Goal: Check status: Check status

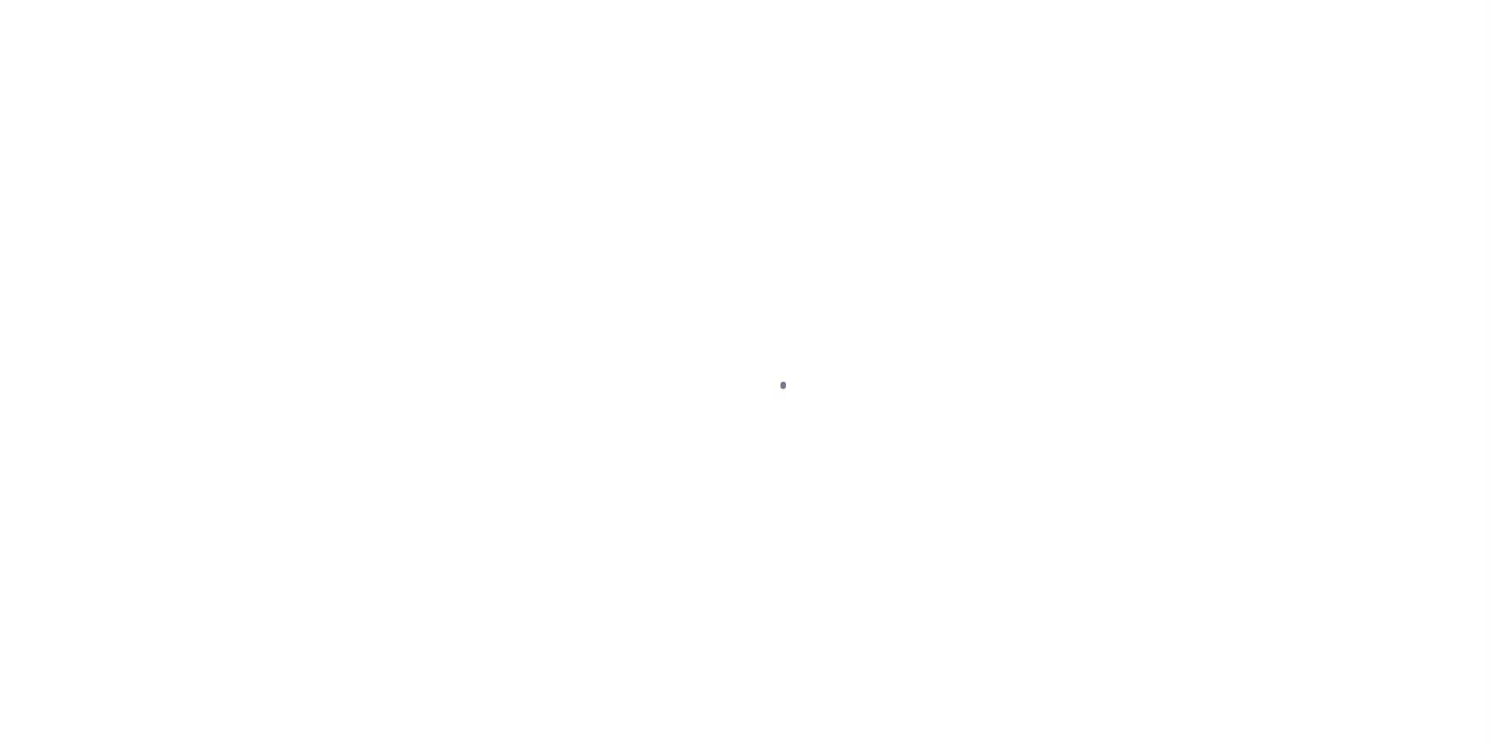
scroll to position [16, 0]
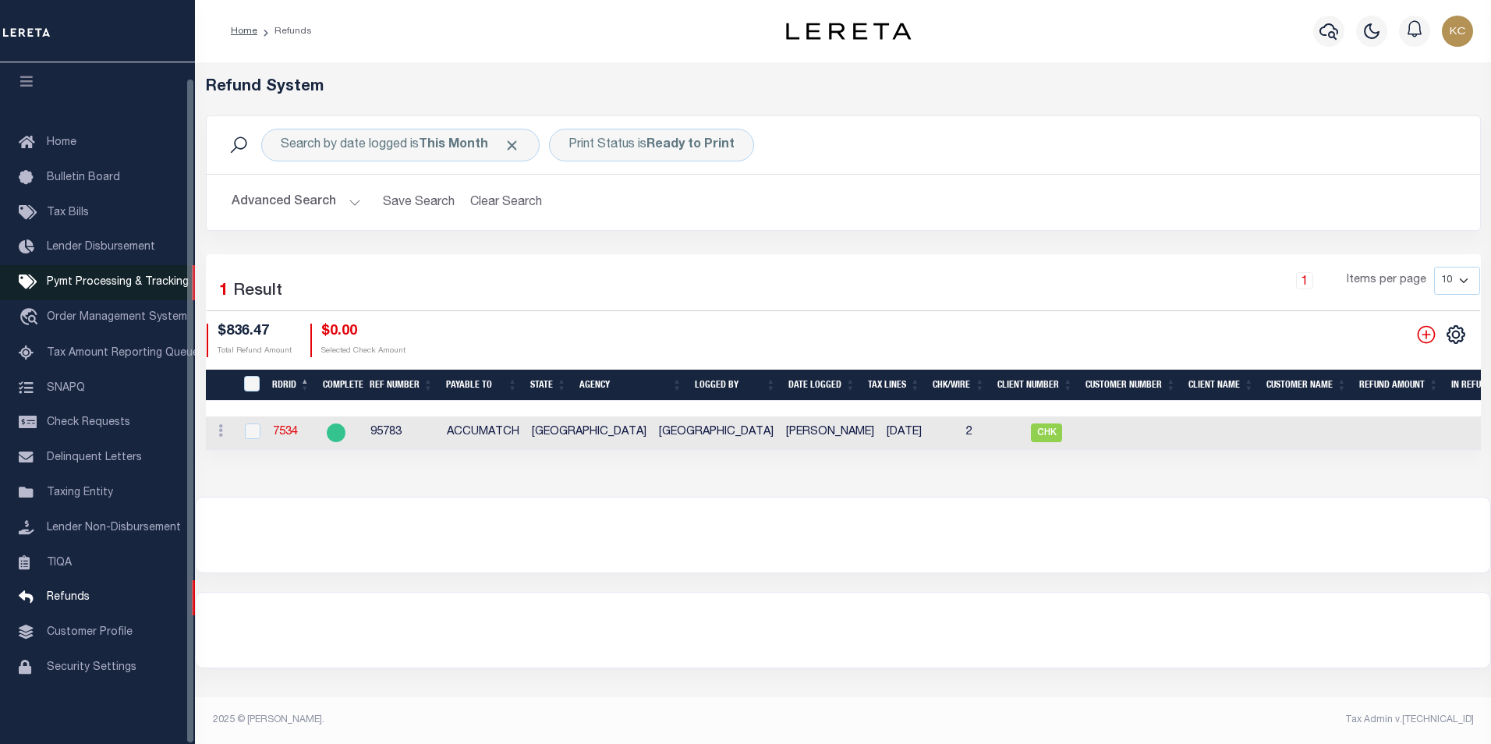
click at [115, 278] on span "Pymt Processing & Tracking" at bounding box center [118, 282] width 142 height 11
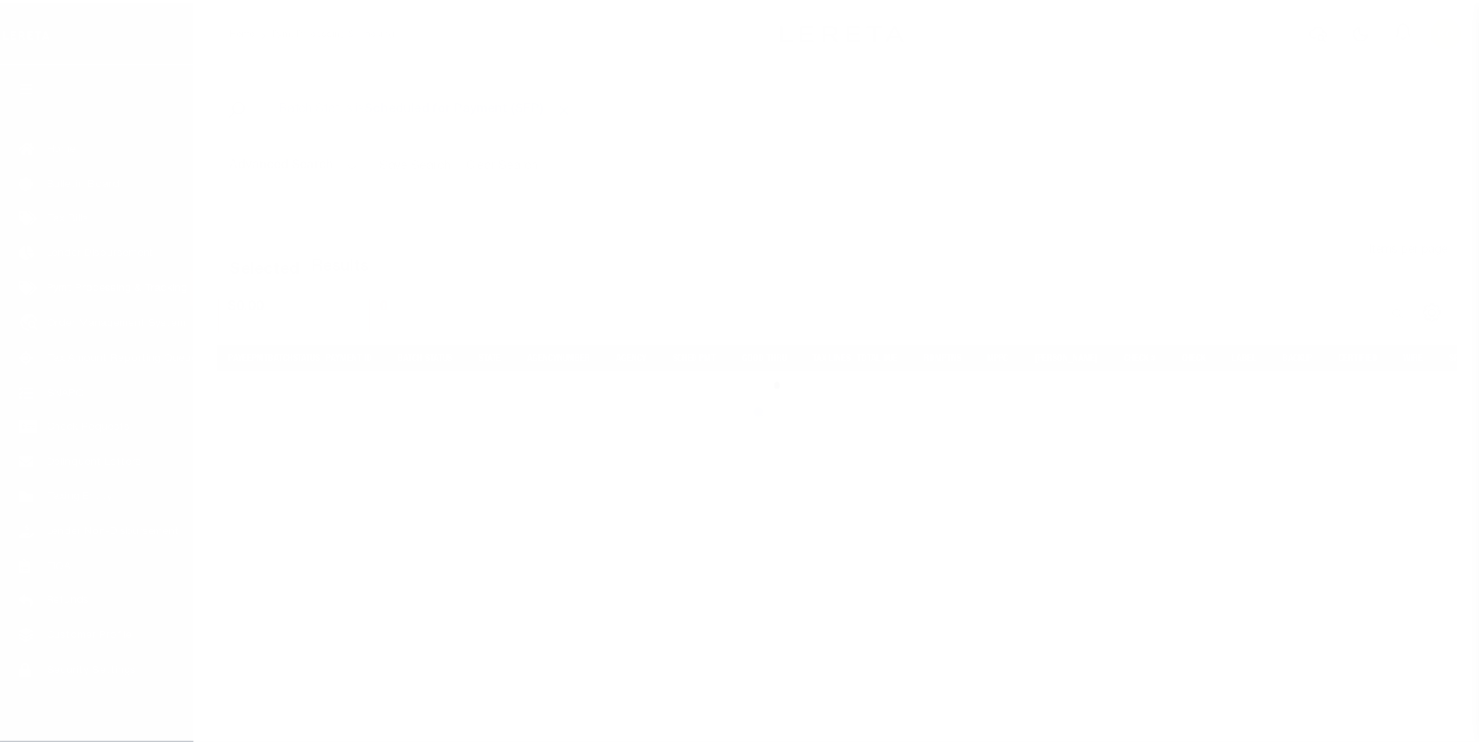
scroll to position [16, 0]
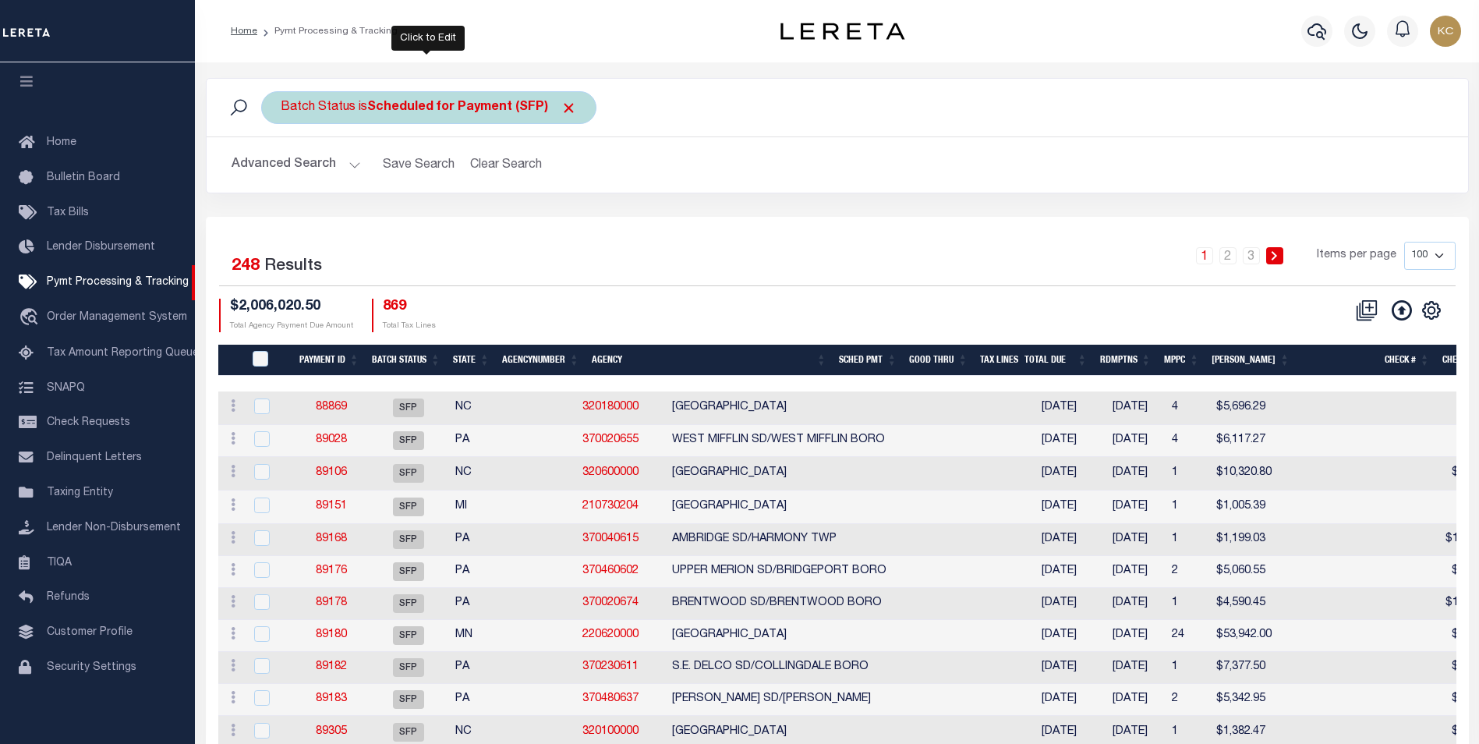
click at [442, 113] on b "Scheduled for Payment (SFP)" at bounding box center [472, 107] width 210 height 12
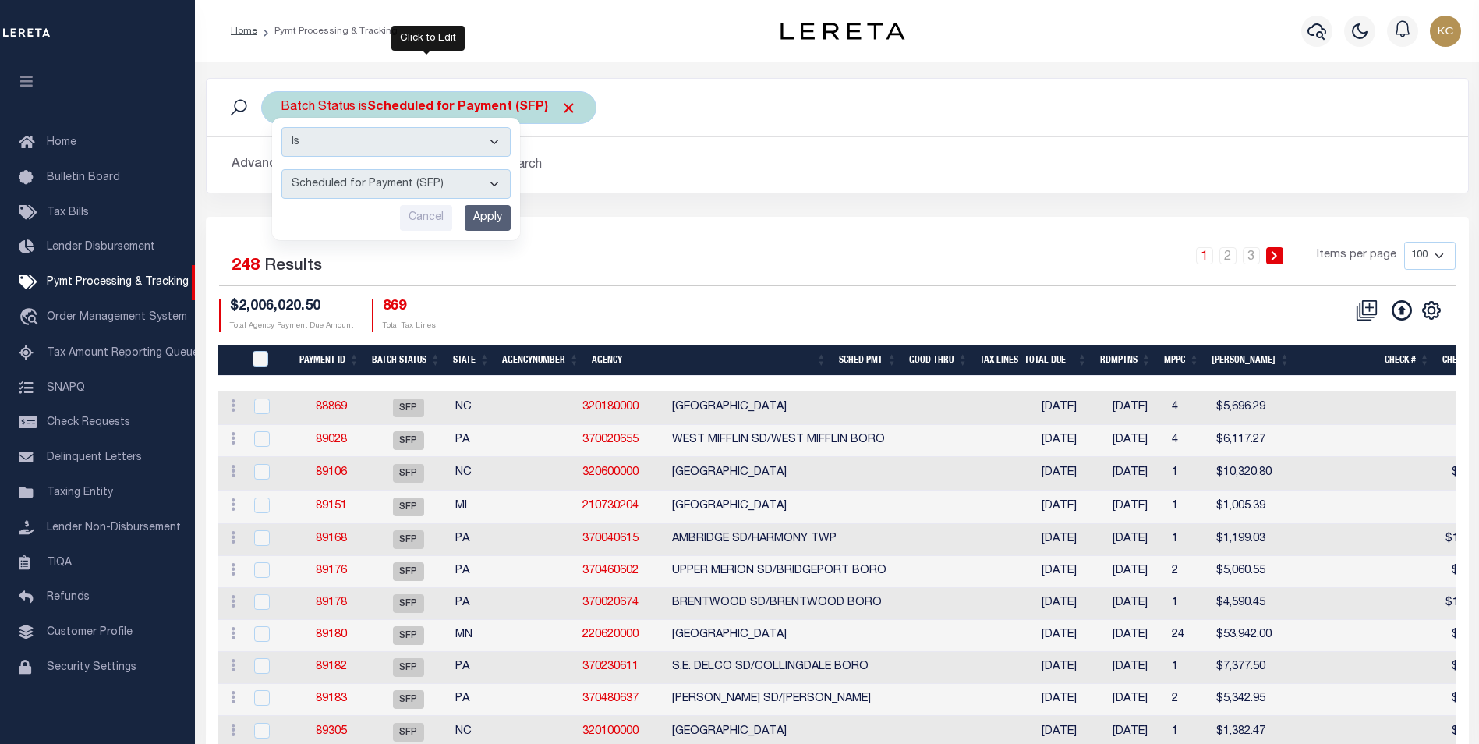
click at [360, 190] on select "Awaiting Funds (AWF) Cleared and Complete (CAC) New Check Needed (NCN) Payment …" at bounding box center [395, 184] width 229 height 30
select select "RFL"
click at [281, 169] on select "Awaiting Funds (AWF) Cleared and Complete (CAC) New Check Needed (NCN) Payment …" at bounding box center [395, 184] width 229 height 30
click at [483, 221] on input "Apply" at bounding box center [488, 218] width 46 height 26
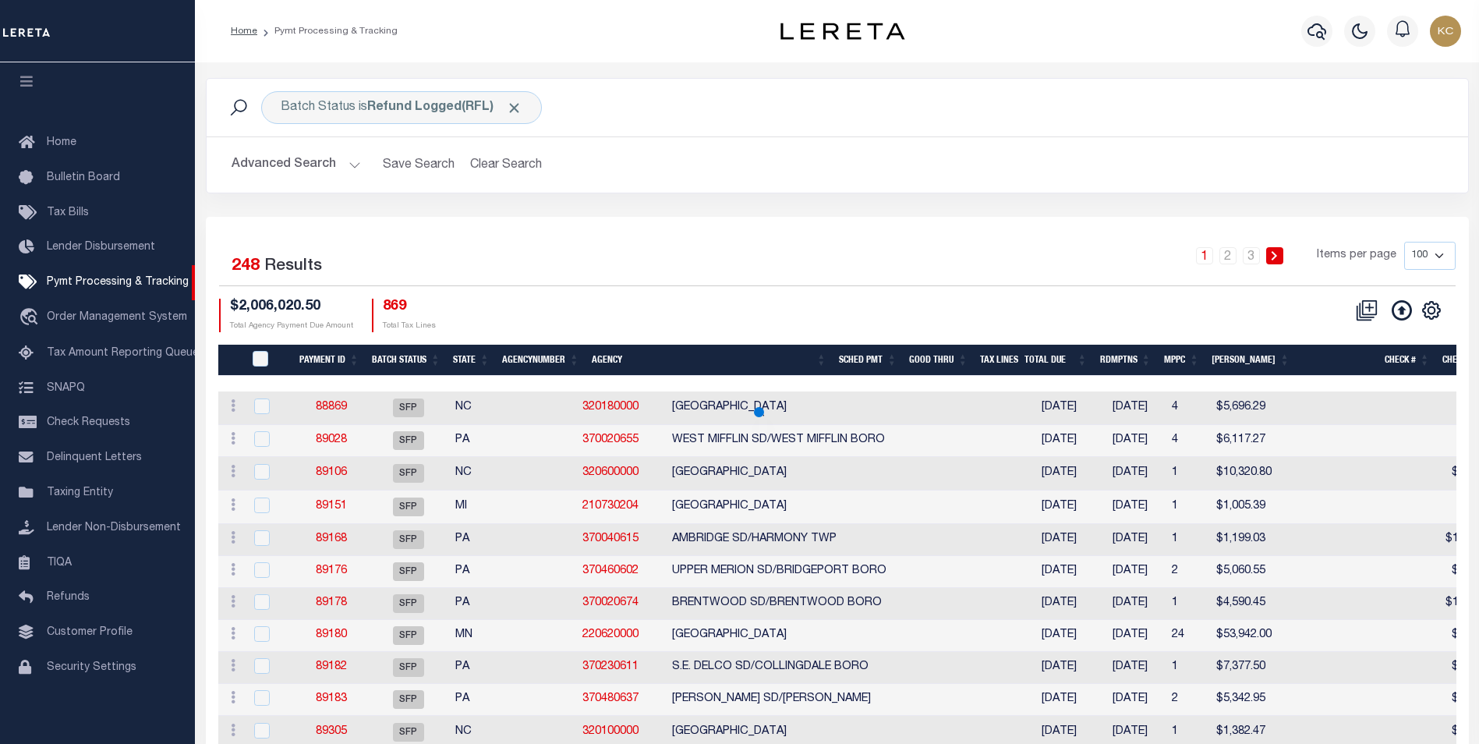
select select
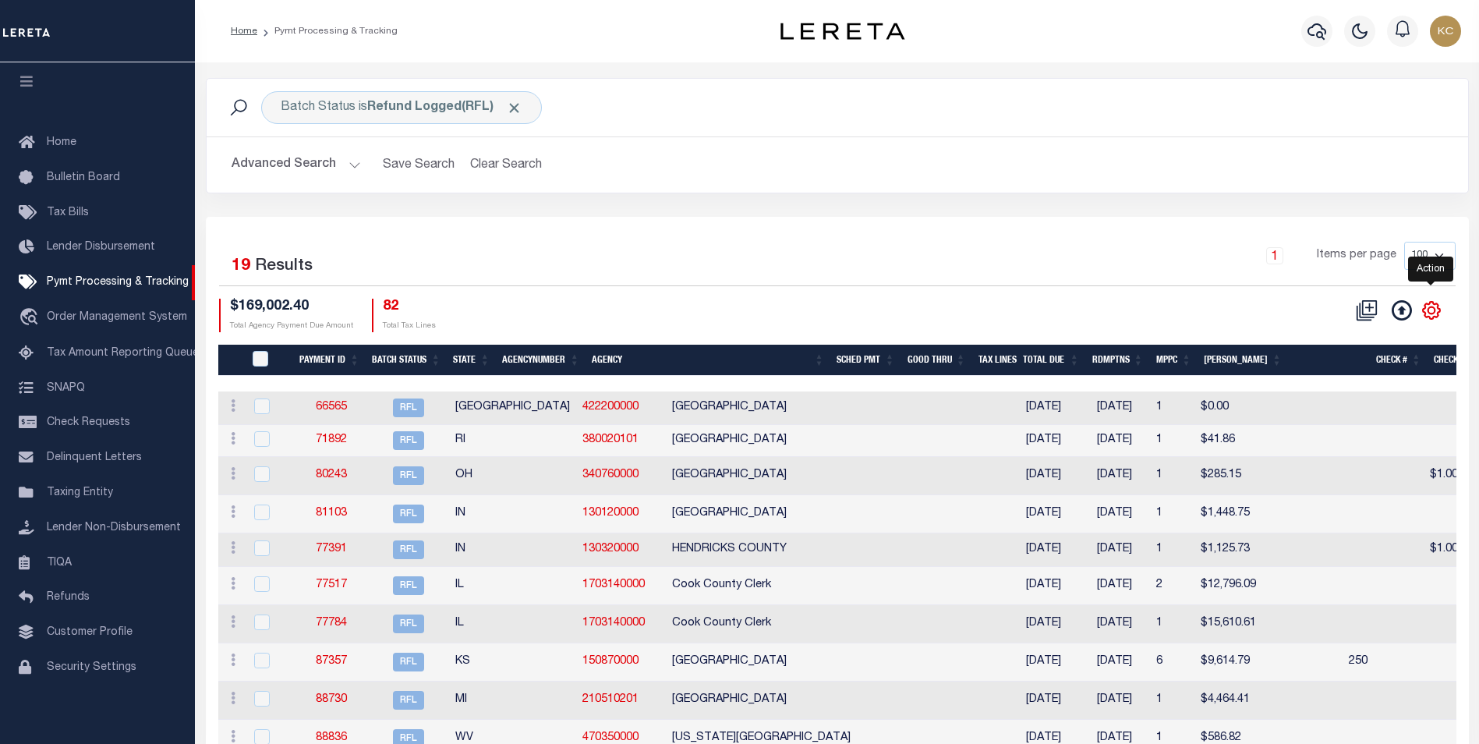
click at [1430, 306] on icon "" at bounding box center [1432, 310] width 20 height 20
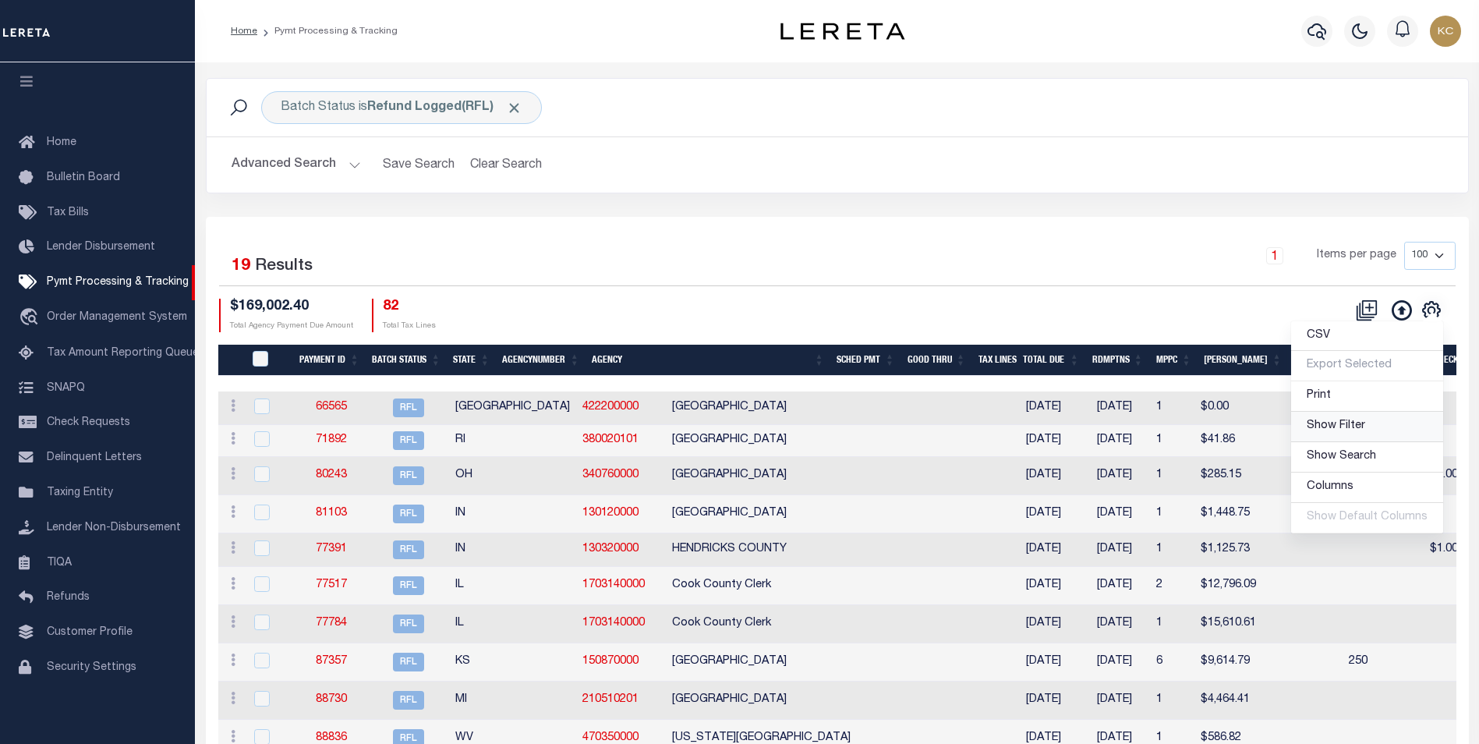
click at [1351, 431] on span "Show Filter" at bounding box center [1336, 425] width 58 height 11
select select
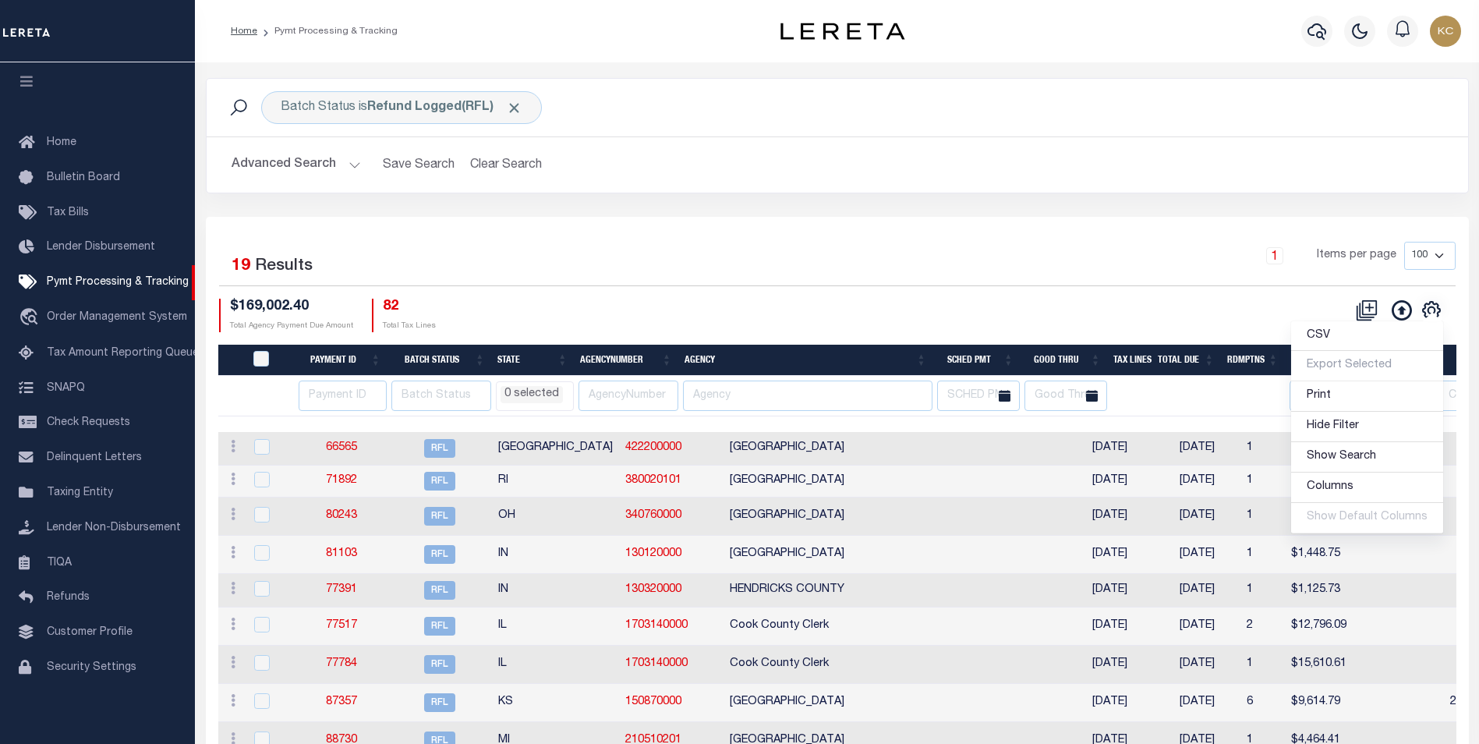
click at [447, 223] on div "Selected 19 Results 1 Items per page 100 200 500 1000 $169,002.40" at bounding box center [837, 675] width 1263 height 916
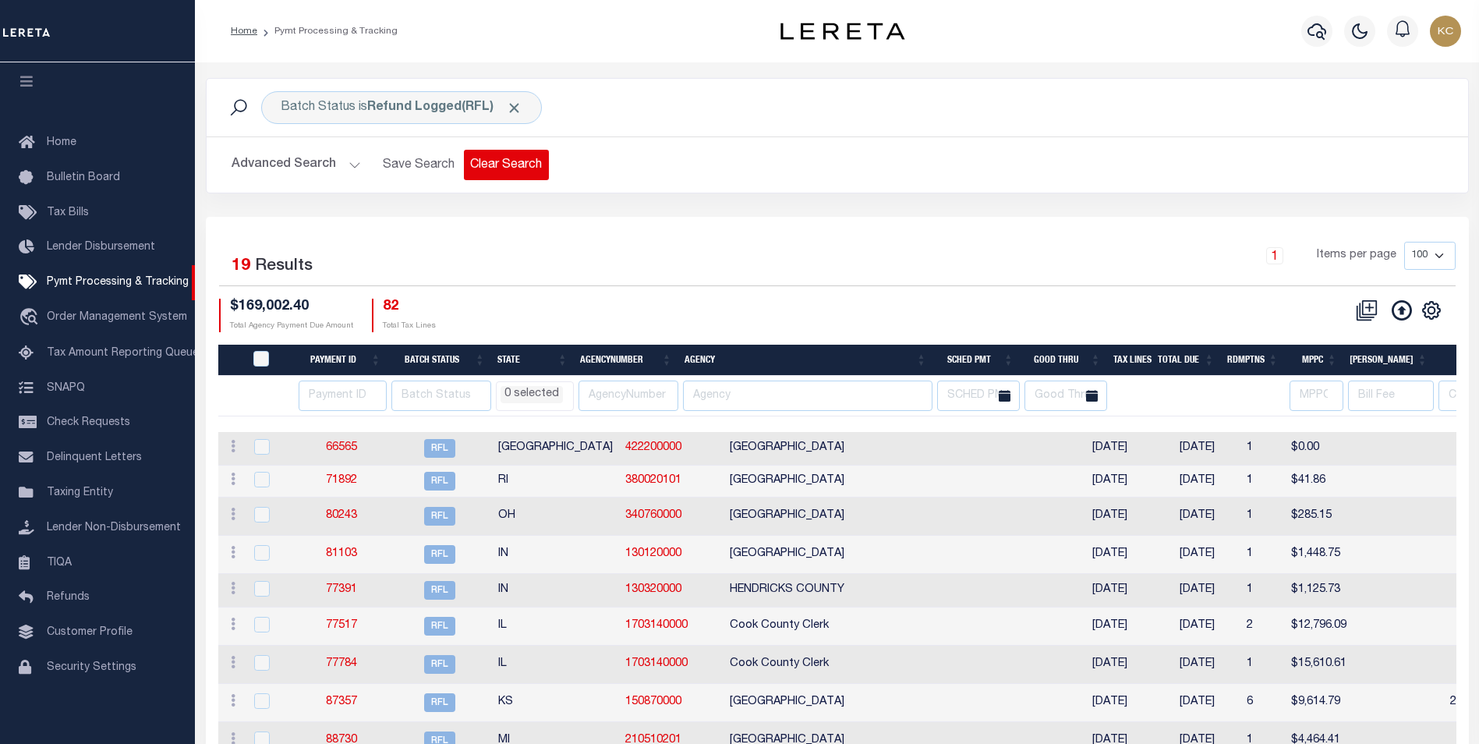
click at [516, 158] on button "Clear Search" at bounding box center [506, 165] width 85 height 30
select select
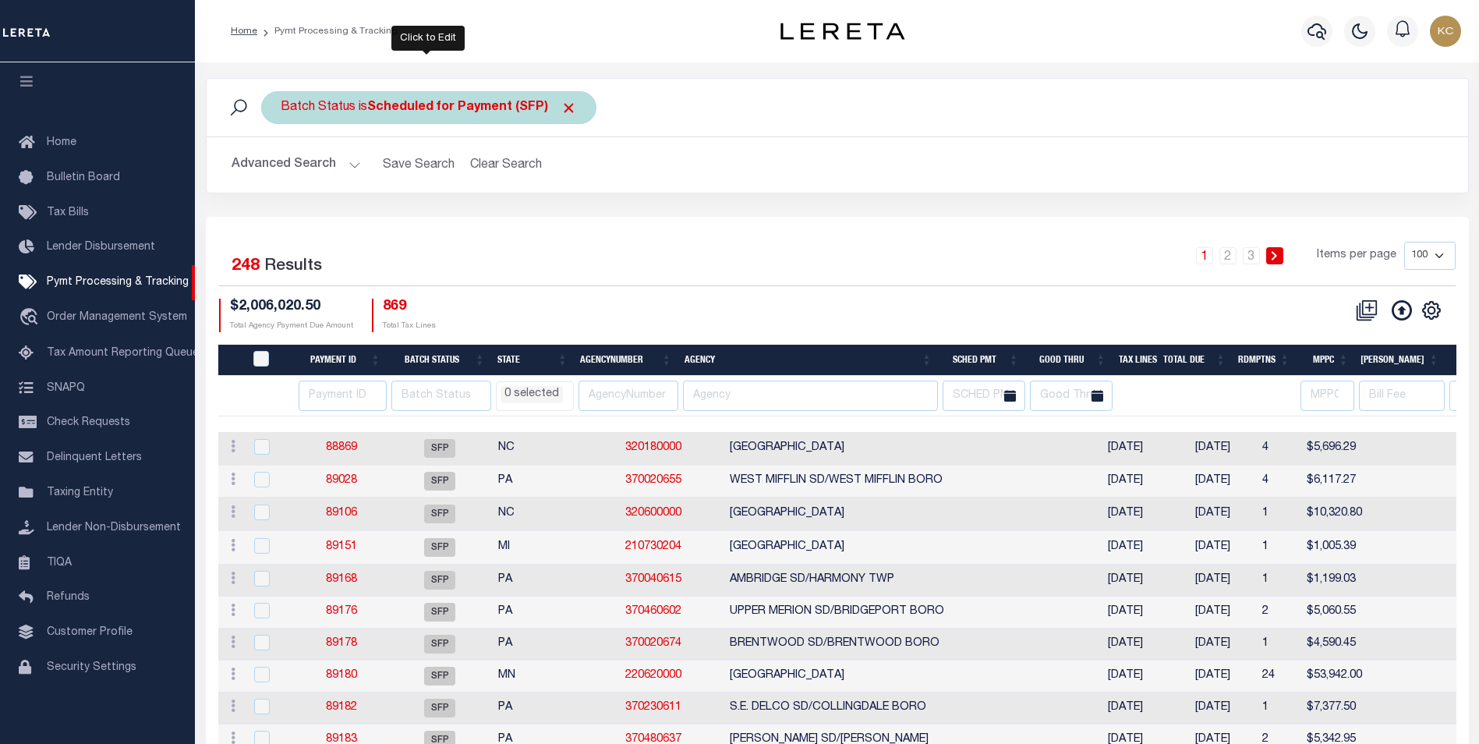
click at [451, 120] on div "Batch Status is Scheduled for Payment (SFP)" at bounding box center [428, 107] width 335 height 33
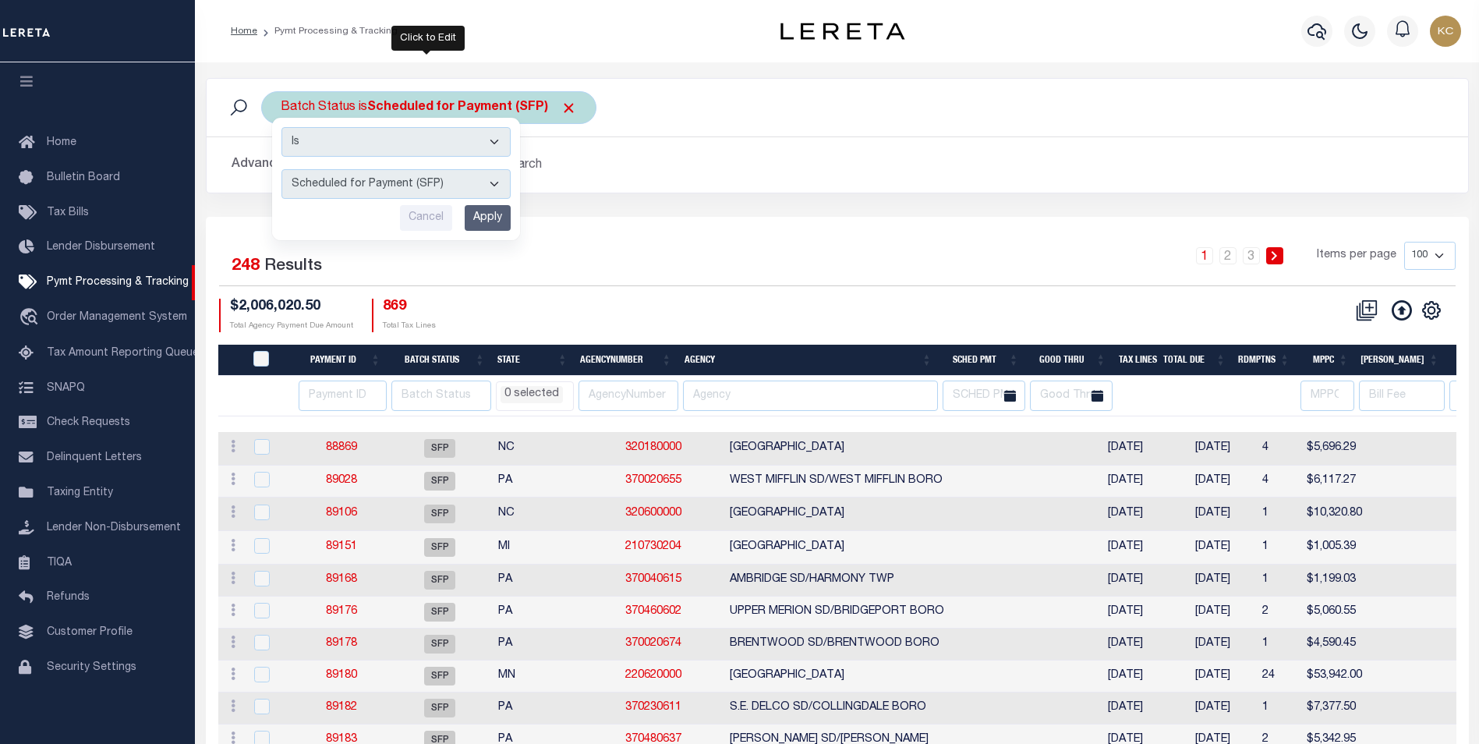
click at [356, 156] on select "Is Contains" at bounding box center [395, 142] width 229 height 30
click at [310, 221] on div "Cancel Apply" at bounding box center [395, 218] width 229 height 26
click at [312, 186] on select "Awaiting Funds (AWF) Cleared and Complete (CAC) New Check Needed (NCN) Payment …" at bounding box center [395, 184] width 229 height 30
select select "RFL"
click at [281, 169] on select "Awaiting Funds (AWF) Cleared and Complete (CAC) New Check Needed (NCN) Payment …" at bounding box center [395, 184] width 229 height 30
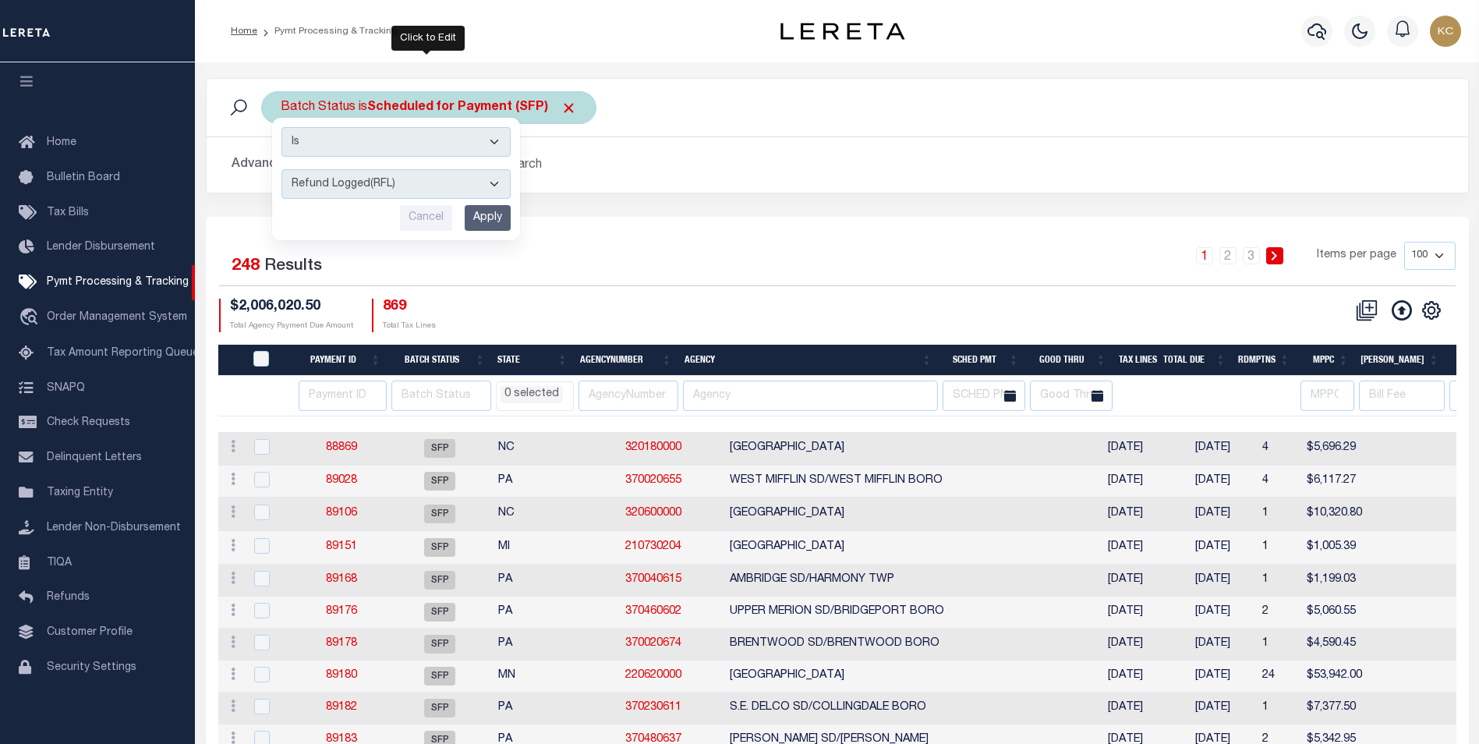
click at [489, 226] on input "Apply" at bounding box center [488, 218] width 46 height 26
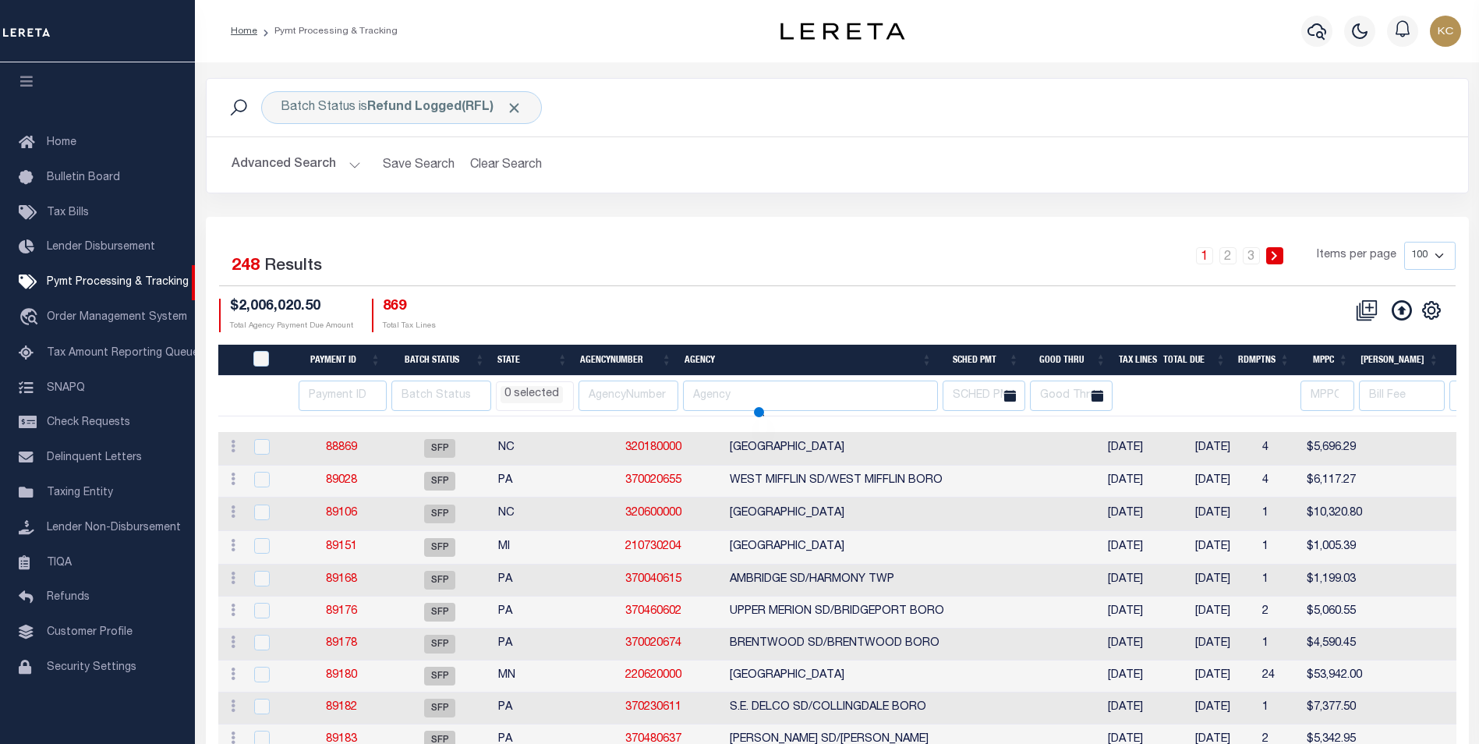
select select
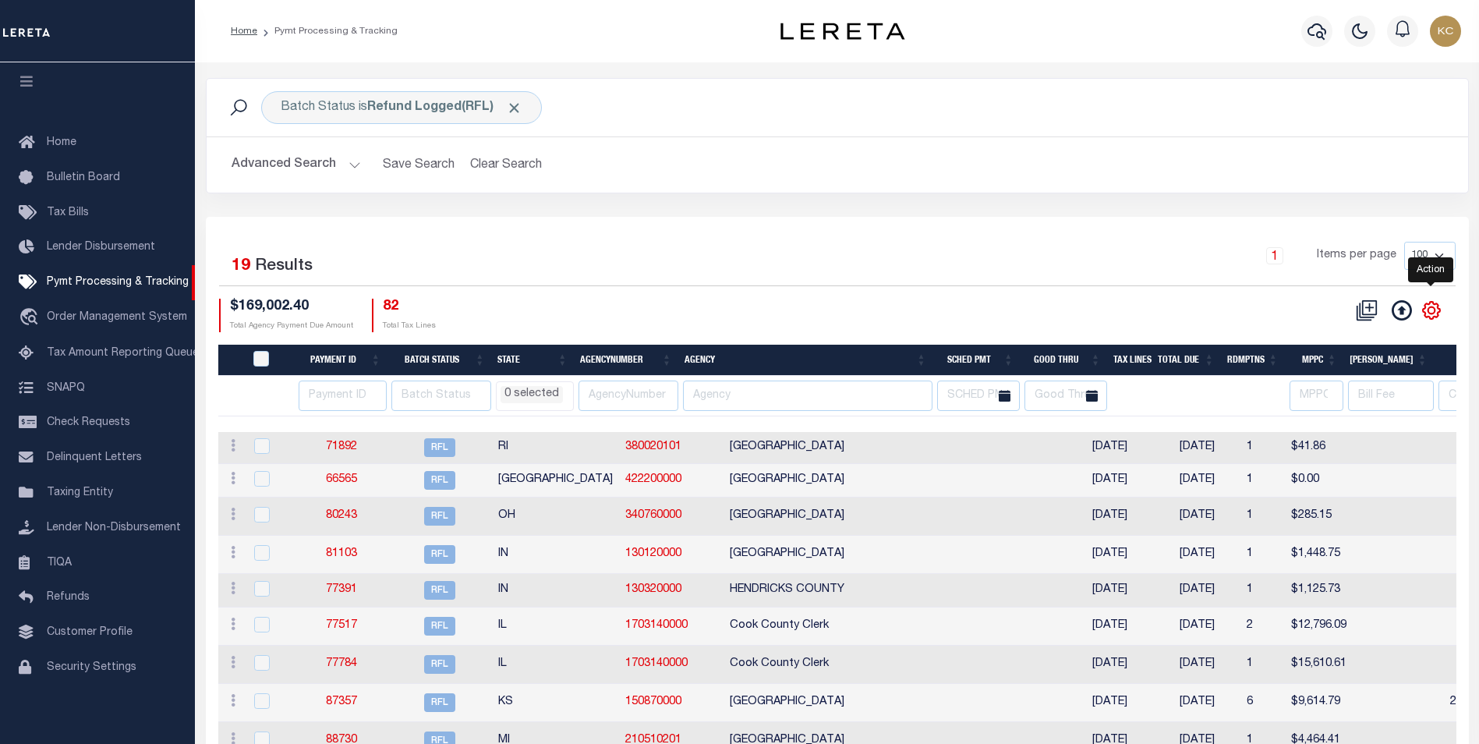
click at [1426, 313] on icon "" at bounding box center [1432, 310] width 20 height 20
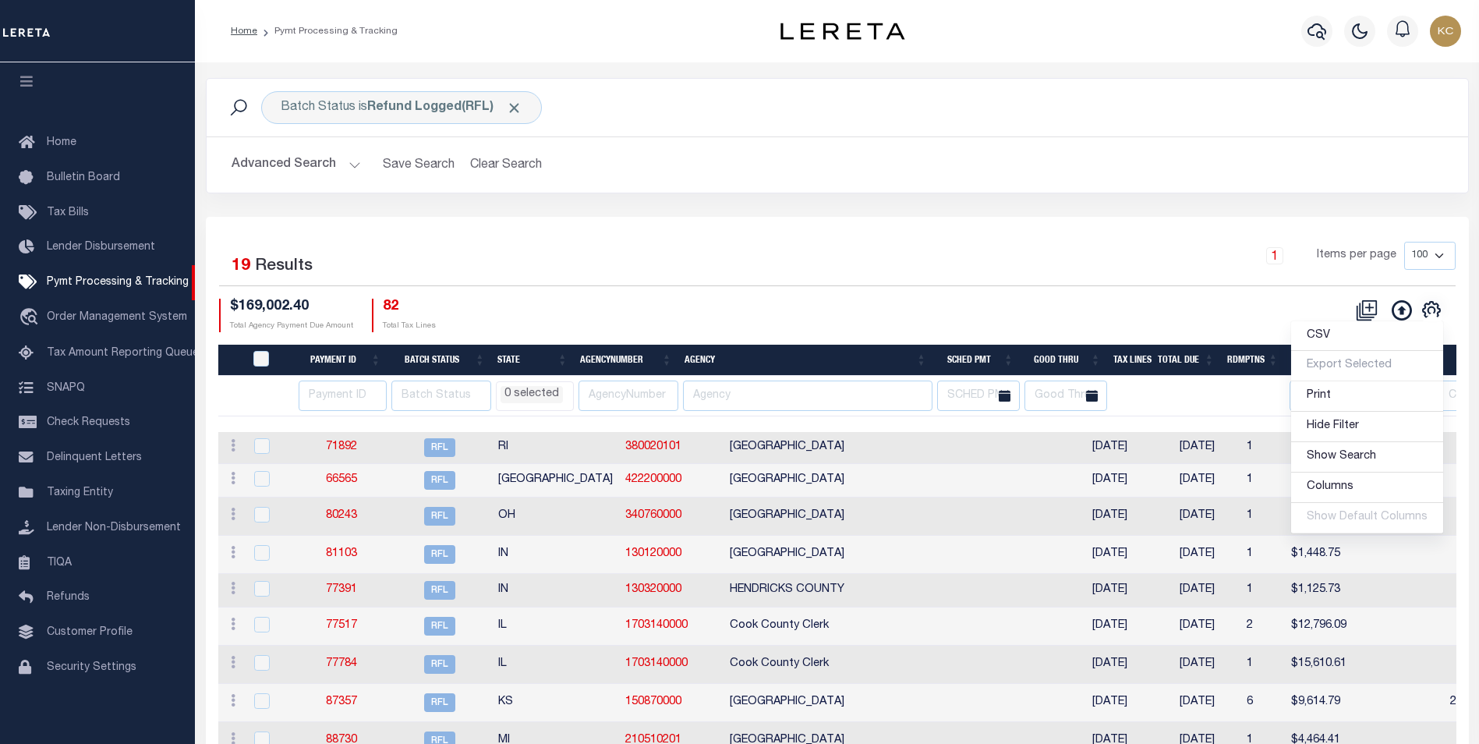
click at [607, 186] on div "Advanced Search Save Search Clear Search PayeeSearchTable_dynamictable_____Defa…" at bounding box center [838, 164] width 1262 height 55
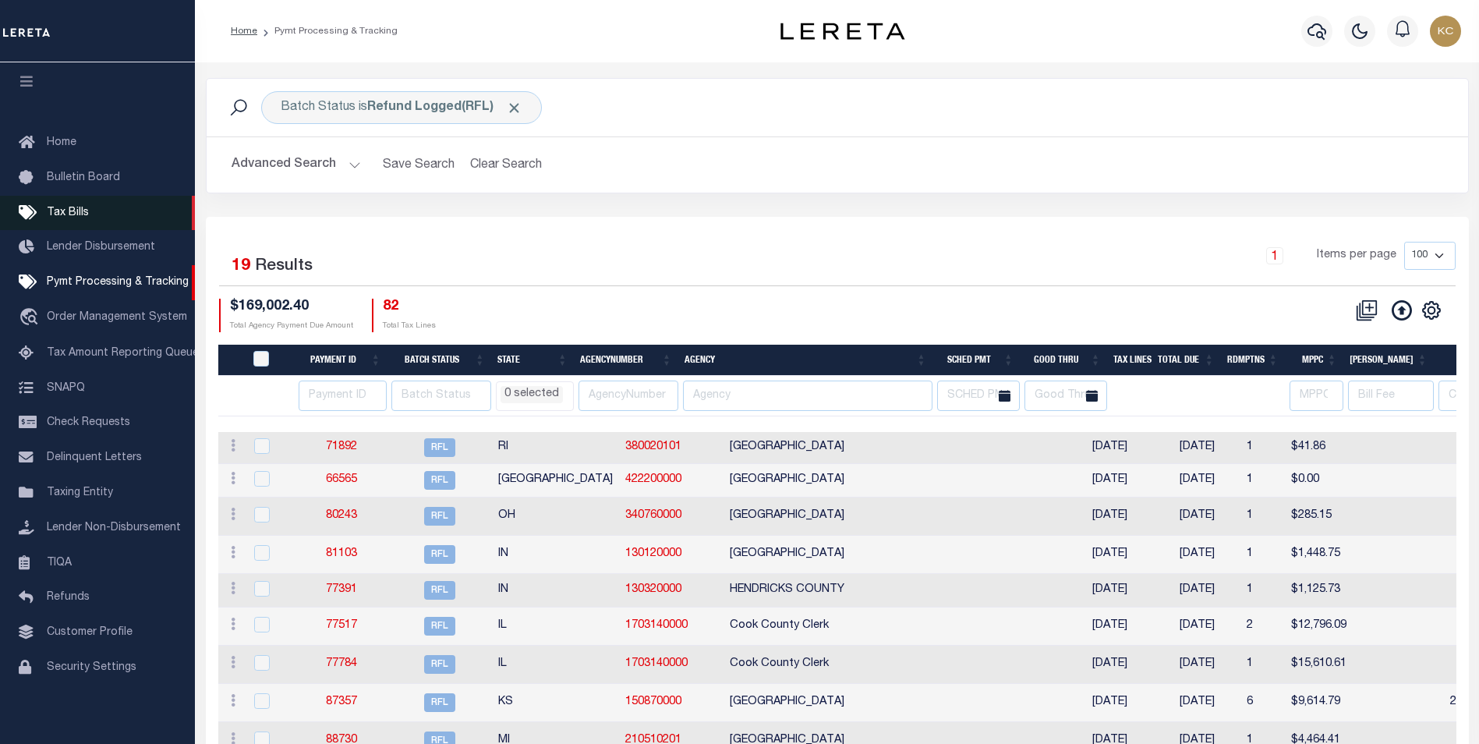
click at [89, 207] on link "Tax Bills" at bounding box center [97, 213] width 195 height 35
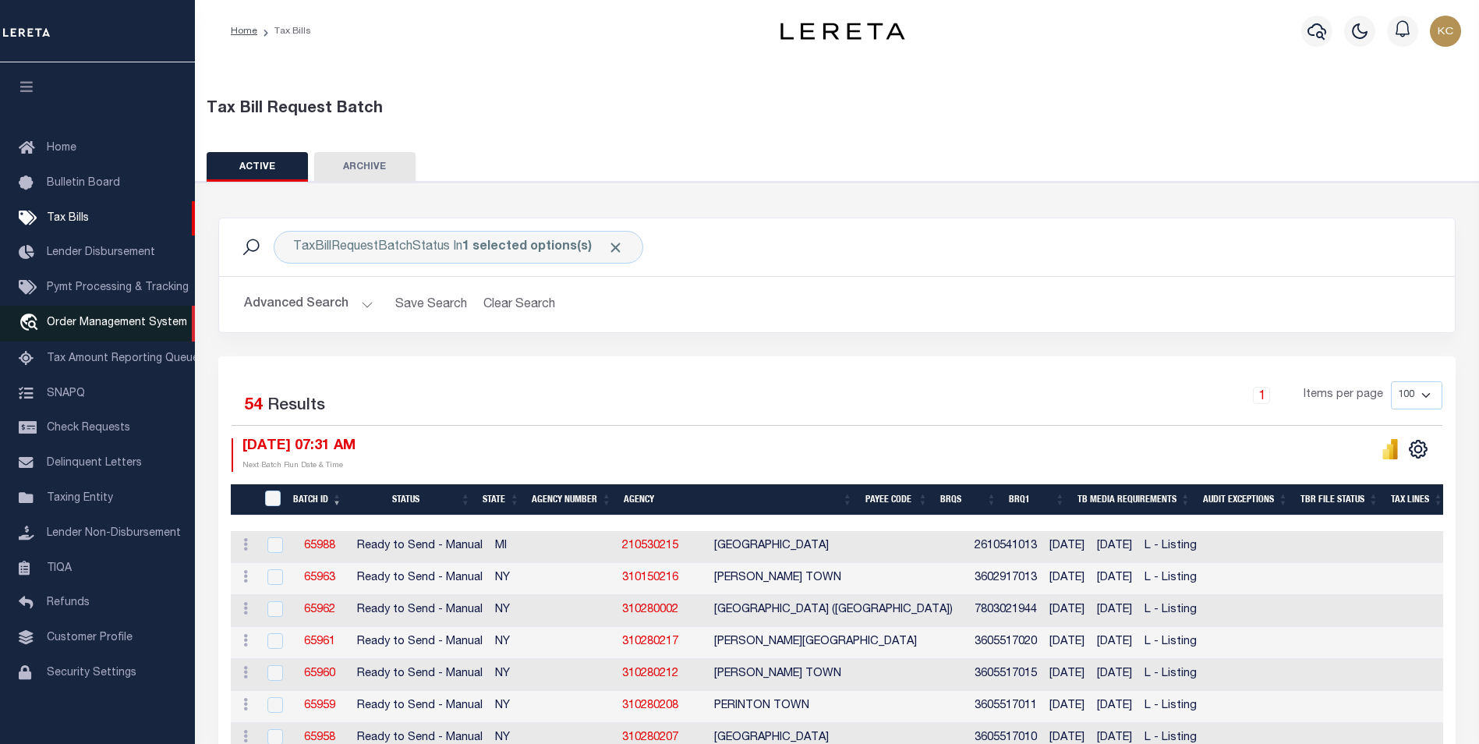
click at [114, 317] on link "travel_explore Order Management System" at bounding box center [97, 324] width 195 height 36
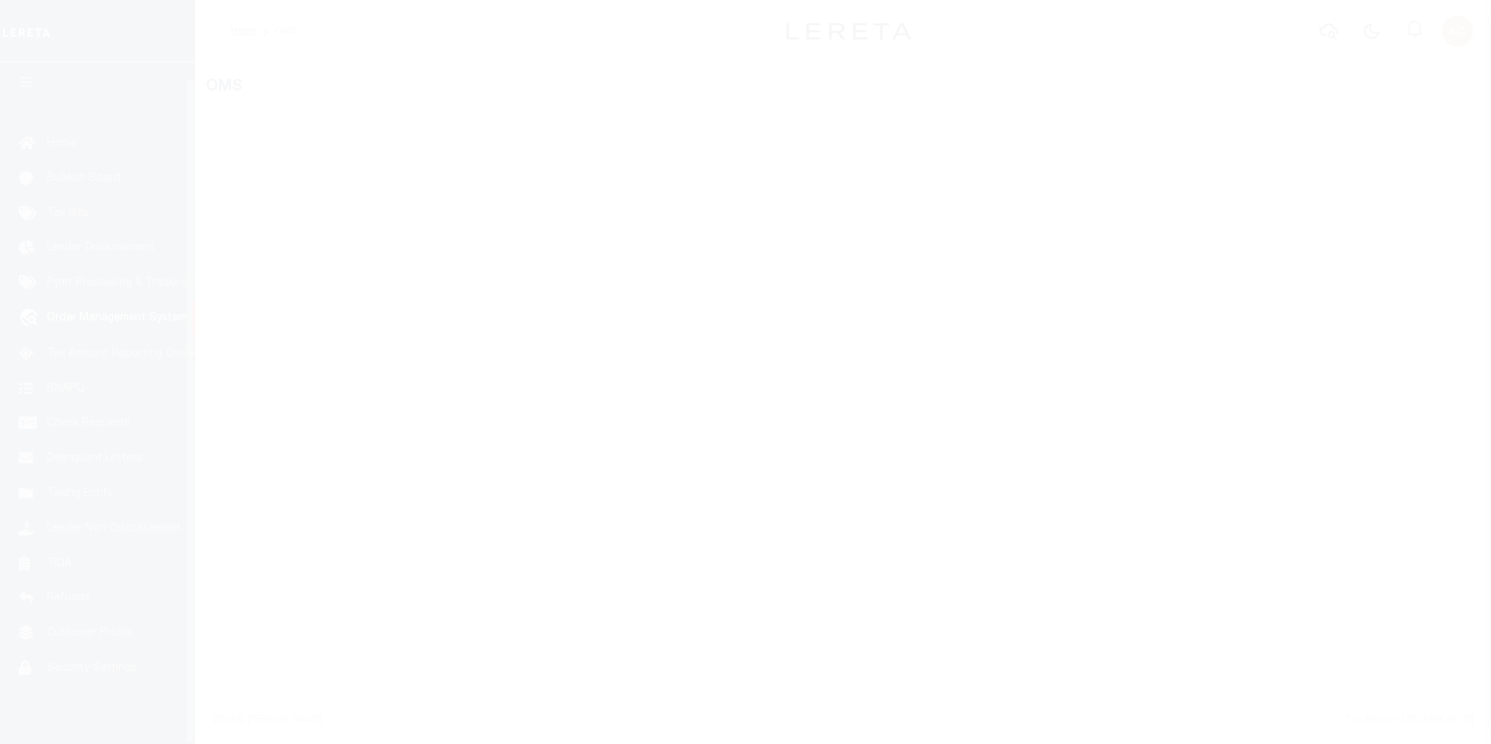
scroll to position [16, 0]
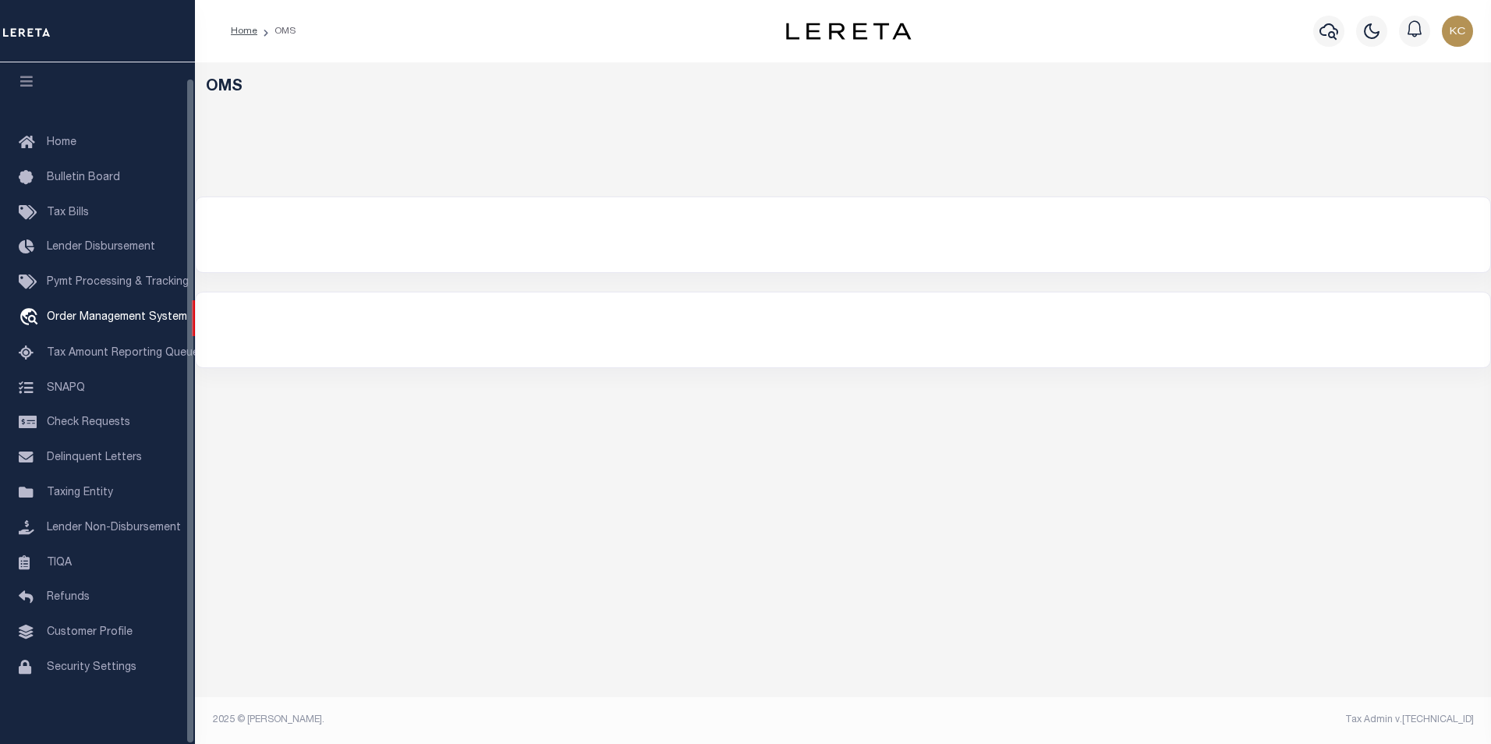
select select "200"
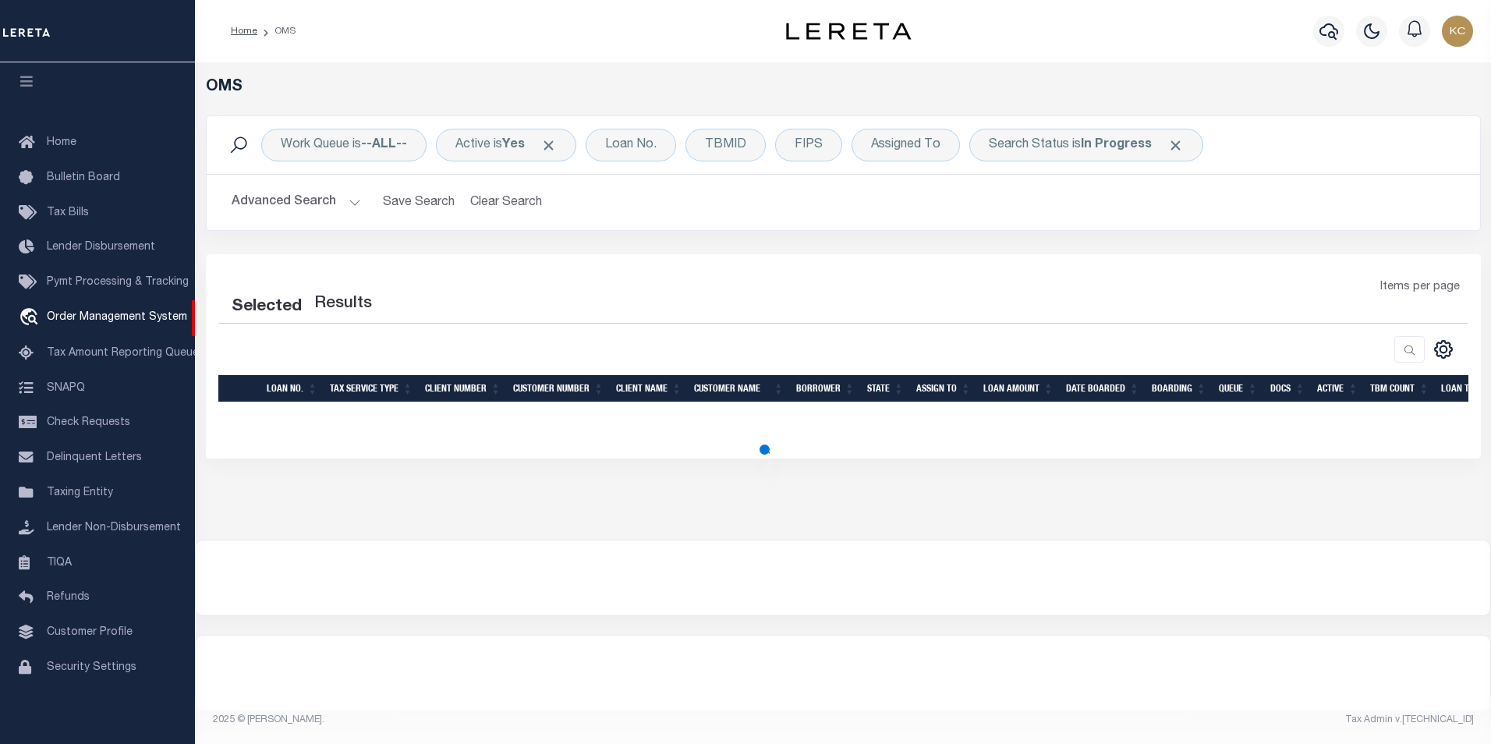
select select "200"
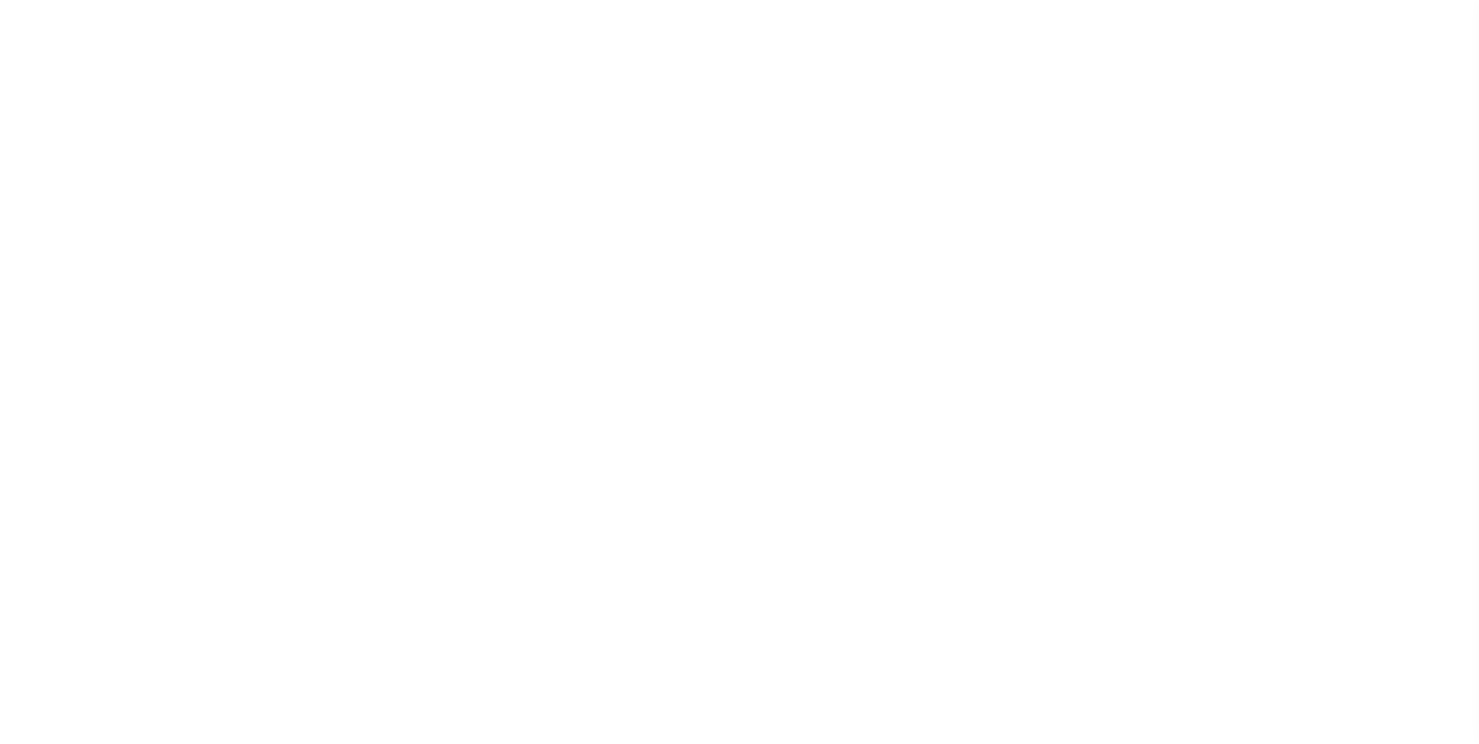
scroll to position [16, 0]
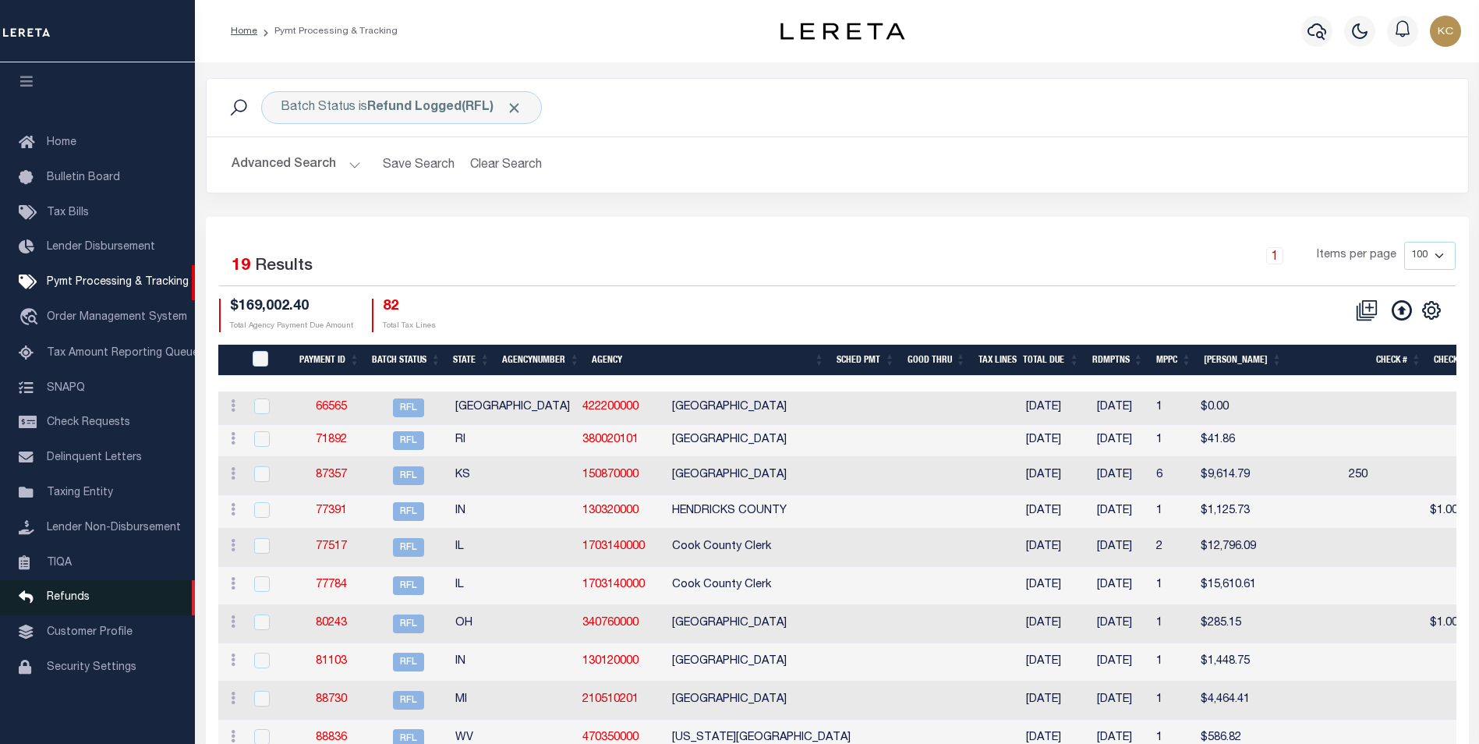
click at [60, 592] on span "Refunds" at bounding box center [68, 597] width 43 height 11
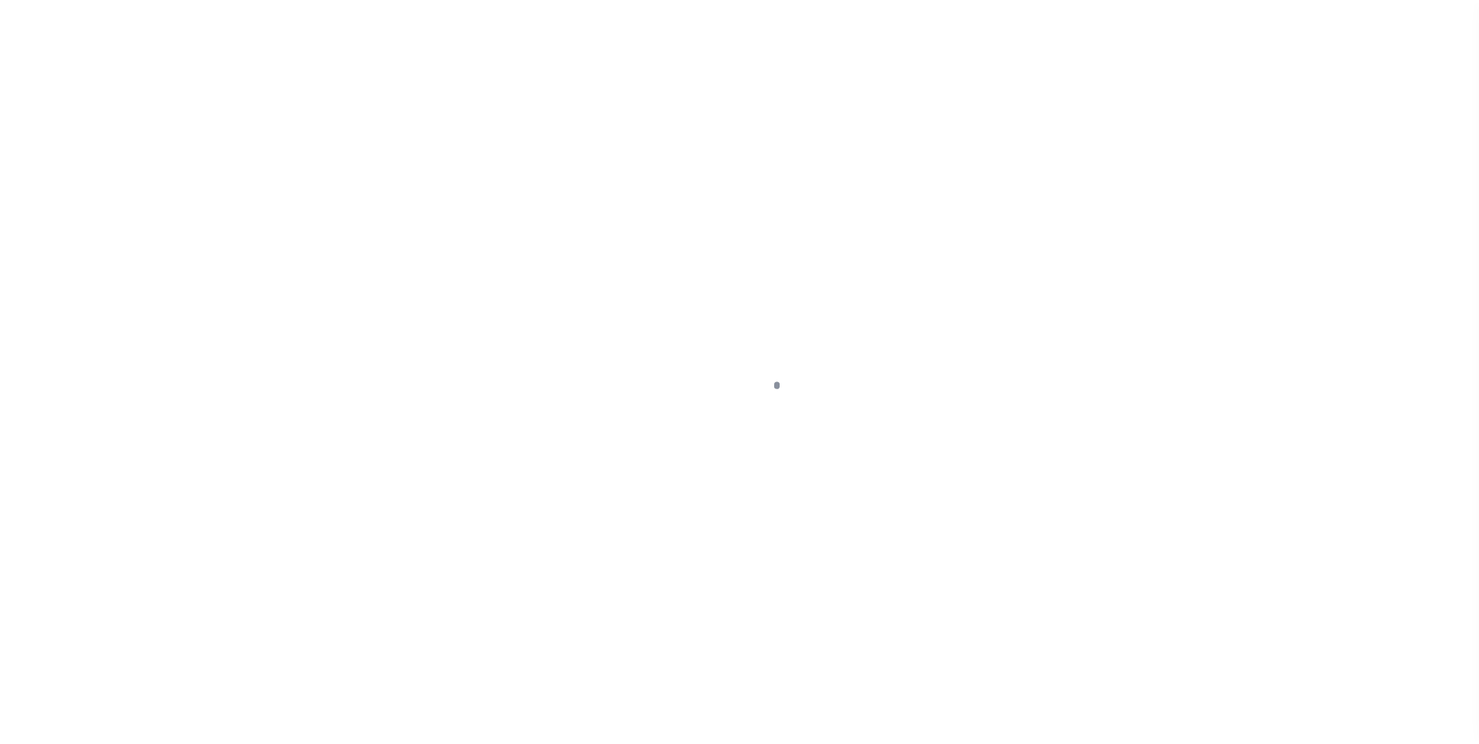
scroll to position [16, 0]
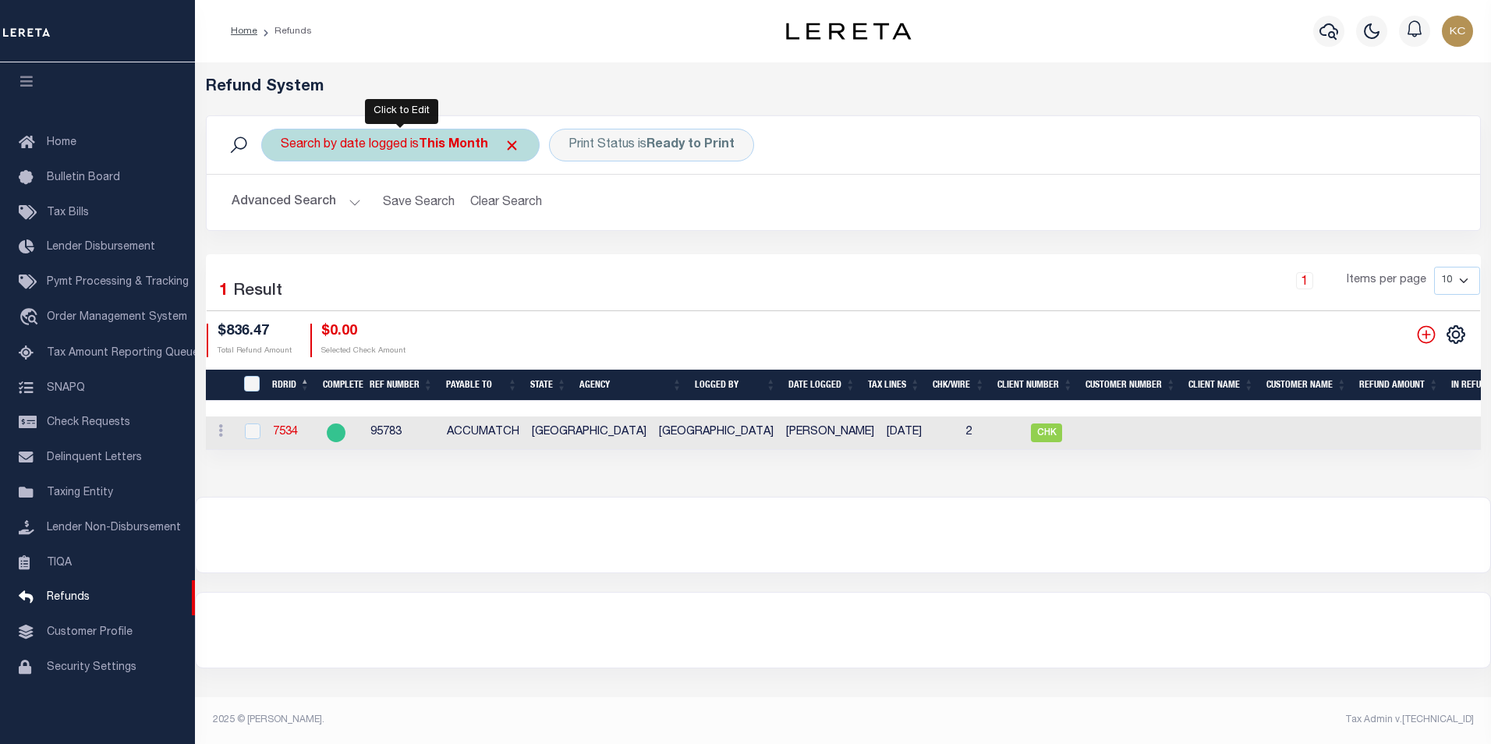
click at [466, 150] on b "This Month" at bounding box center [453, 145] width 69 height 12
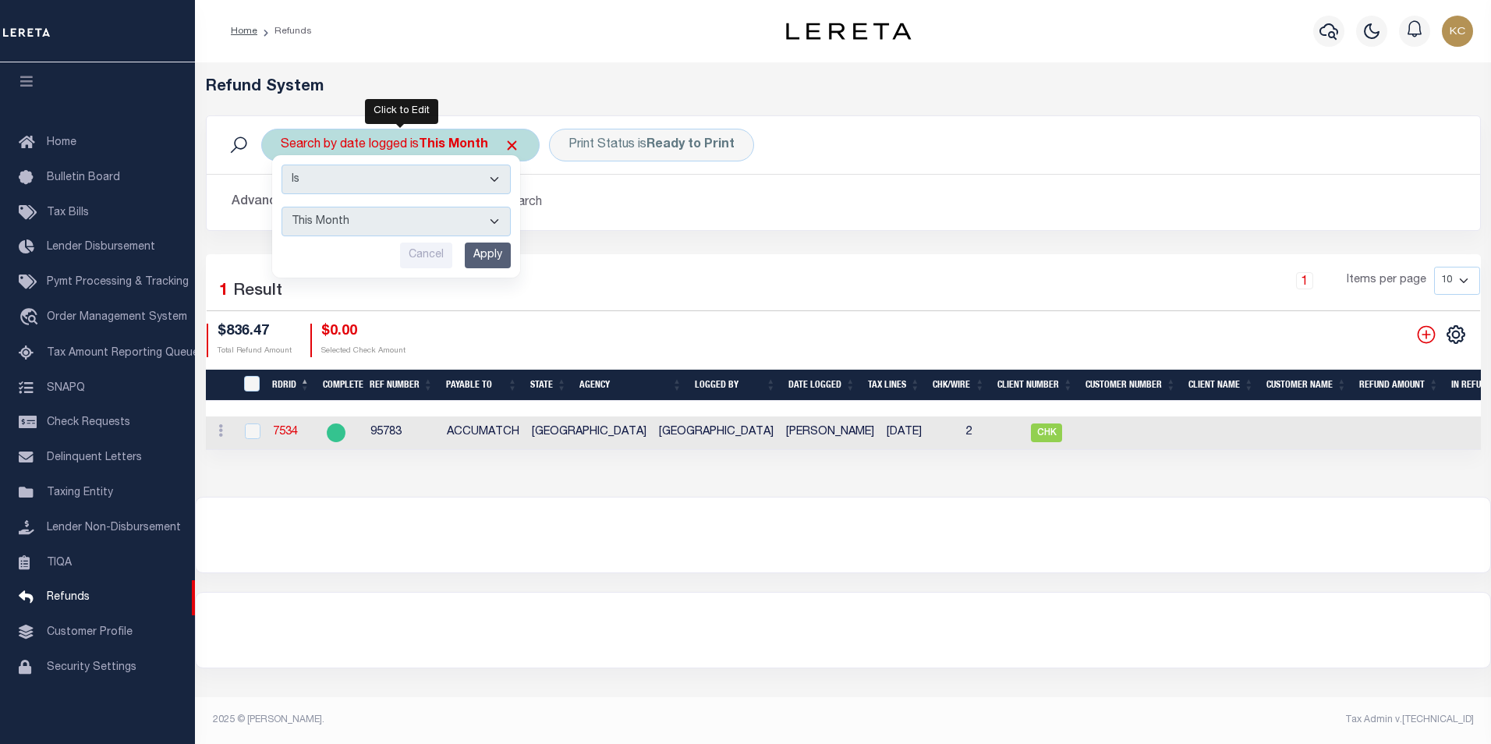
click at [418, 215] on select "This Month Last Month Last Three Months This Year Last Year" at bounding box center [395, 222] width 229 height 30
select select "This Year"
click at [281, 207] on select "This Month Last Month Last Three Months This Year Last Year" at bounding box center [395, 222] width 229 height 30
click at [469, 253] on input "Apply" at bounding box center [488, 256] width 46 height 26
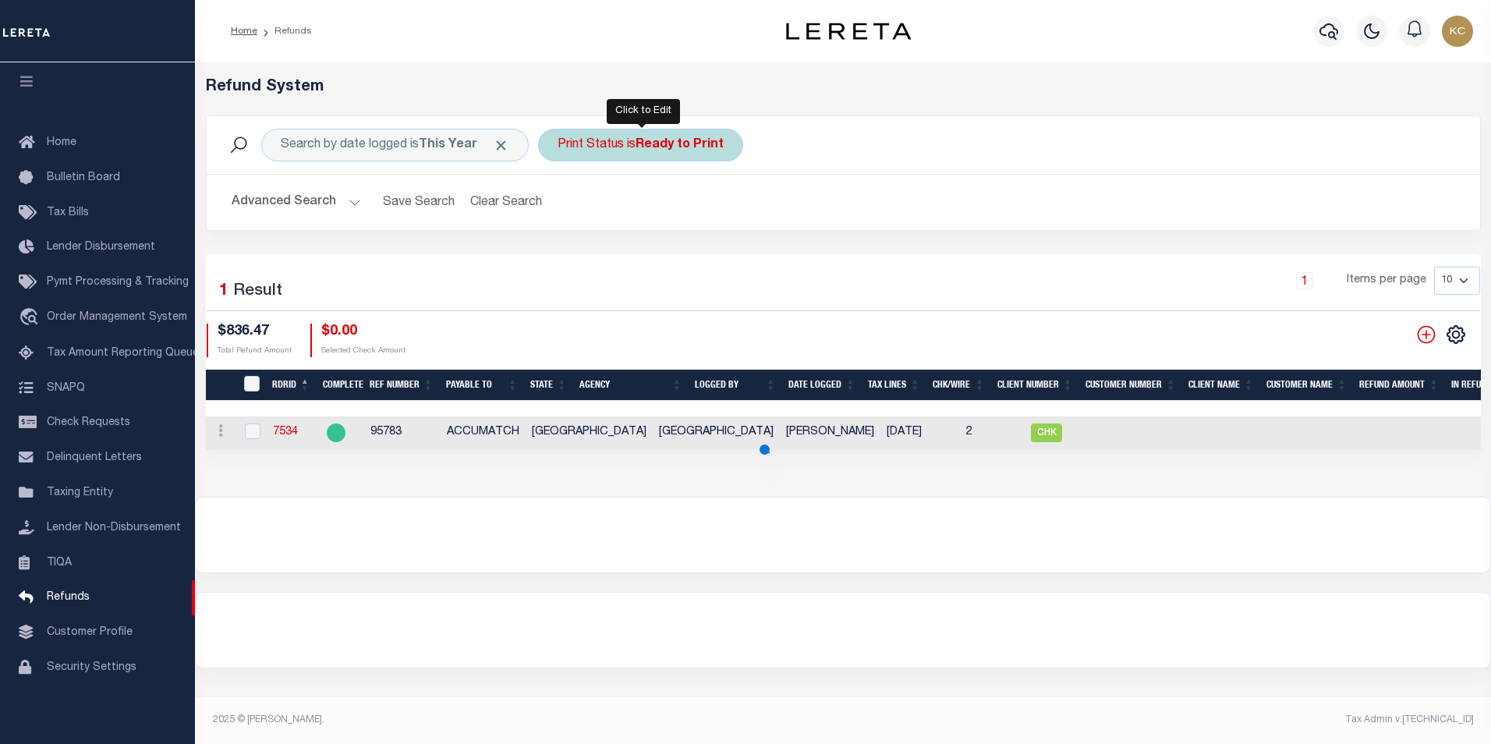
click at [591, 158] on div "Print Status is Ready to Print" at bounding box center [640, 145] width 205 height 33
select select "Ready to Print"
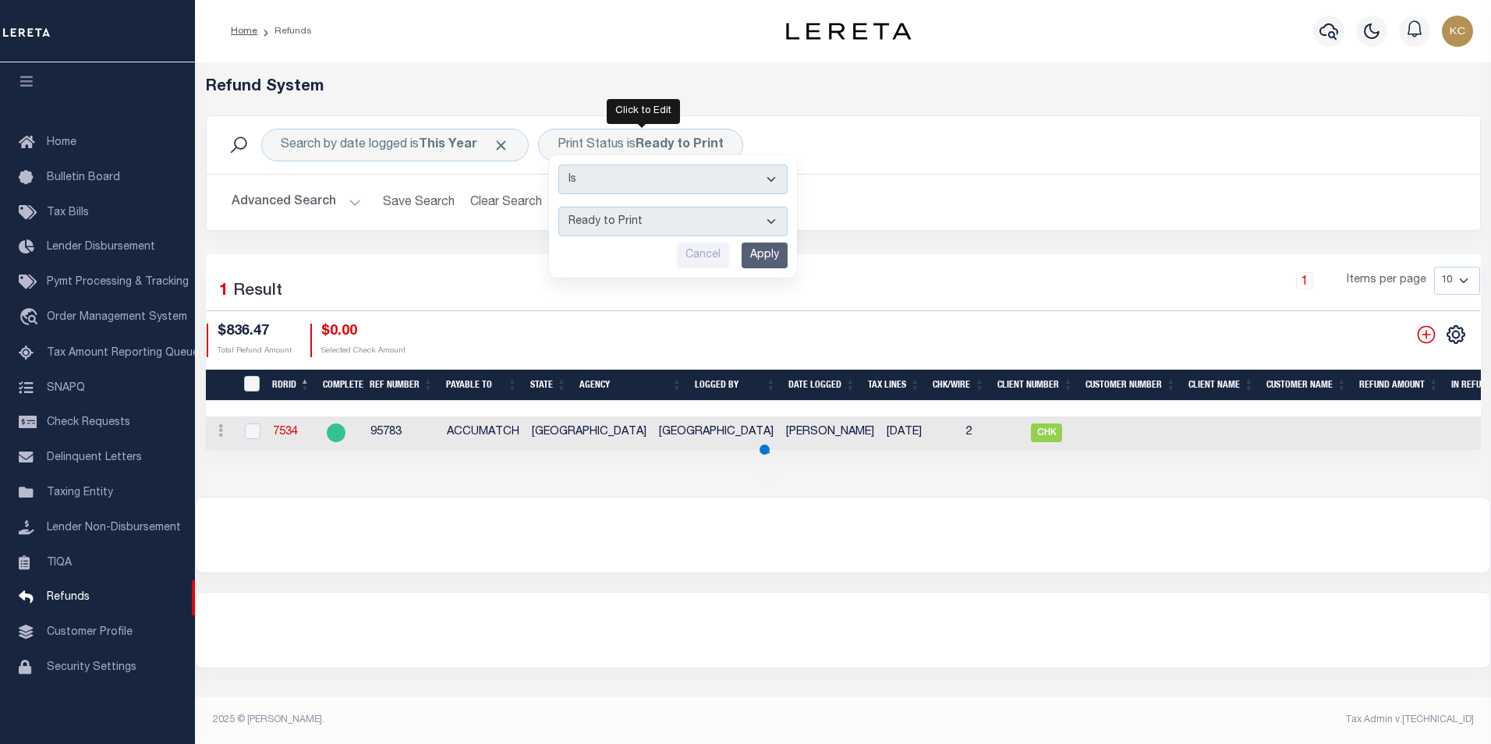
click at [294, 247] on div "Search by date logged is This Year Print Status is Ready to Print Is Contains -…" at bounding box center [843, 184] width 1298 height 139
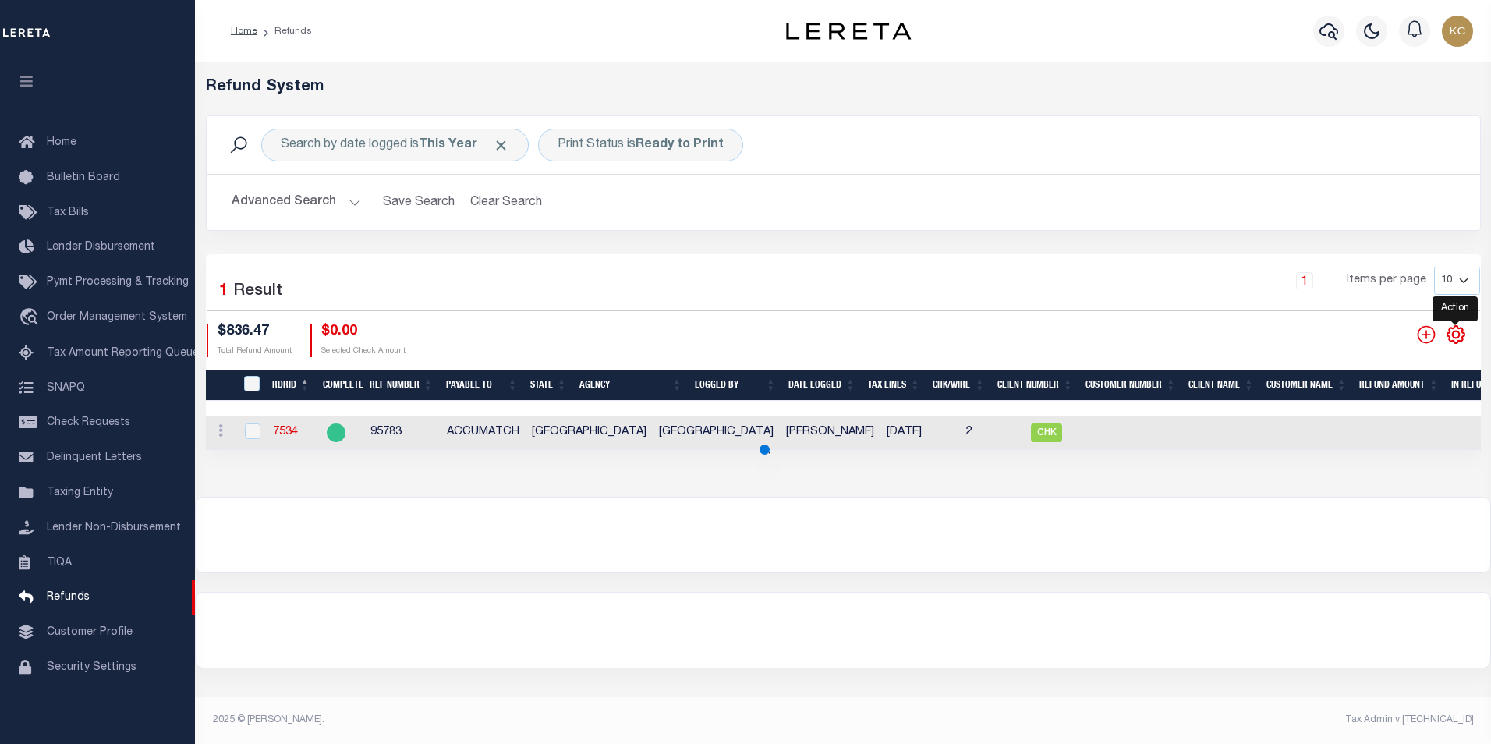
click at [1456, 342] on icon "" at bounding box center [1456, 334] width 20 height 20
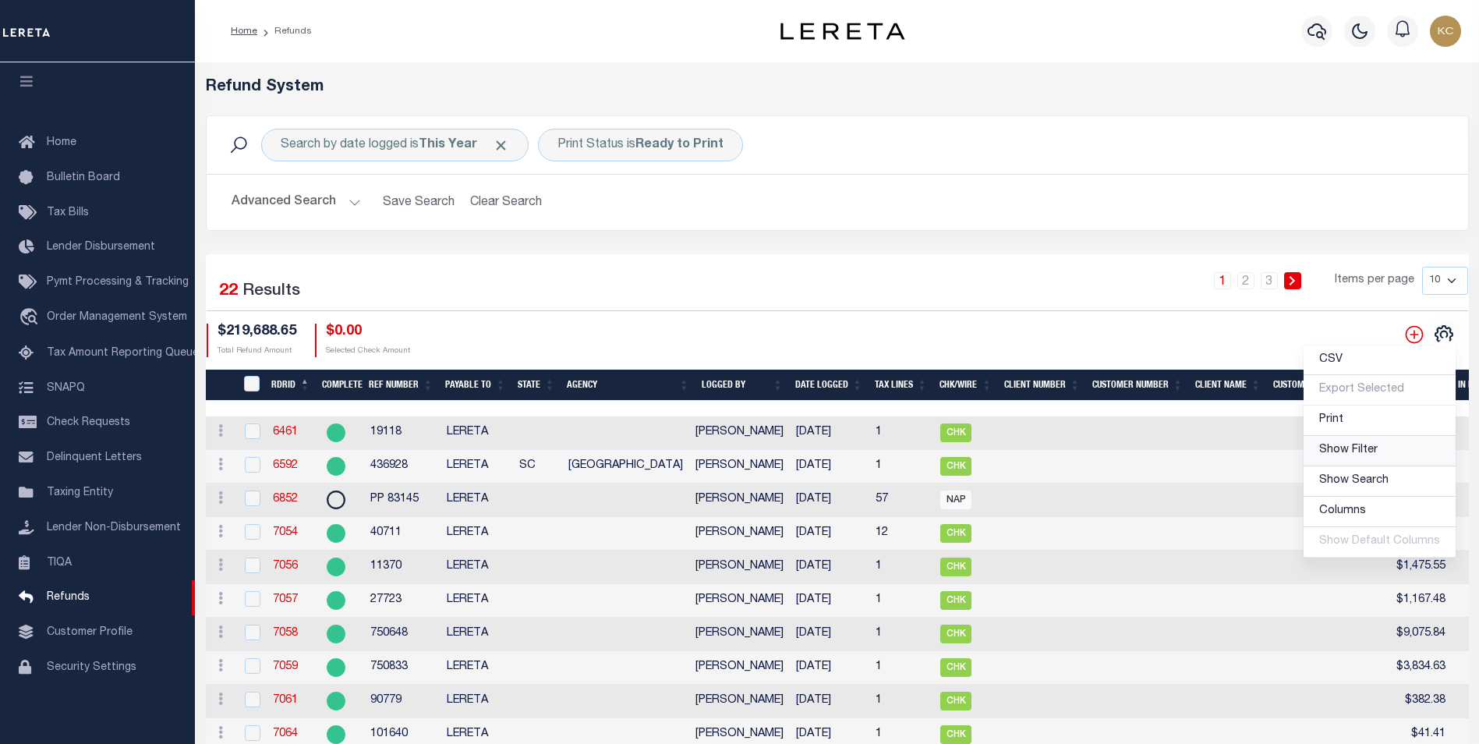
click at [1374, 452] on span "Show Filter" at bounding box center [1348, 449] width 58 height 11
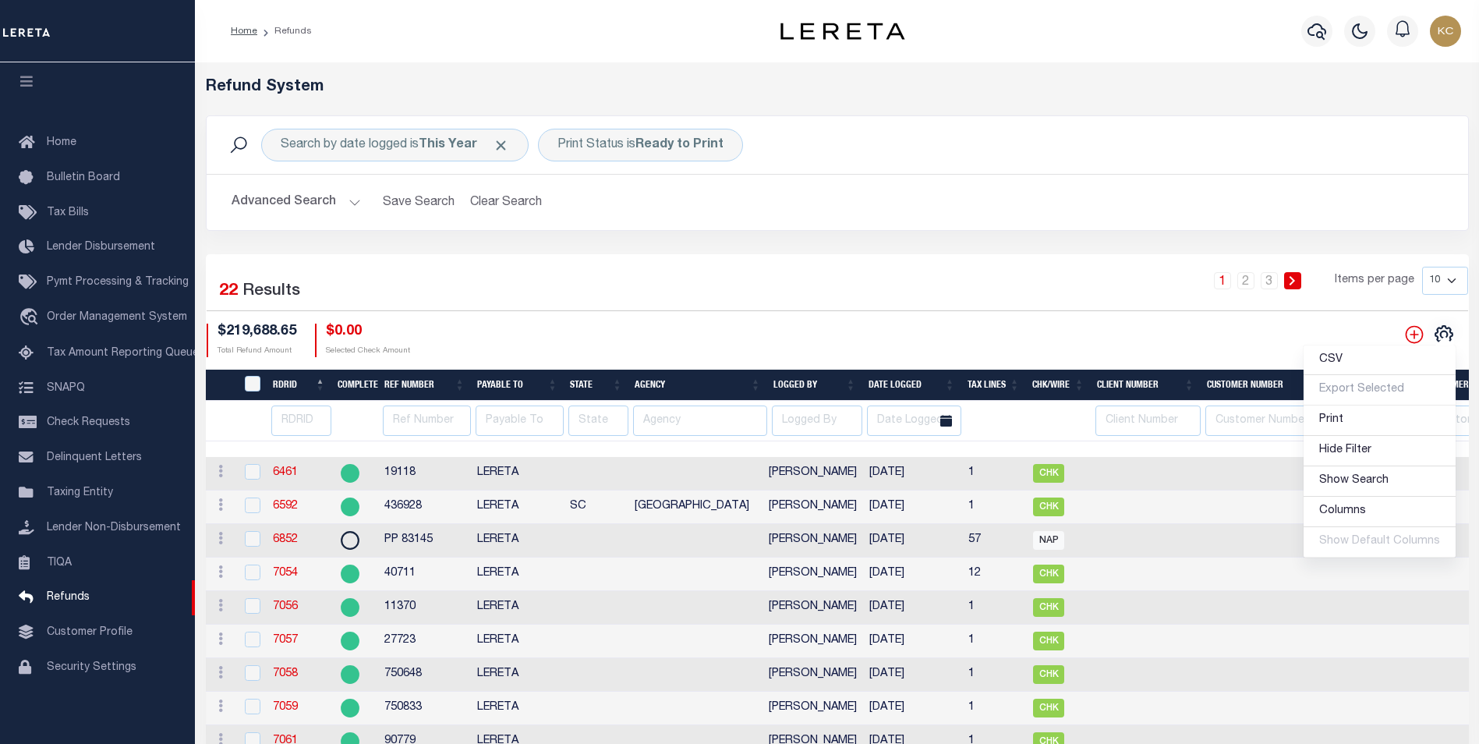
click at [478, 303] on div "Selected 22 Results" at bounding box center [356, 289] width 298 height 44
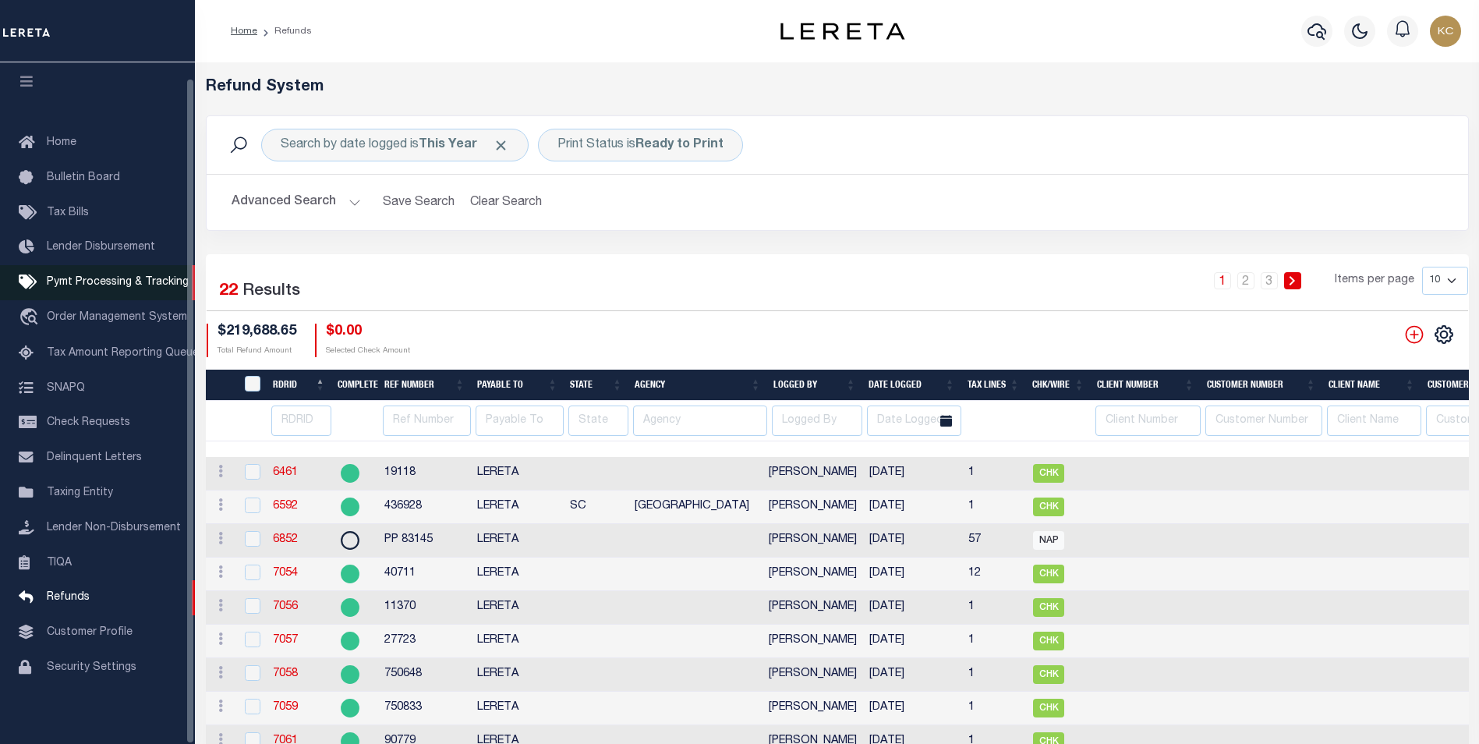
click at [128, 277] on span "Pymt Processing & Tracking" at bounding box center [118, 282] width 142 height 11
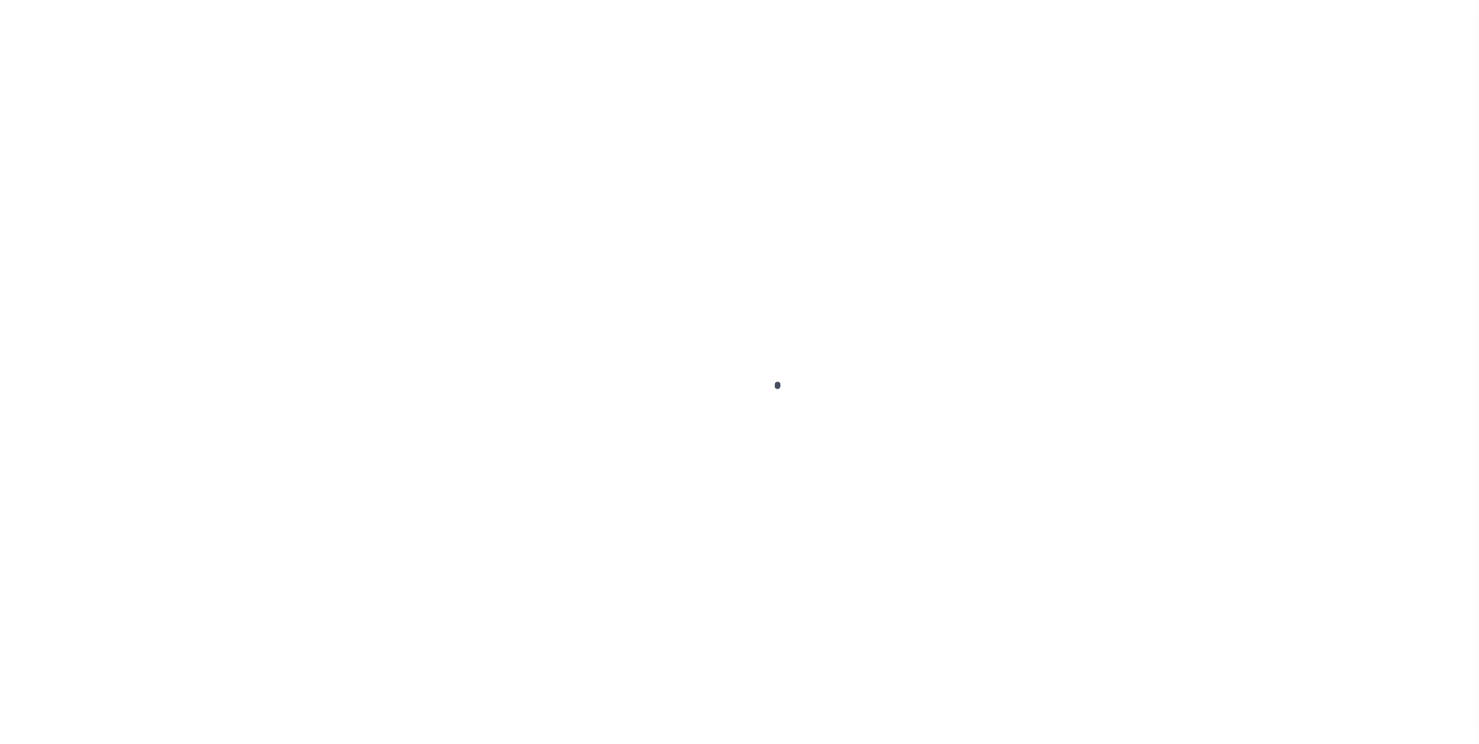
scroll to position [16, 0]
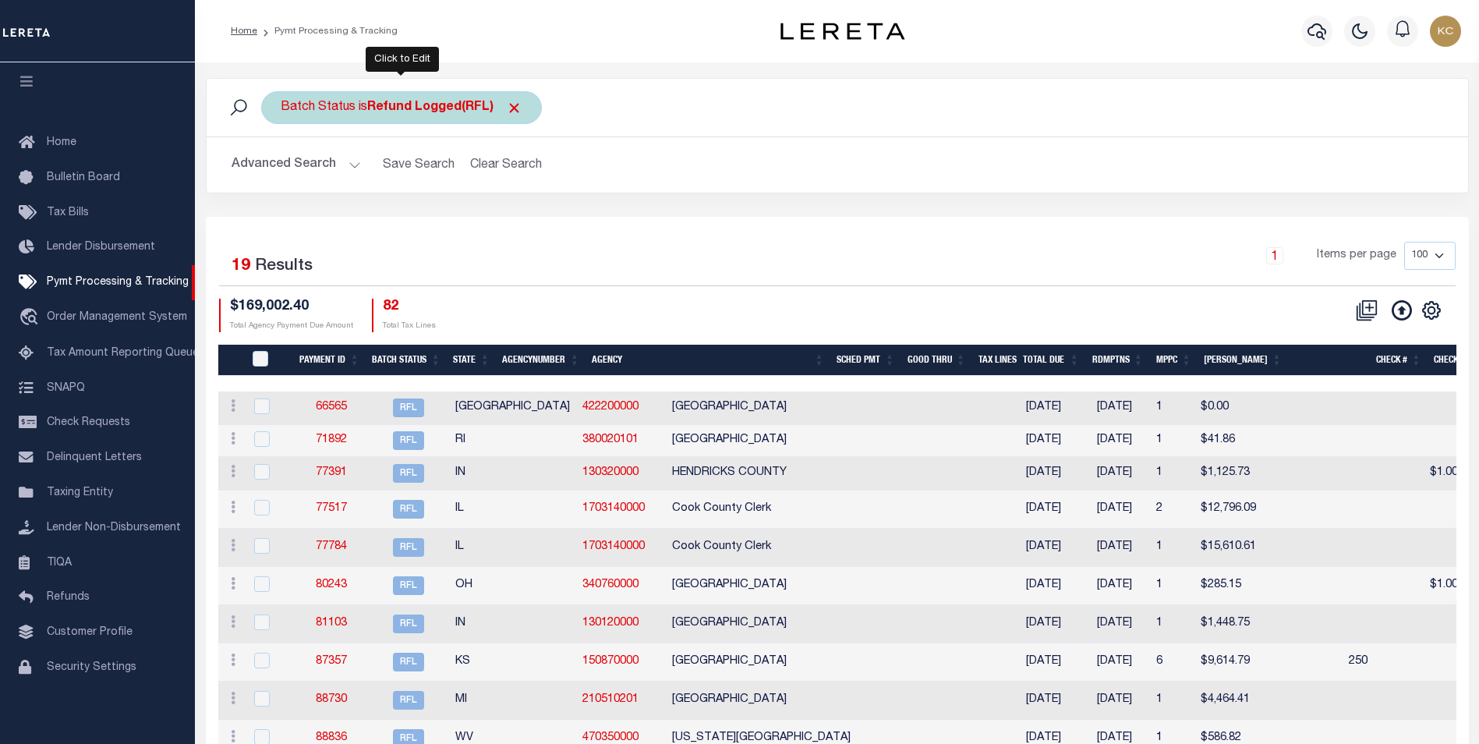
click at [426, 118] on div "Batch Status is Refund Logged(RFL)" at bounding box center [401, 107] width 281 height 33
select select "RFL"
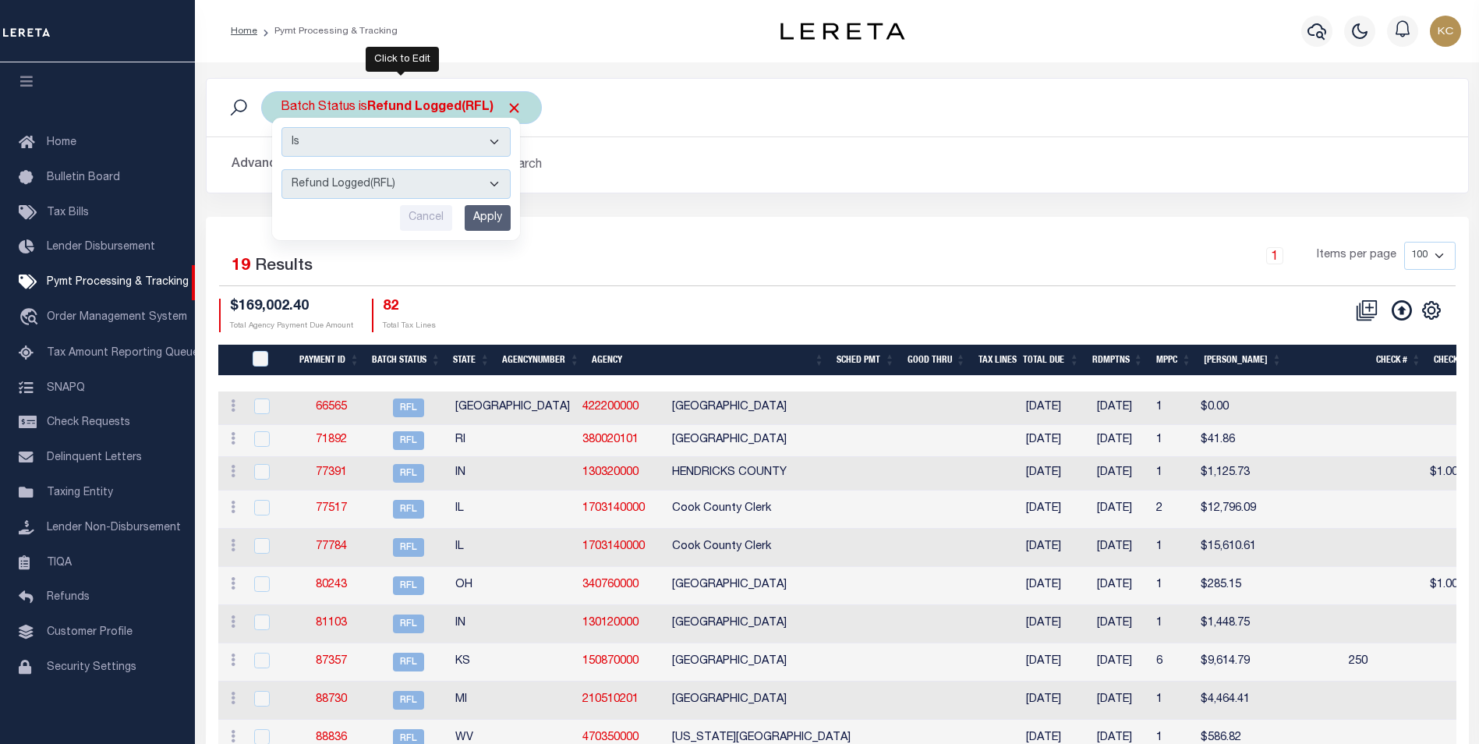
click at [313, 184] on select "Awaiting Funds (AWF) Cleared and Complete (CAC) New Check Needed (NCN) Payment …" at bounding box center [395, 184] width 229 height 30
click at [697, 240] on div "Selected 19 Results 1 Items per page 100 200 500 1000 $169,002.40" at bounding box center [837, 655] width 1263 height 876
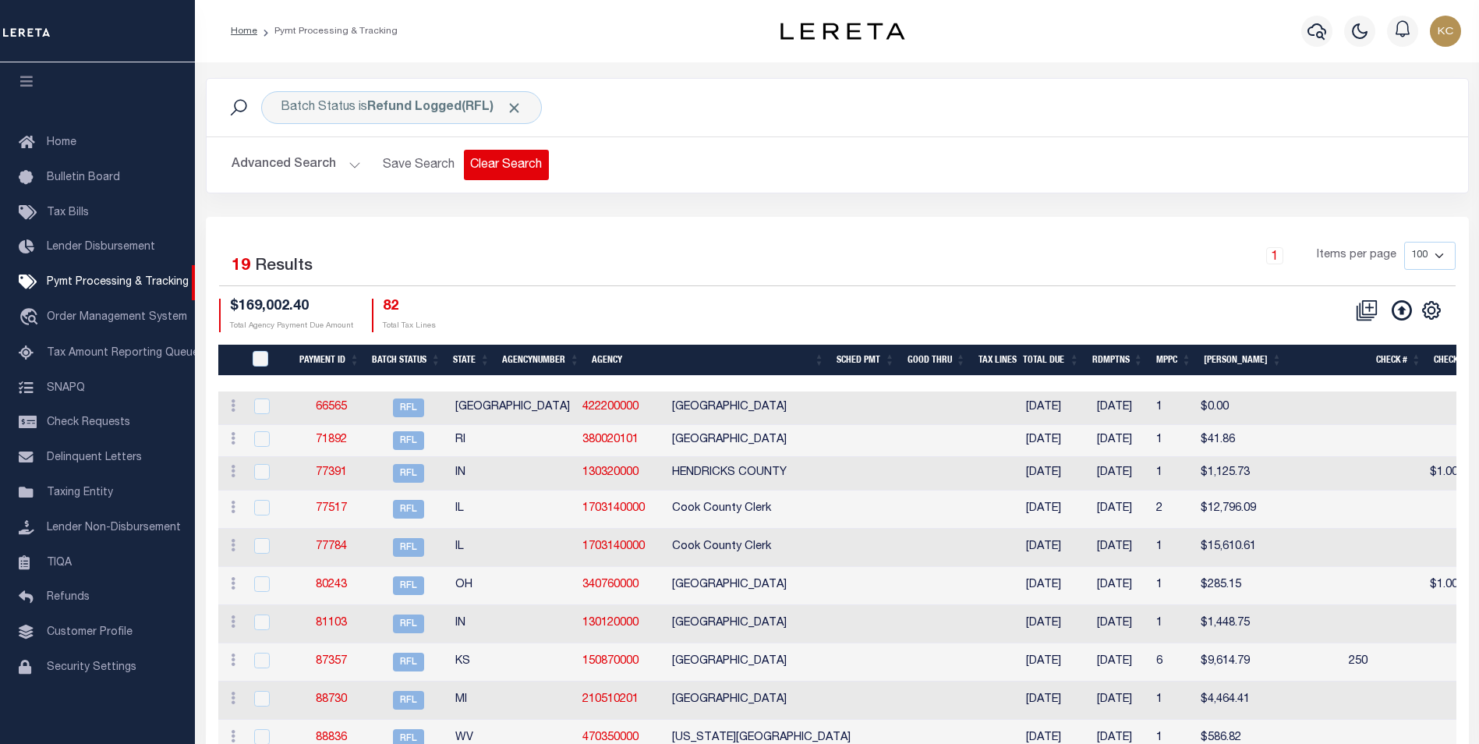
click at [522, 168] on button "Clear Search" at bounding box center [506, 165] width 85 height 30
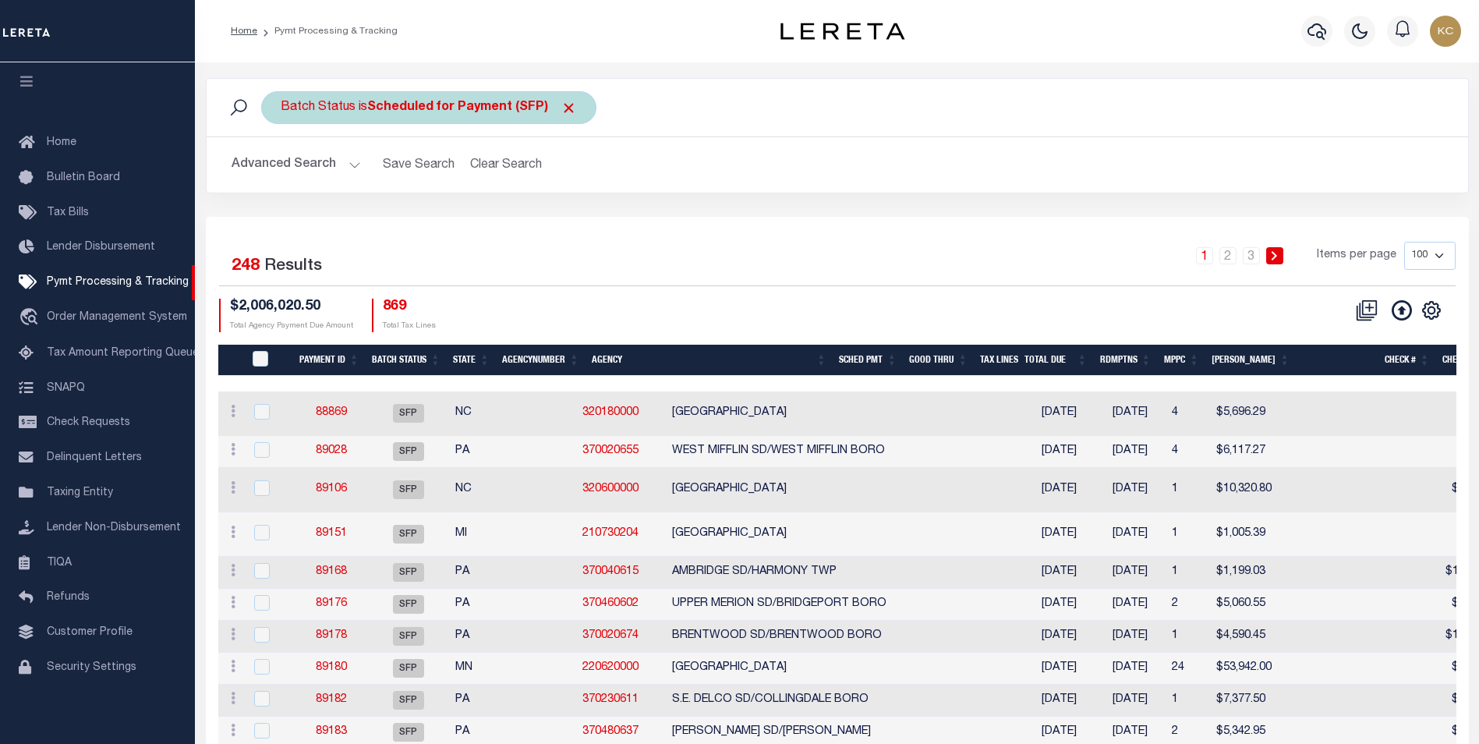
click at [438, 108] on b "Scheduled for Payment (SFP)" at bounding box center [472, 107] width 210 height 12
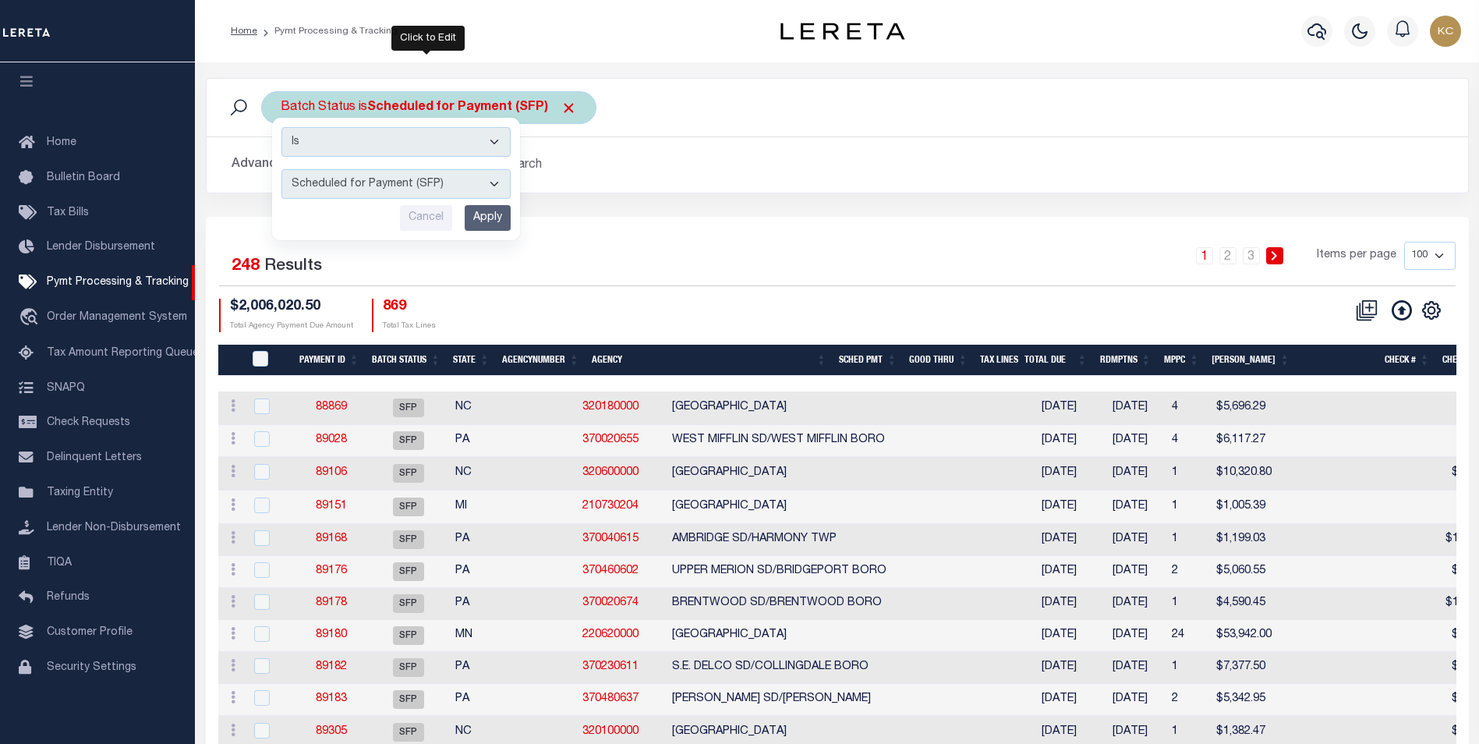
click at [362, 183] on select "Awaiting Funds (AWF) Cleared and Complete (CAC) New Check Needed (NCN) Payment …" at bounding box center [395, 184] width 229 height 30
select select "RFL"
click at [281, 169] on select "Awaiting Funds (AWF) Cleared and Complete (CAC) New Check Needed (NCN) Payment …" at bounding box center [395, 184] width 229 height 30
click at [476, 223] on input "Apply" at bounding box center [488, 218] width 46 height 26
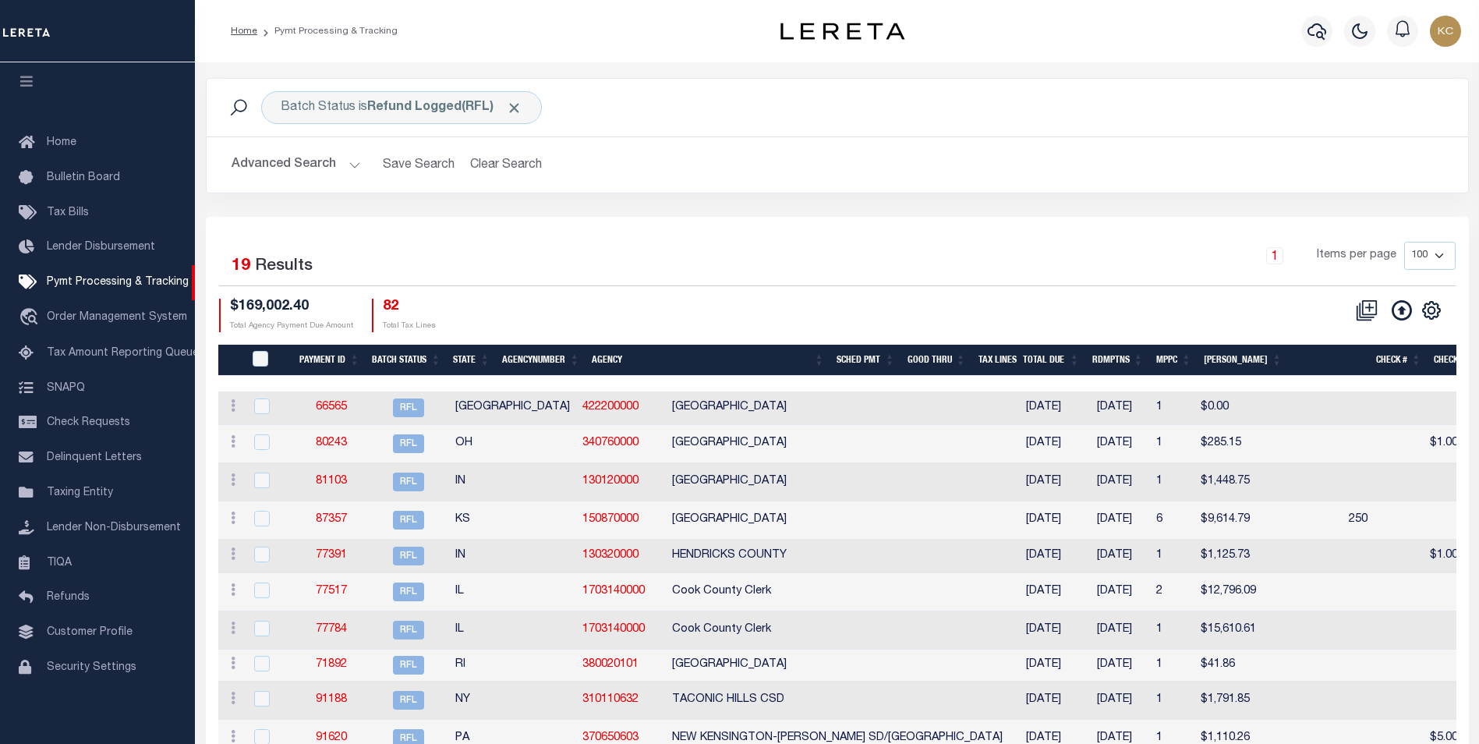
click at [239, 106] on icon at bounding box center [238, 107] width 20 height 20
click at [603, 115] on div "Batch Status is Refund Logged(RFL) Search" at bounding box center [837, 107] width 1237 height 33
click at [1434, 310] on icon "" at bounding box center [1431, 309] width 7 height 7
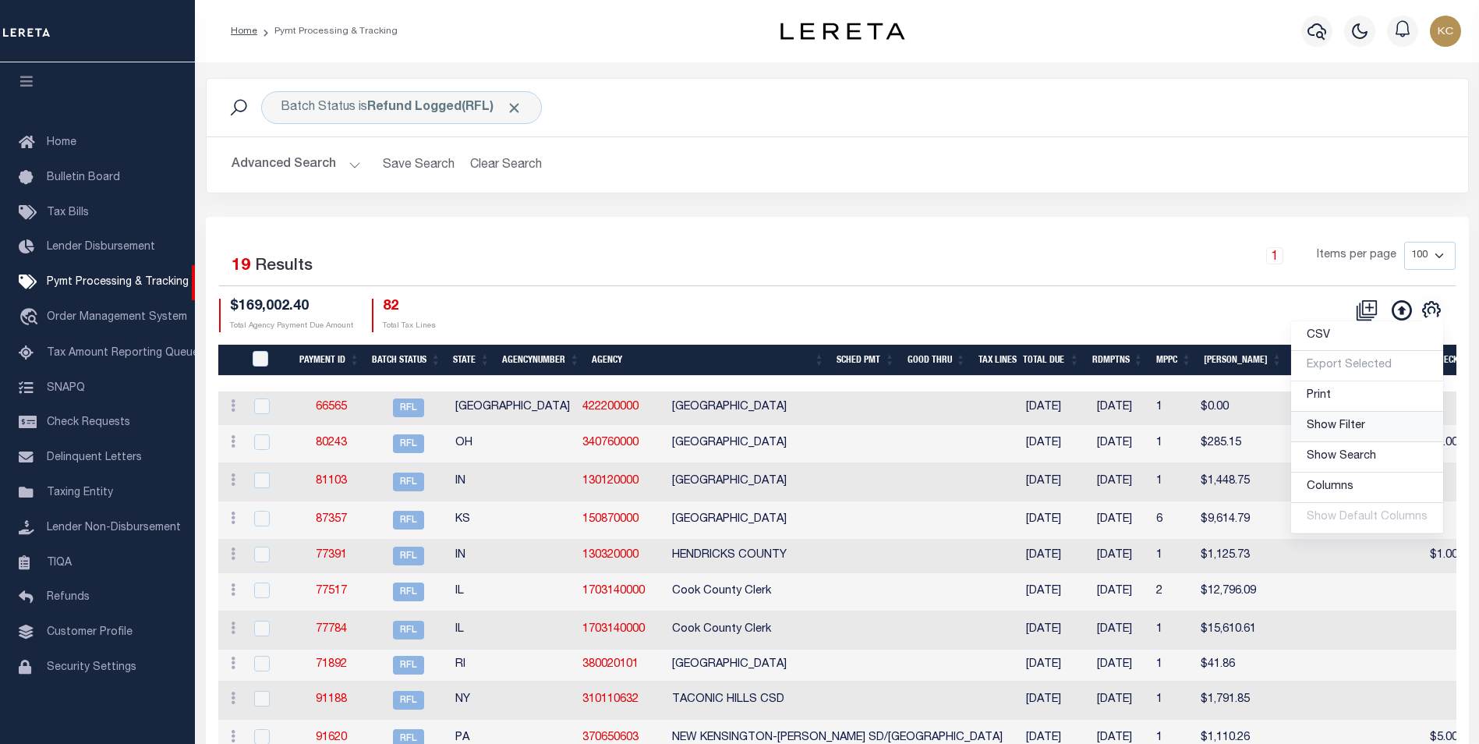
click at [1357, 435] on link "Show Filter" at bounding box center [1367, 427] width 152 height 30
select select
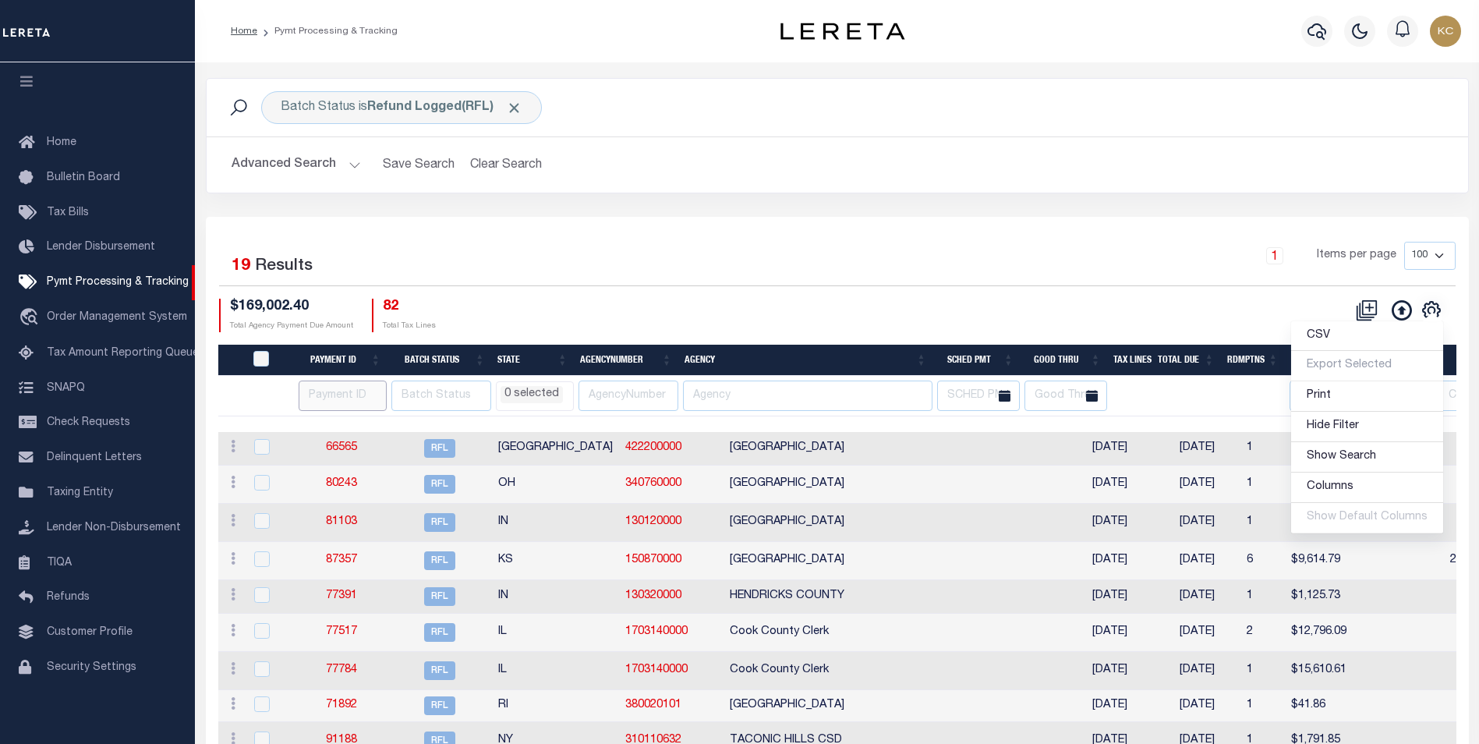
click at [329, 404] on input "number" at bounding box center [343, 396] width 88 height 30
click at [432, 398] on input "text" at bounding box center [441, 396] width 100 height 30
click at [582, 304] on div "$169,002.40 Total Agency Payment Due Amount 82 Total Tax Lines" at bounding box center [528, 316] width 618 height 34
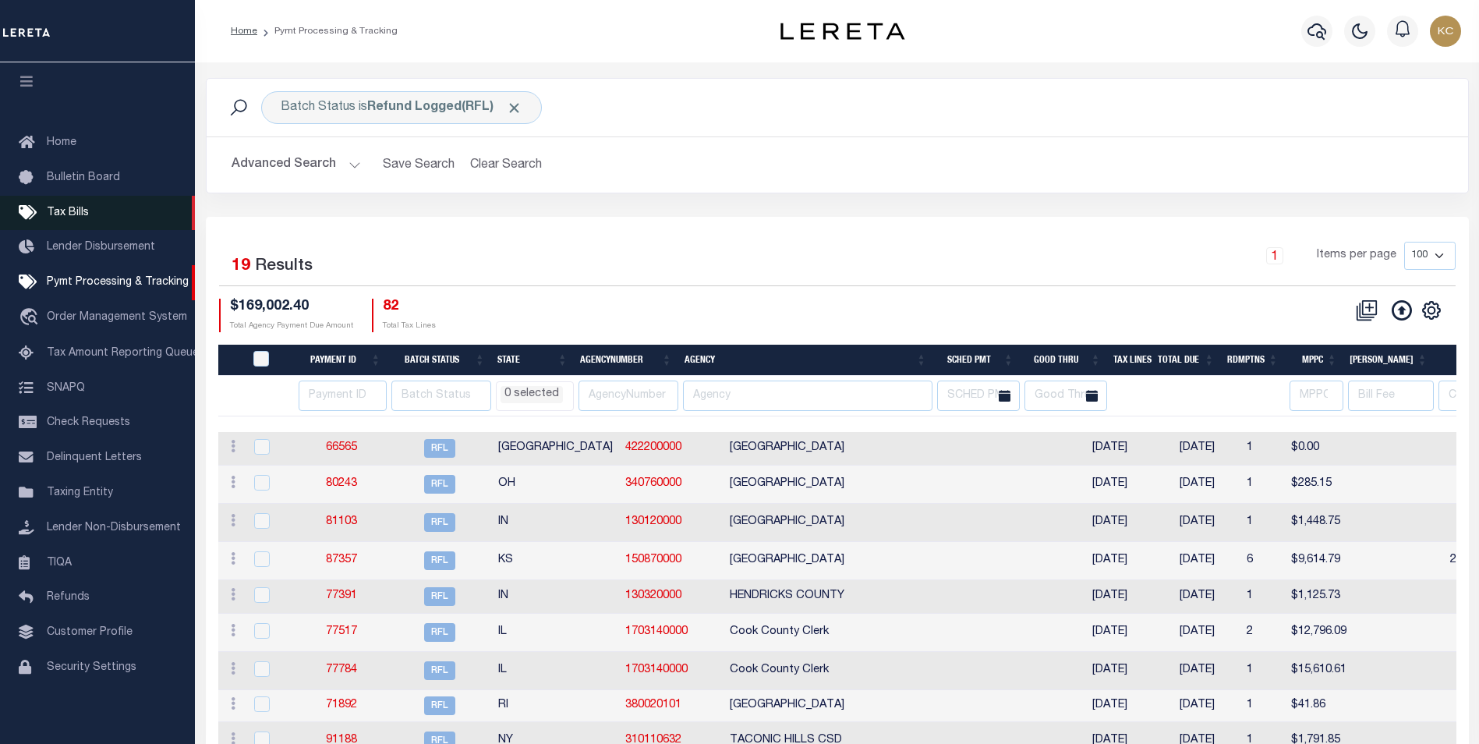
click at [65, 207] on span "Tax Bills" at bounding box center [68, 212] width 42 height 11
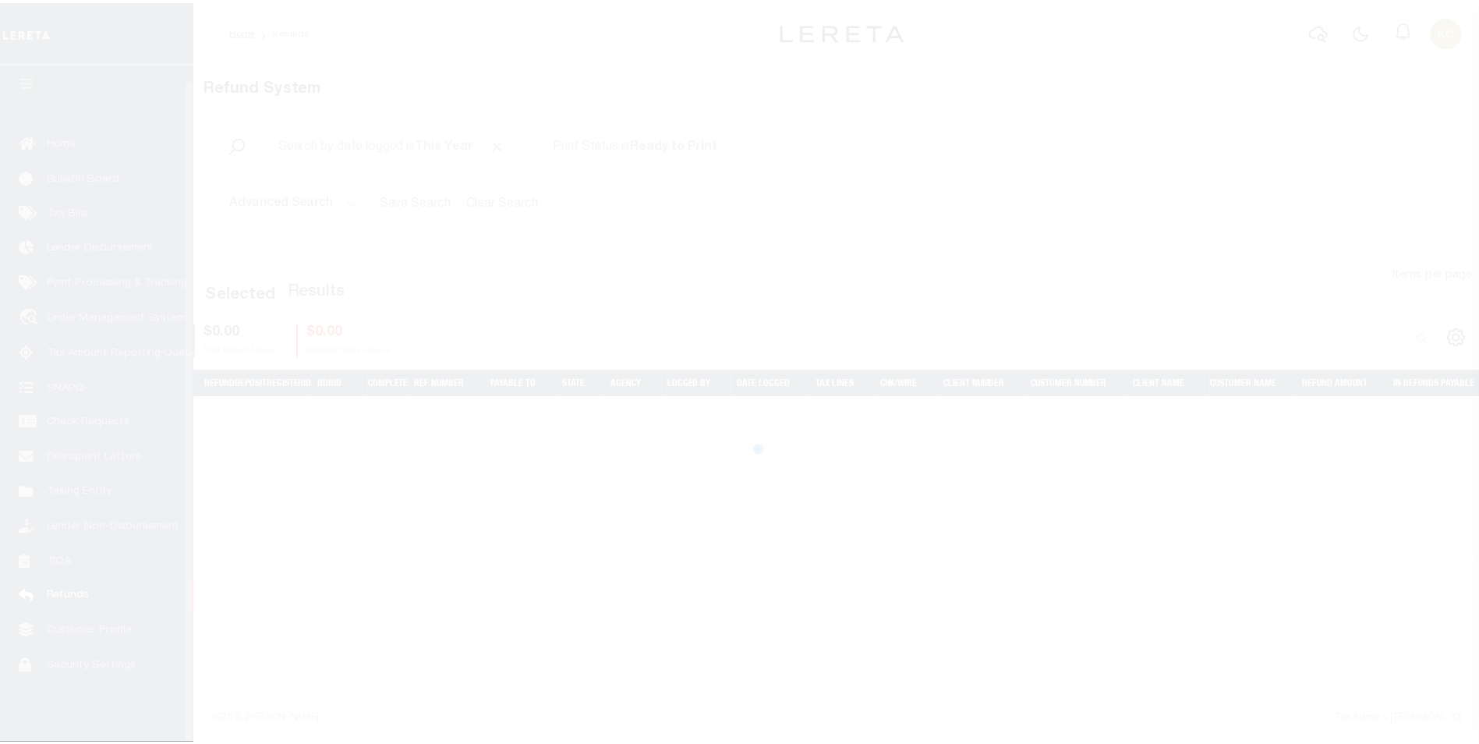
scroll to position [16, 0]
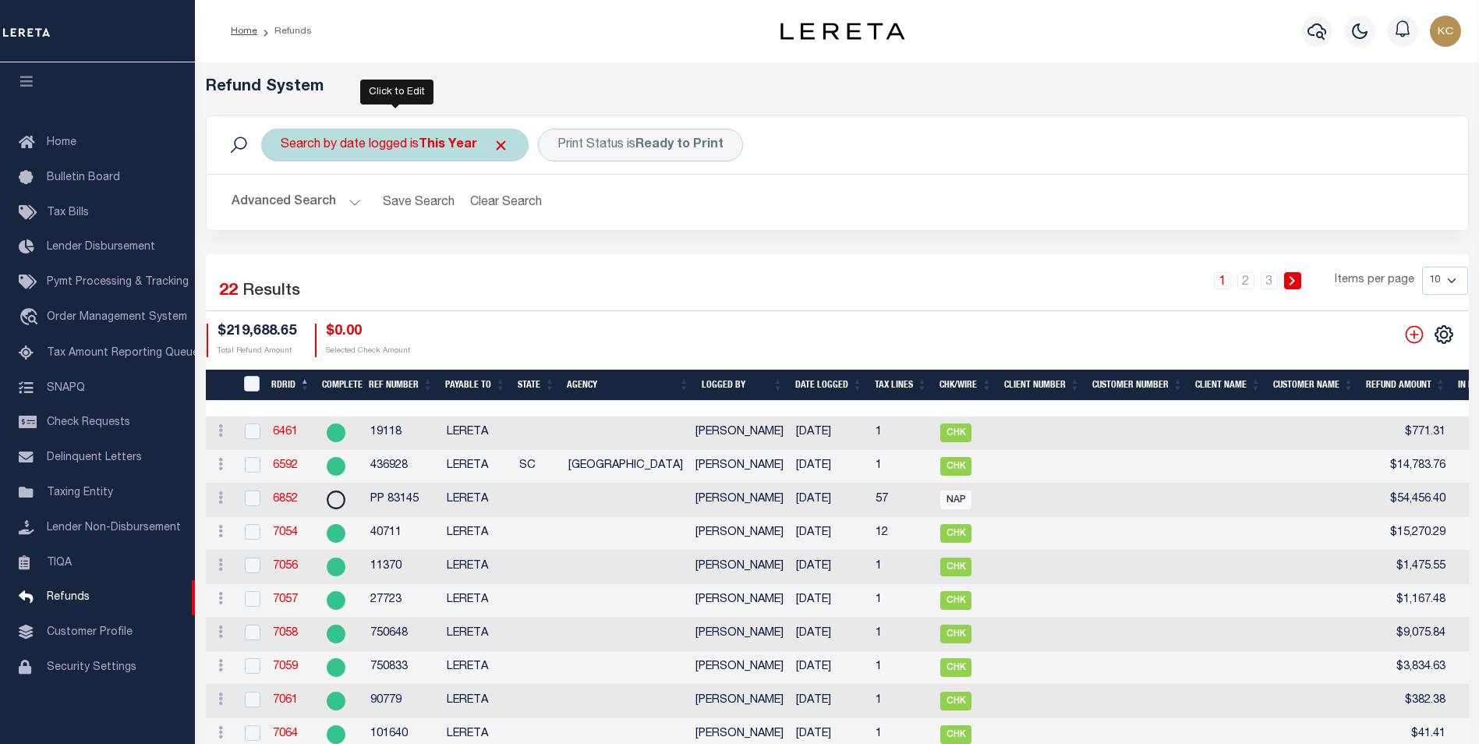
click at [461, 150] on b "This Year" at bounding box center [448, 145] width 58 height 12
select select "This Year"
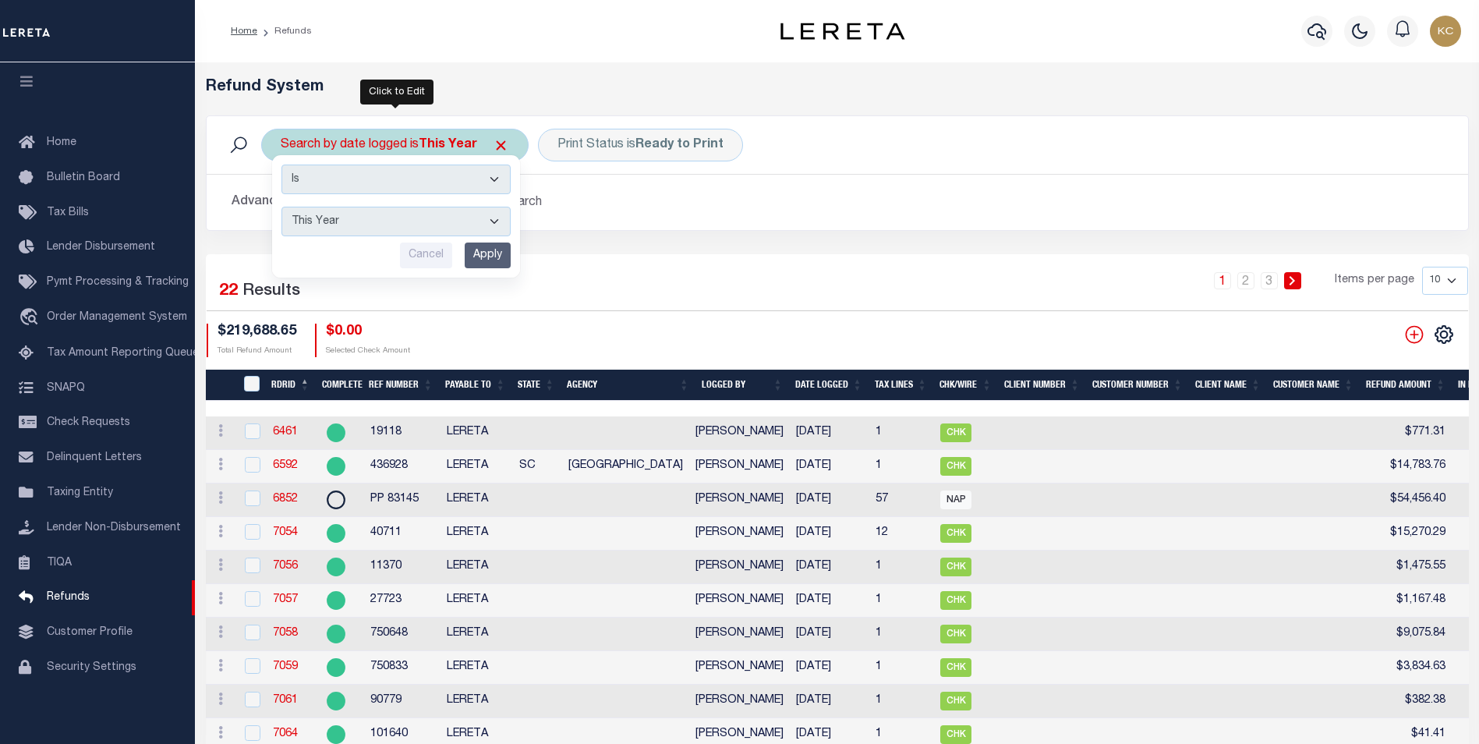
click at [482, 250] on input "Apply" at bounding box center [488, 256] width 46 height 26
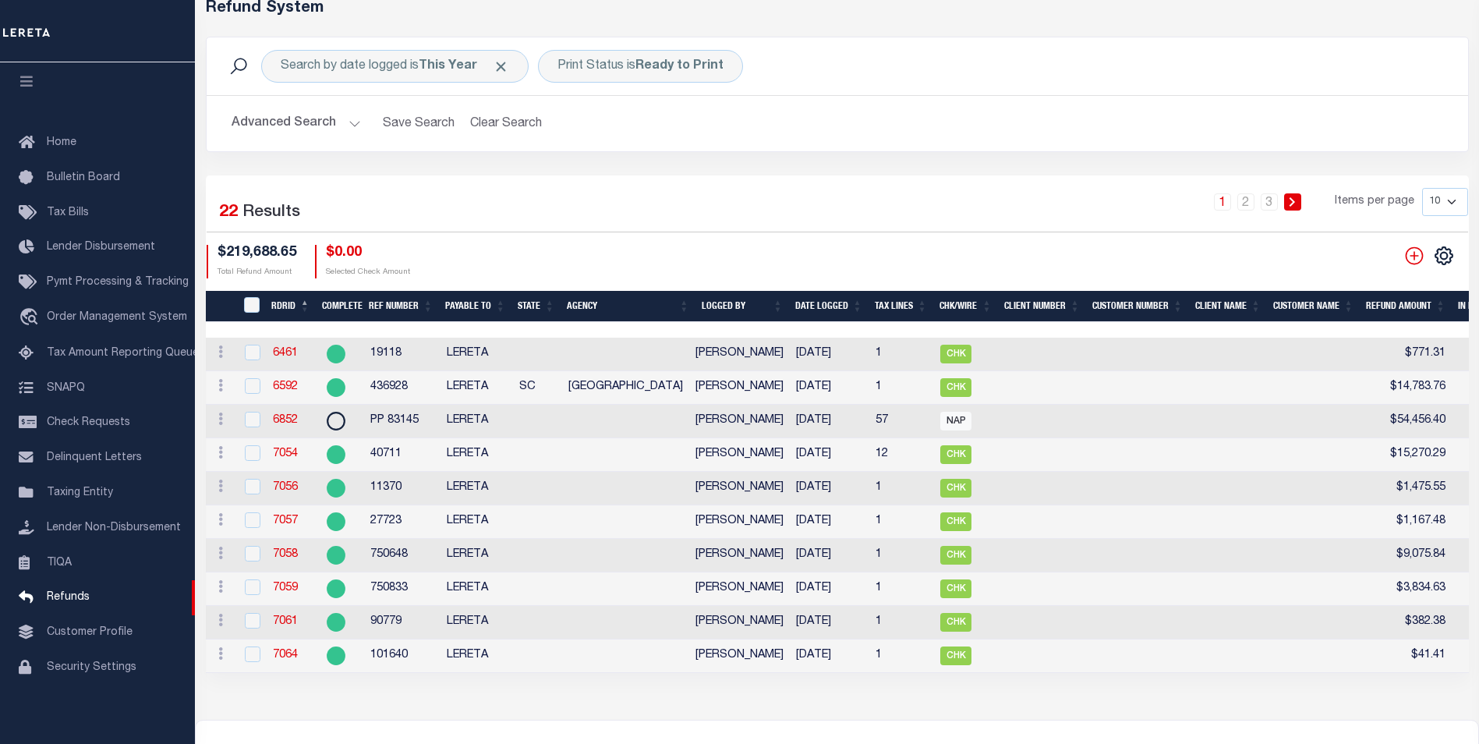
scroll to position [0, 0]
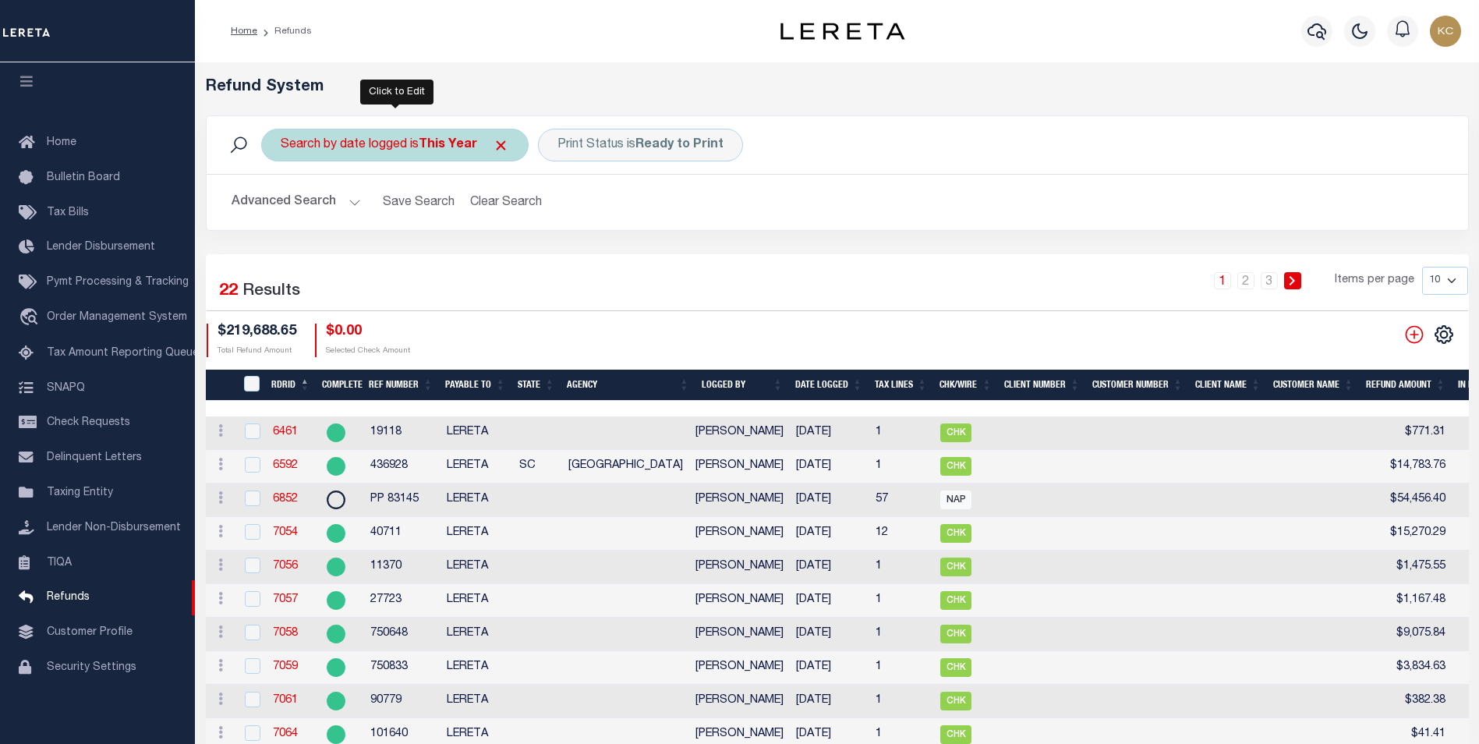
click at [403, 144] on div "Search by date logged is This Year" at bounding box center [394, 145] width 267 height 33
select select "This Year"
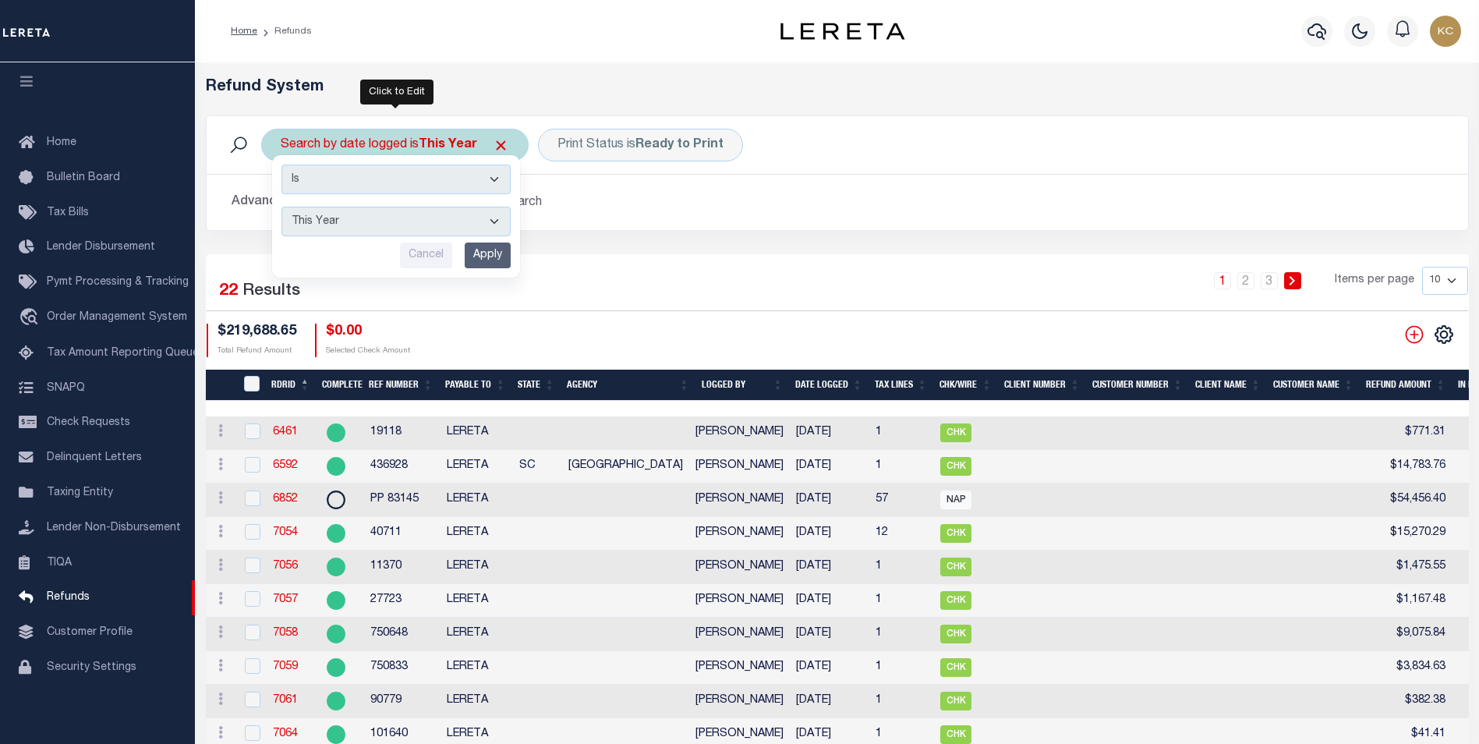
click at [299, 230] on select "This Month Last Month Last Three Months This Year Last Year" at bounding box center [395, 222] width 229 height 30
click at [713, 242] on div "Search by date logged is This Year Is Contains This Month Last Month Last Three…" at bounding box center [837, 184] width 1287 height 139
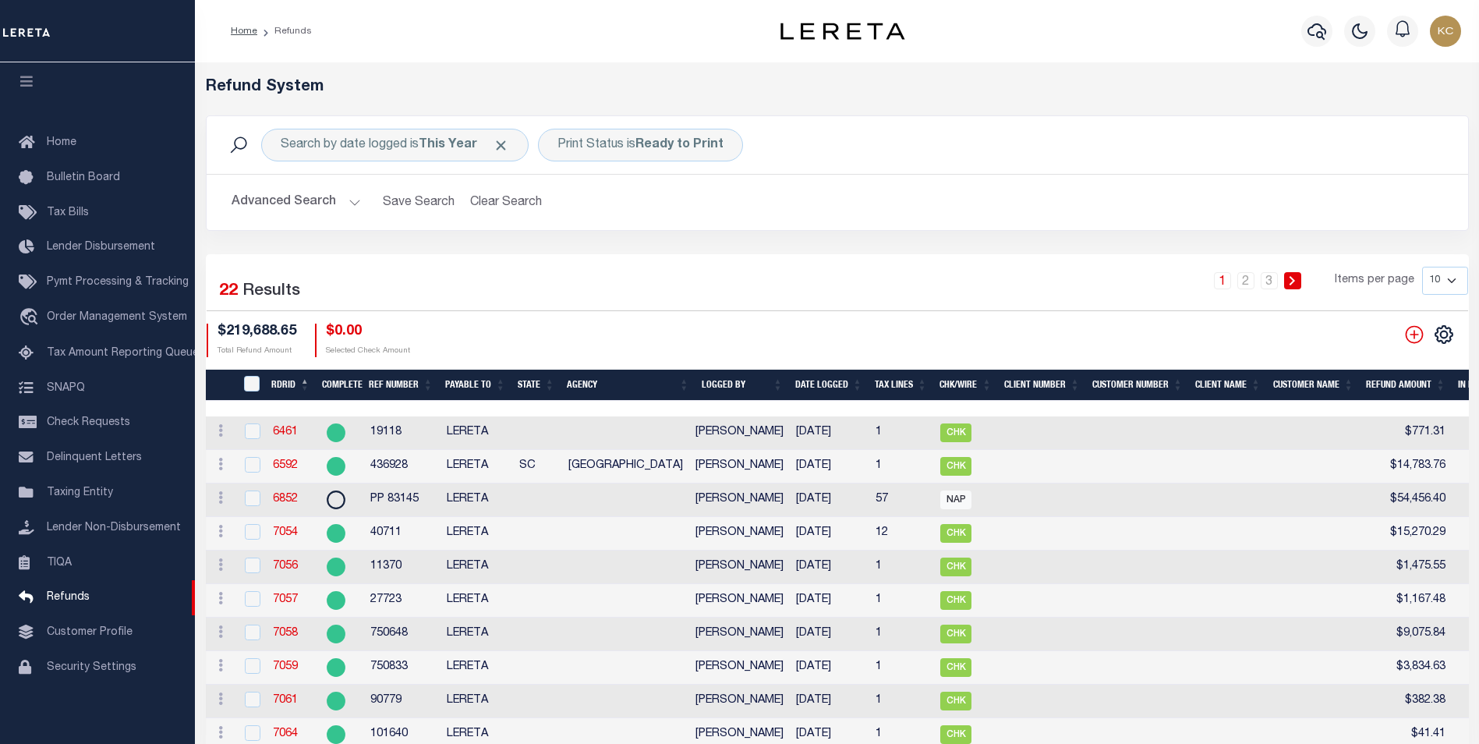
click at [1457, 335] on div "CSV Export Selected Print Show Filter Show Search Columns 0: 1: RefundDepositRe…" at bounding box center [1427, 335] width 83 height 22
click at [1450, 336] on icon "" at bounding box center [1444, 334] width 20 height 20
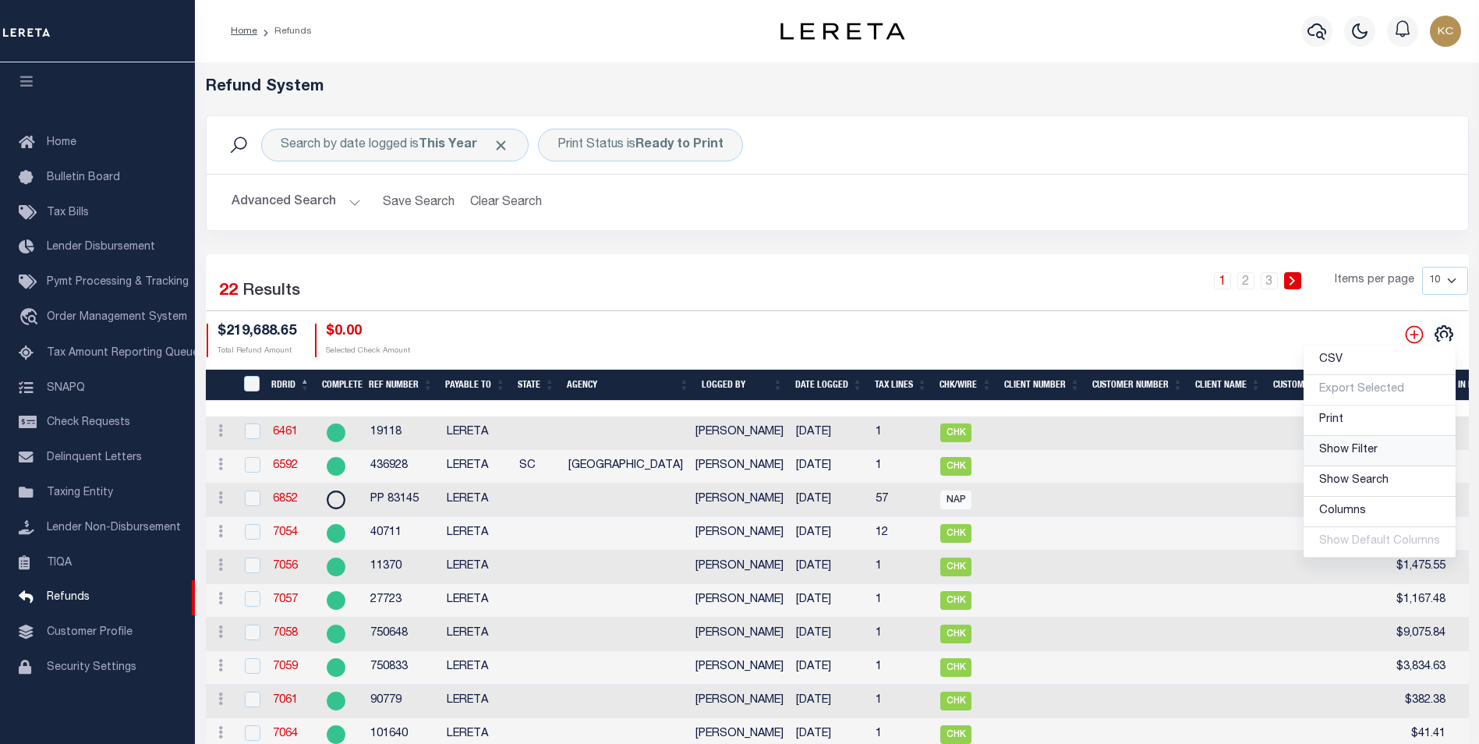
click at [1365, 445] on span "Show Filter" at bounding box center [1348, 449] width 58 height 11
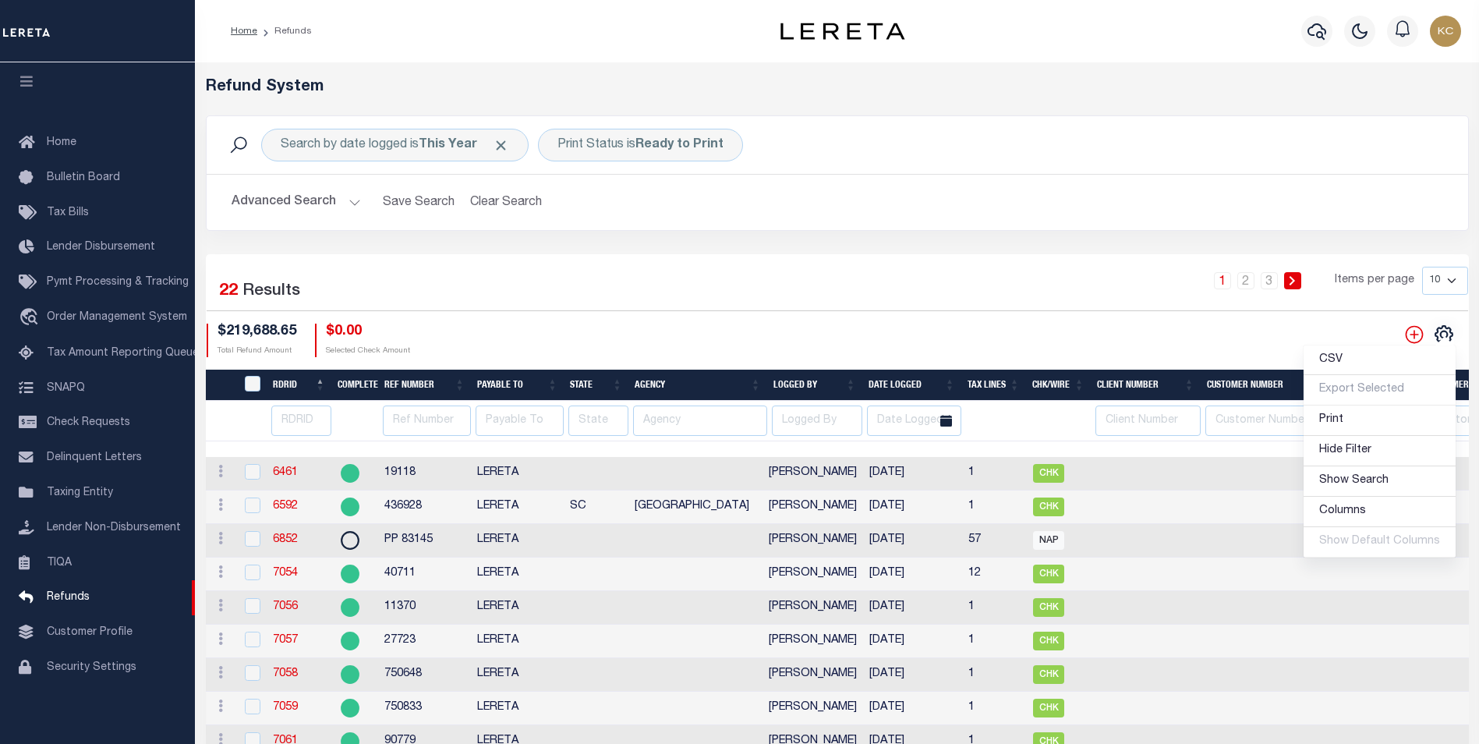
click at [656, 303] on div "1 2 3 Items per page 10 25 50 100" at bounding box center [998, 287] width 940 height 41
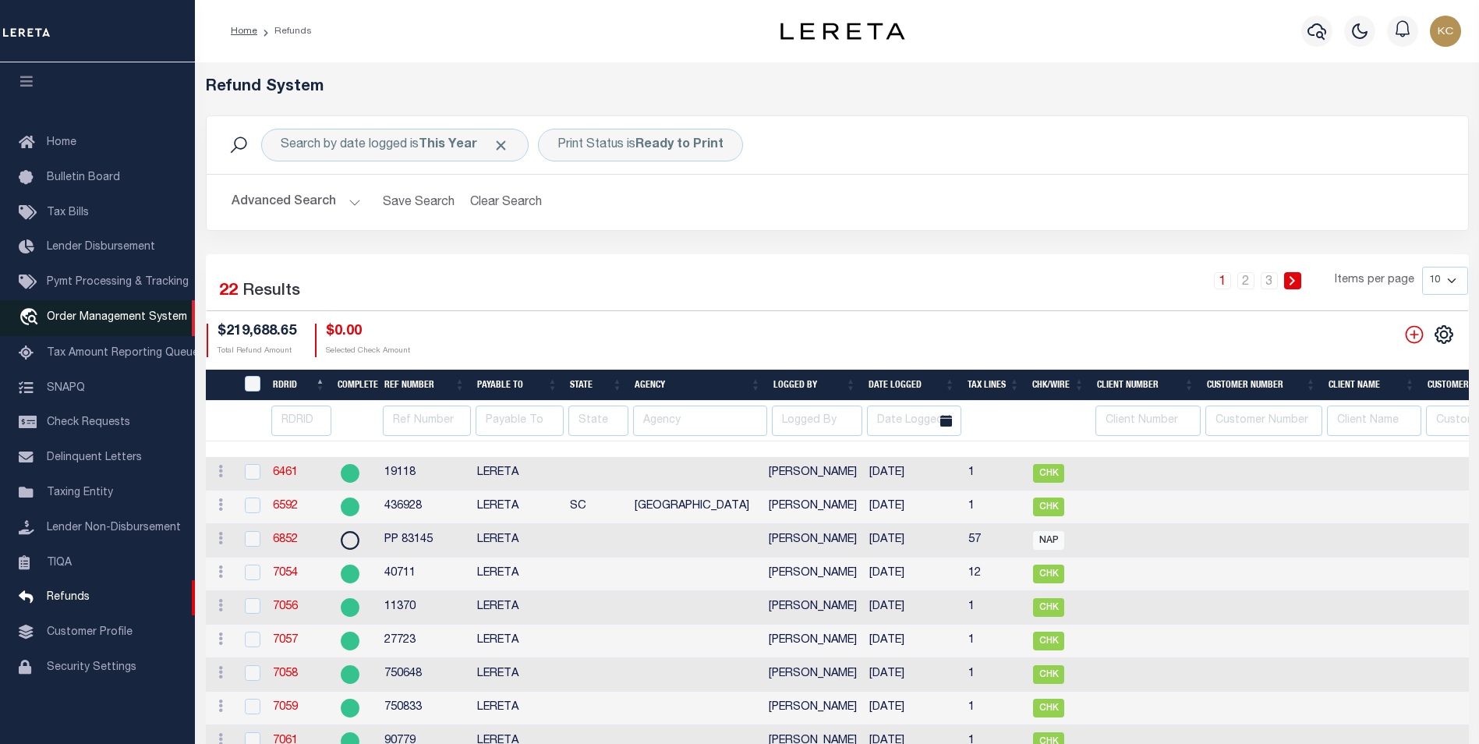
click at [114, 320] on link "travel_explore Order Management System" at bounding box center [97, 318] width 195 height 36
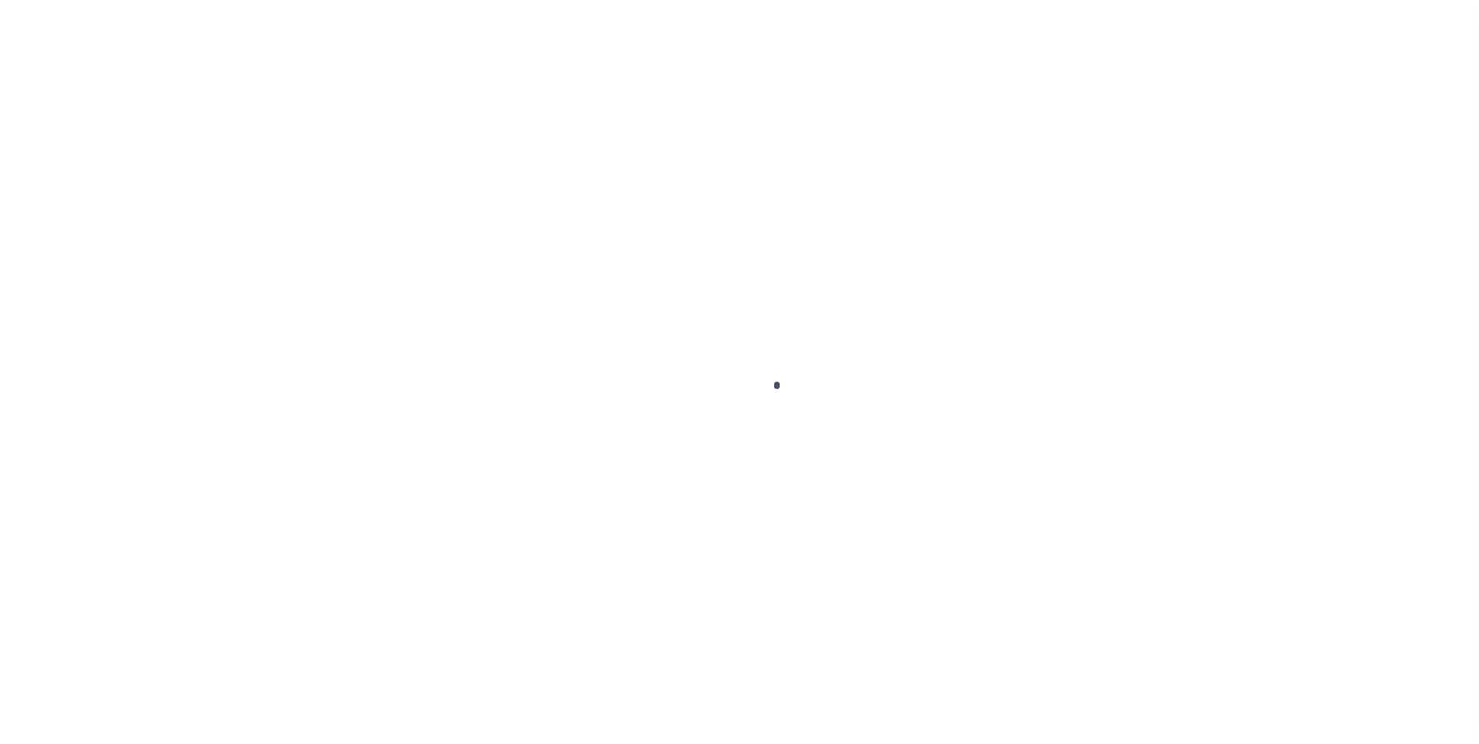
scroll to position [16, 0]
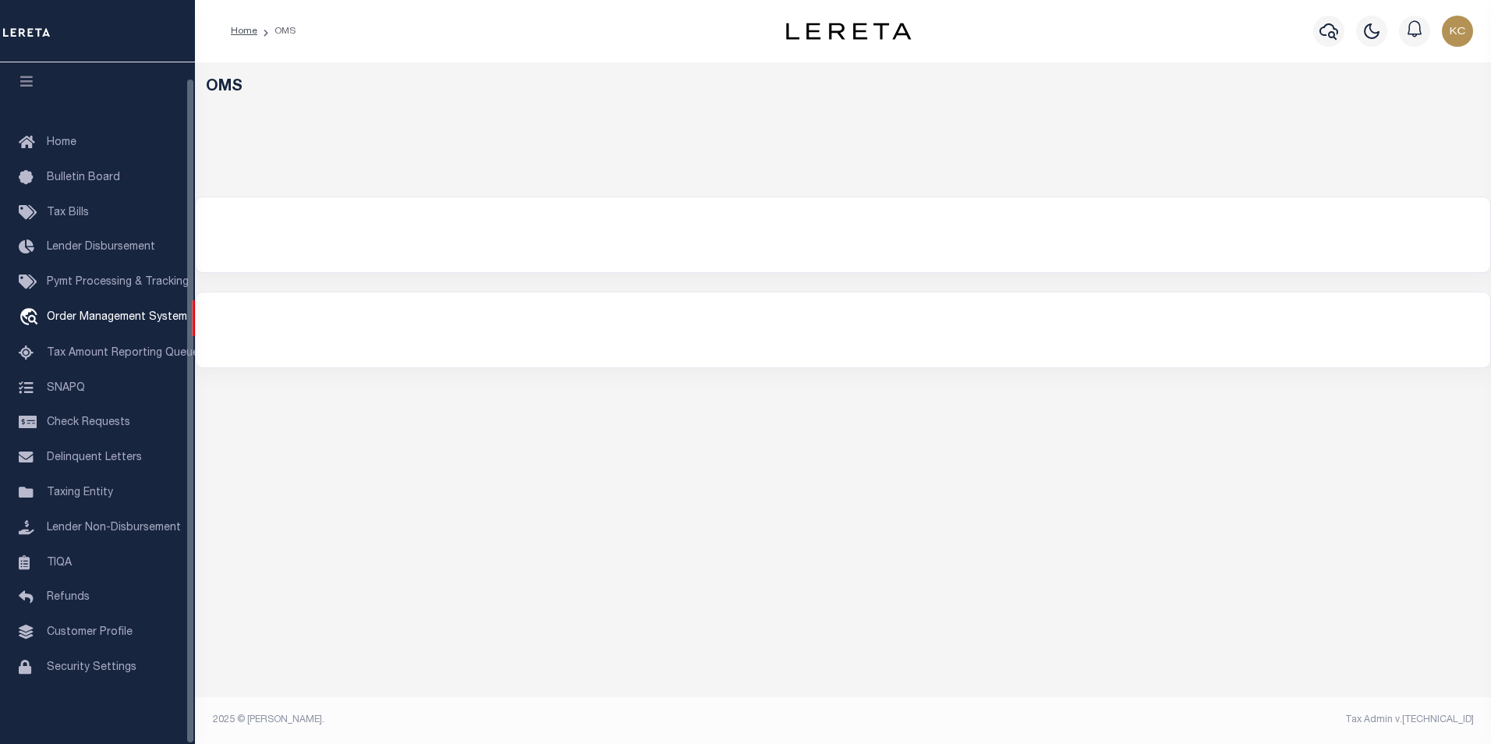
select select "200"
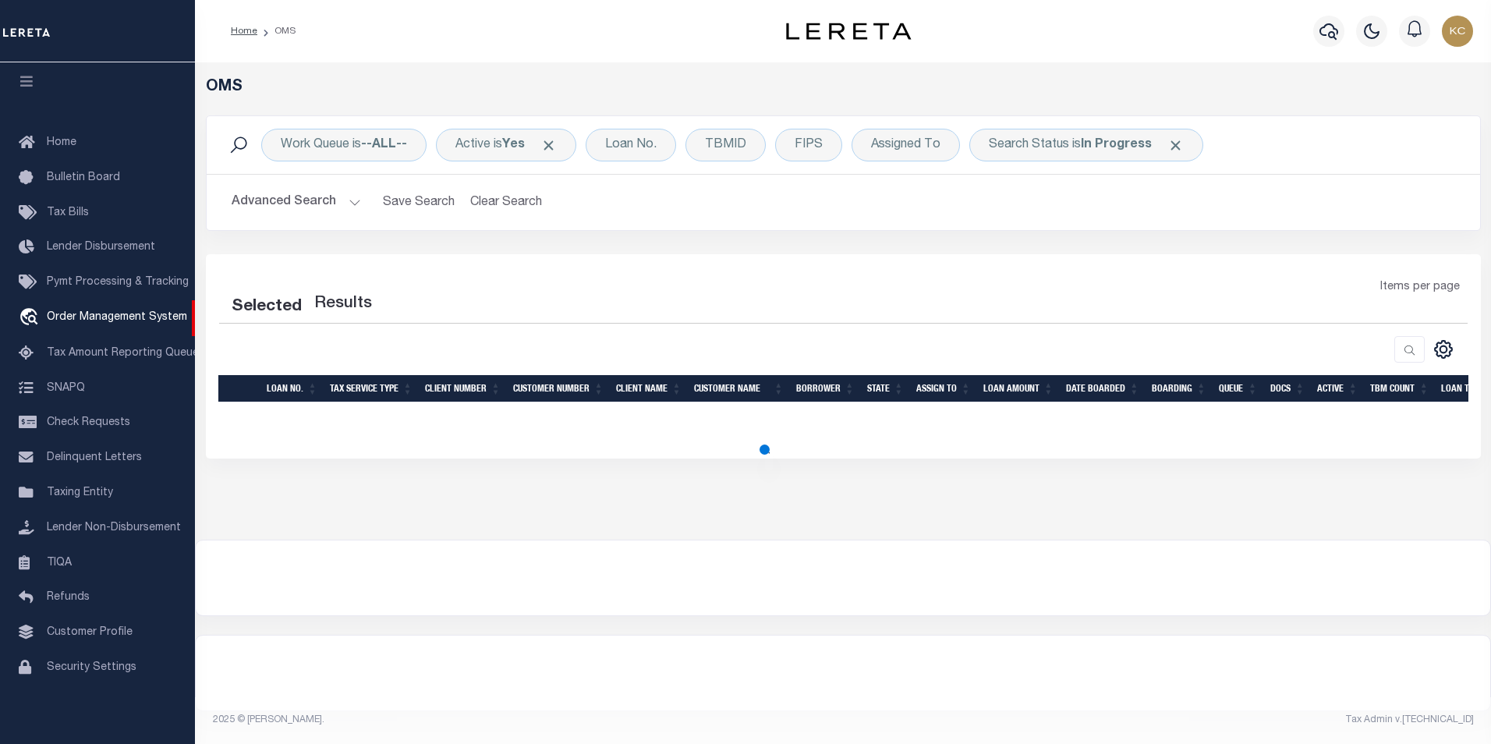
select select "200"
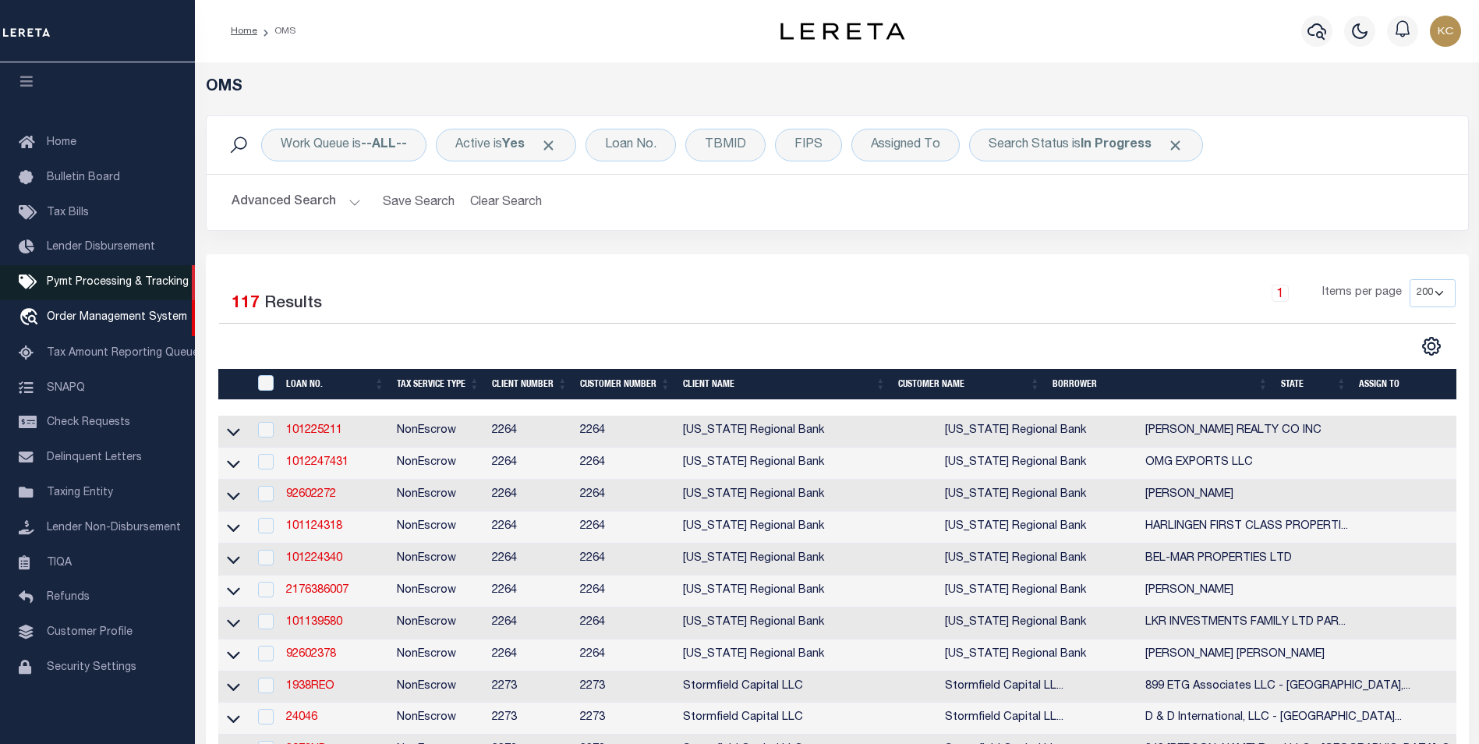
click at [126, 284] on link "Pymt Processing & Tracking" at bounding box center [97, 282] width 195 height 35
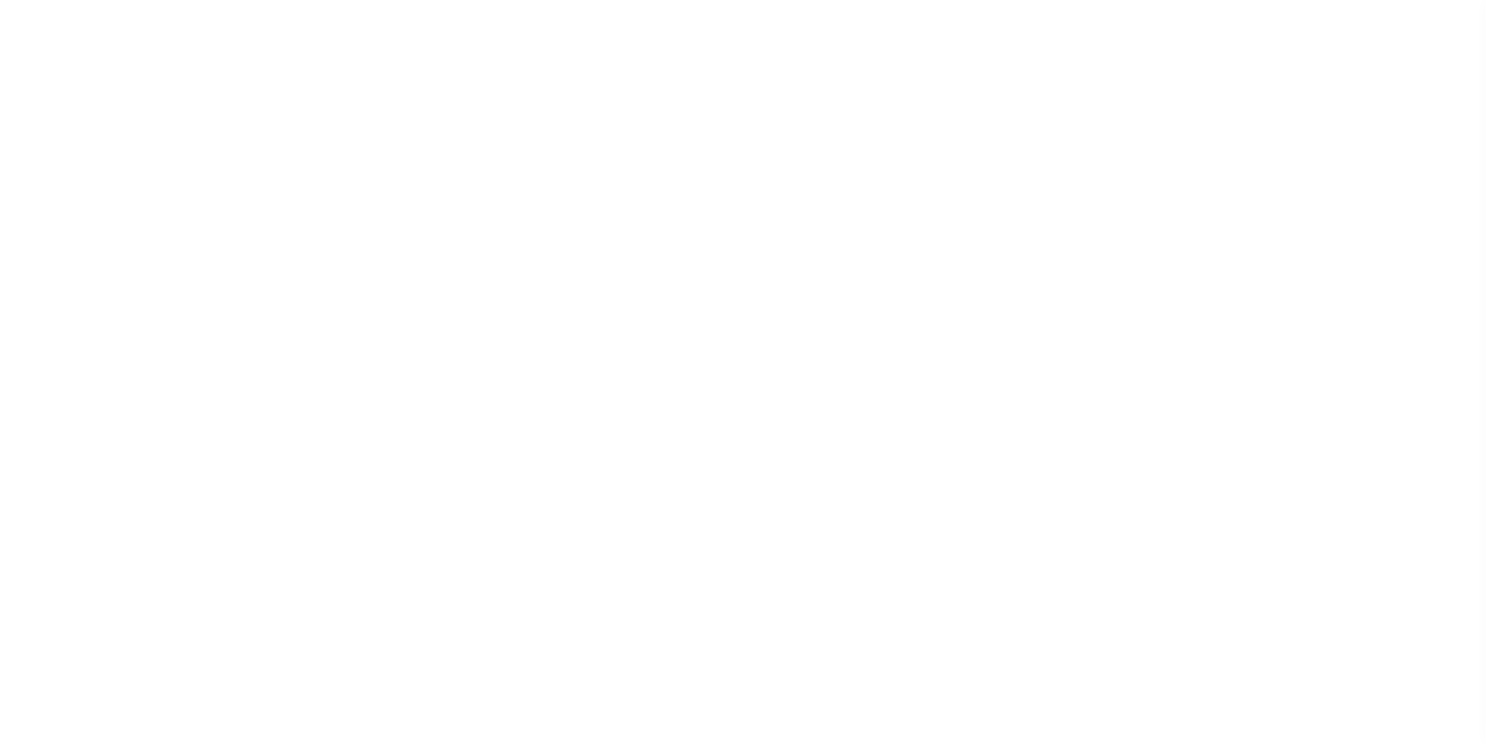
scroll to position [16, 0]
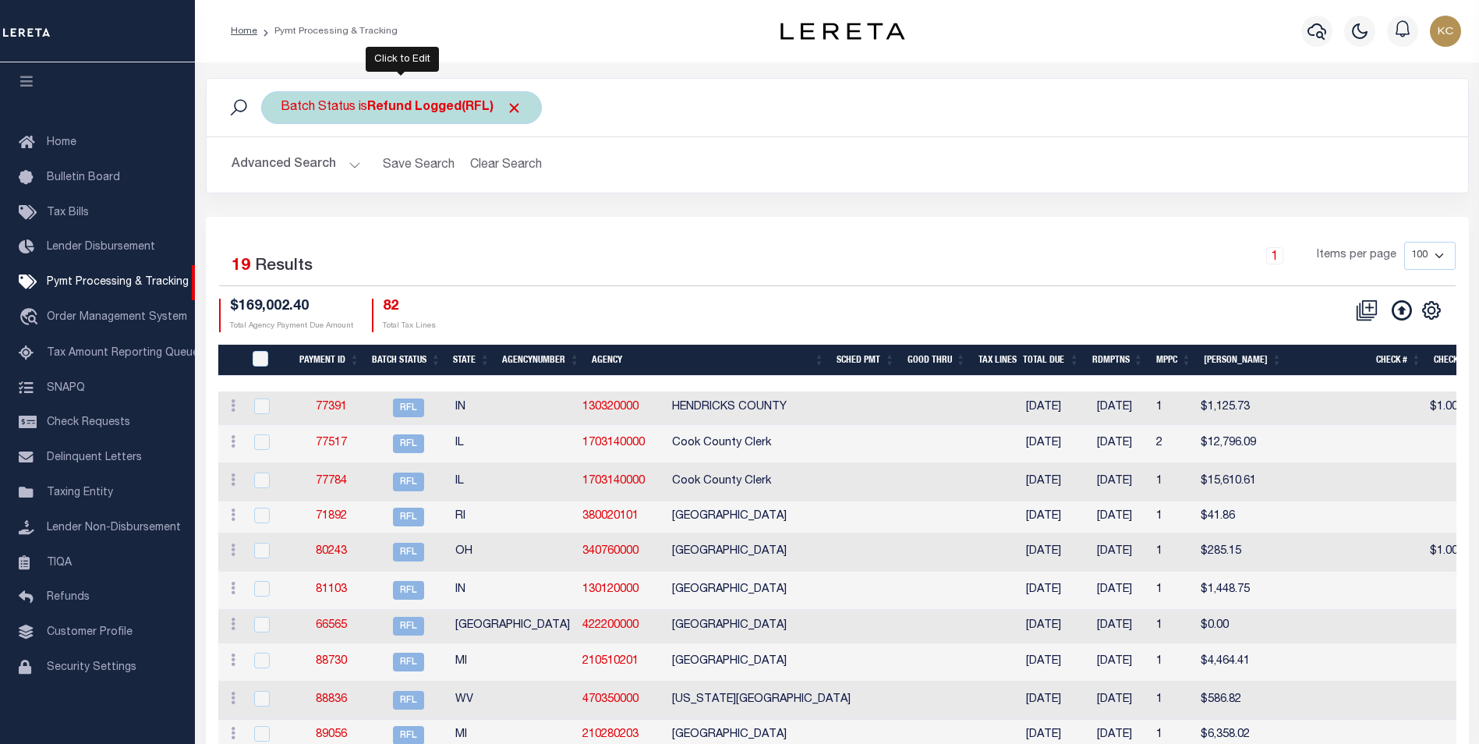
click at [489, 116] on div "Batch Status is Refund Logged(RFL)" at bounding box center [401, 107] width 281 height 33
select select "RFL"
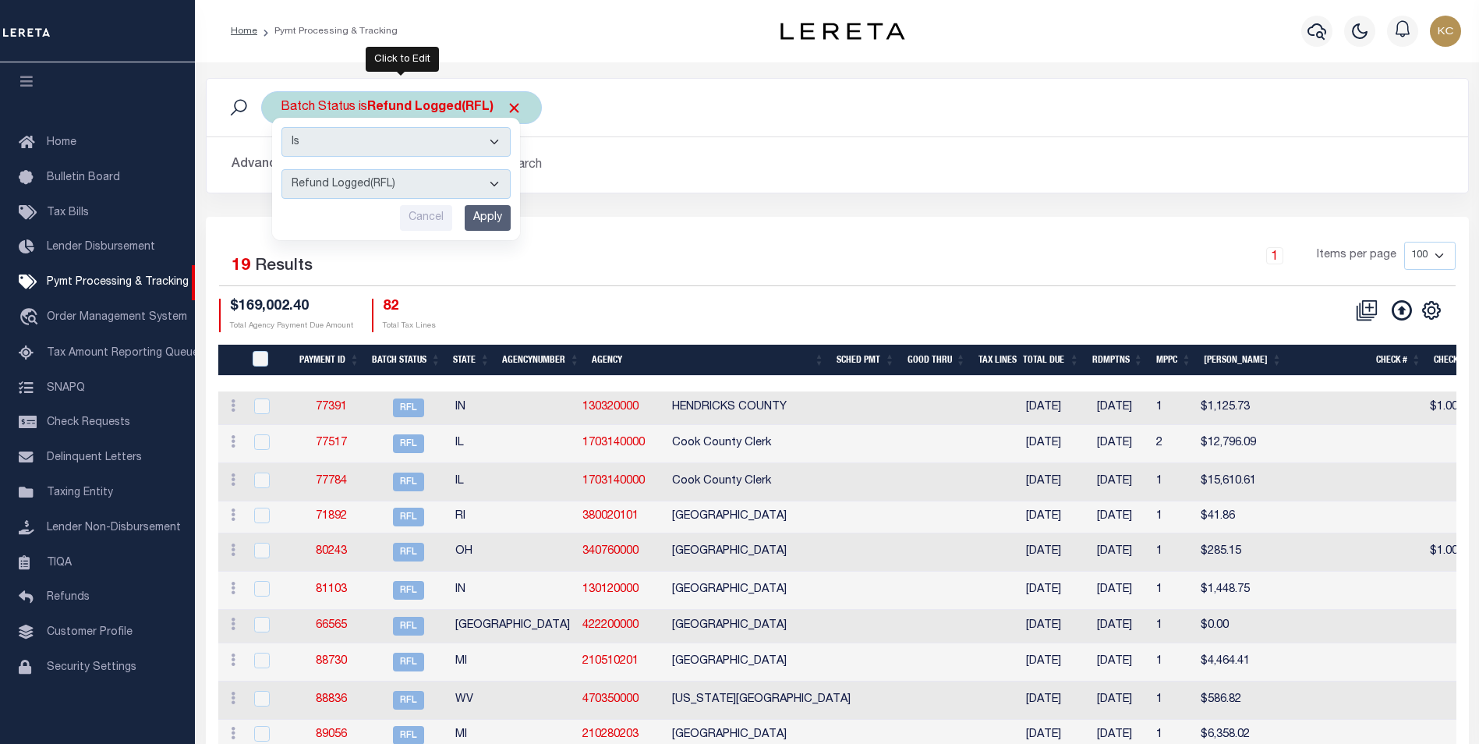
click at [489, 218] on input "Apply" at bounding box center [488, 218] width 46 height 26
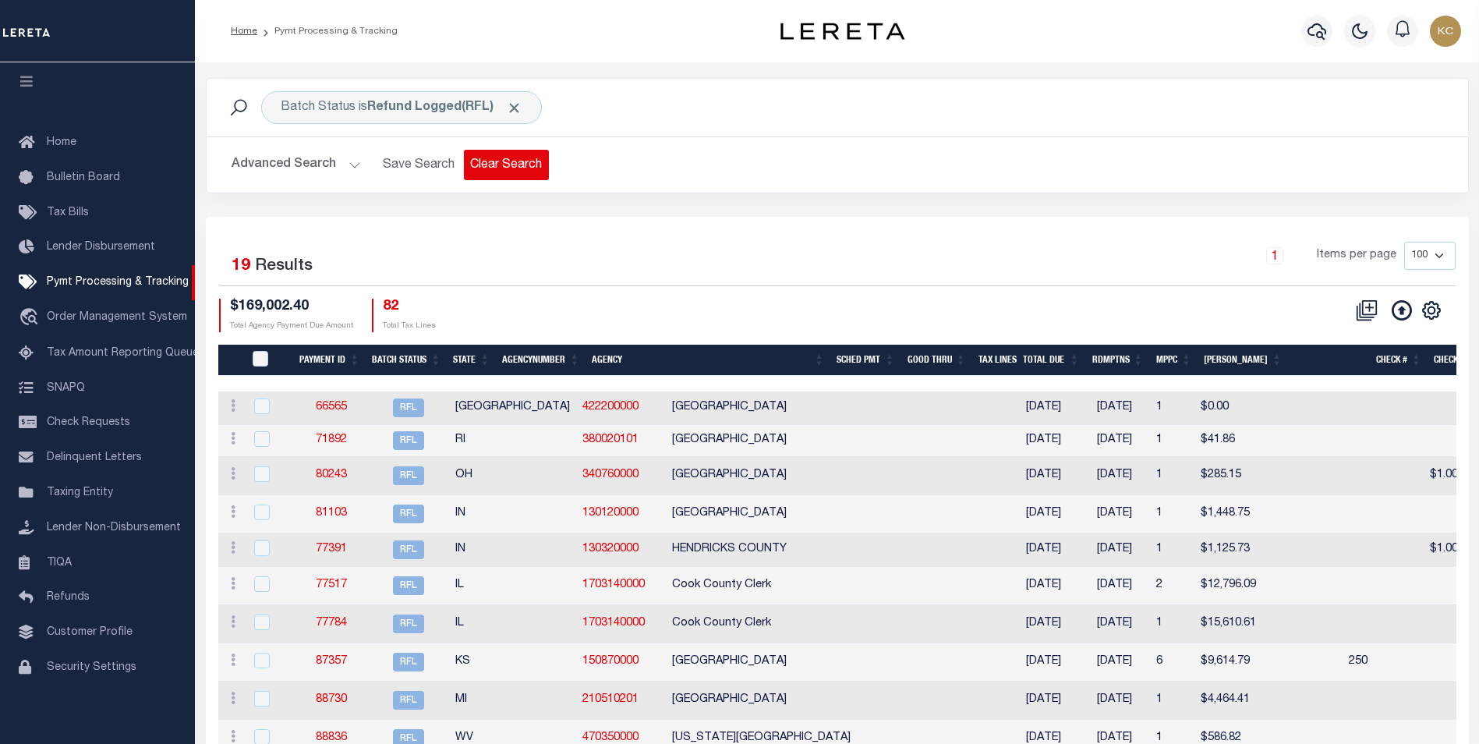
click at [529, 161] on button "Clear Search" at bounding box center [506, 165] width 85 height 30
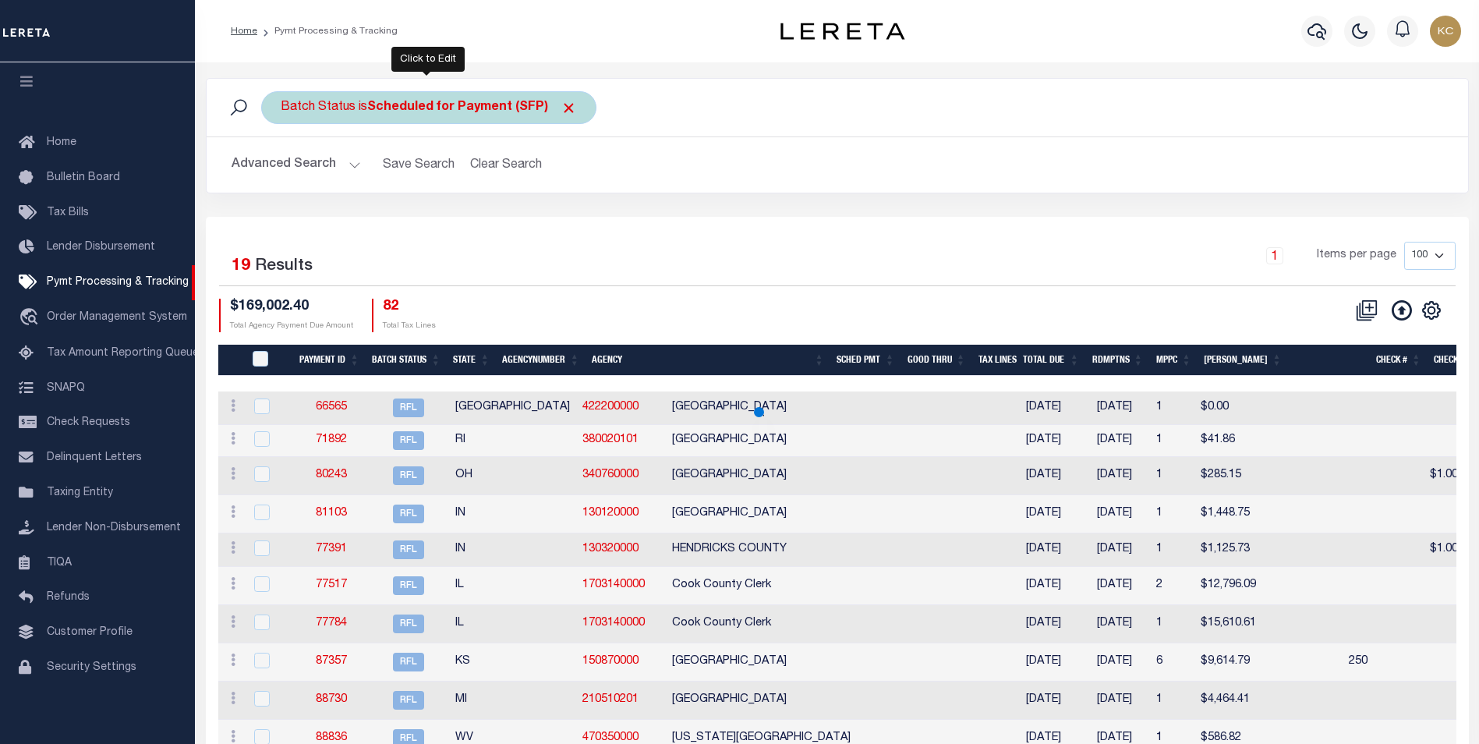
click at [461, 119] on div "Batch Status is Scheduled for Payment (SFP)" at bounding box center [428, 107] width 335 height 33
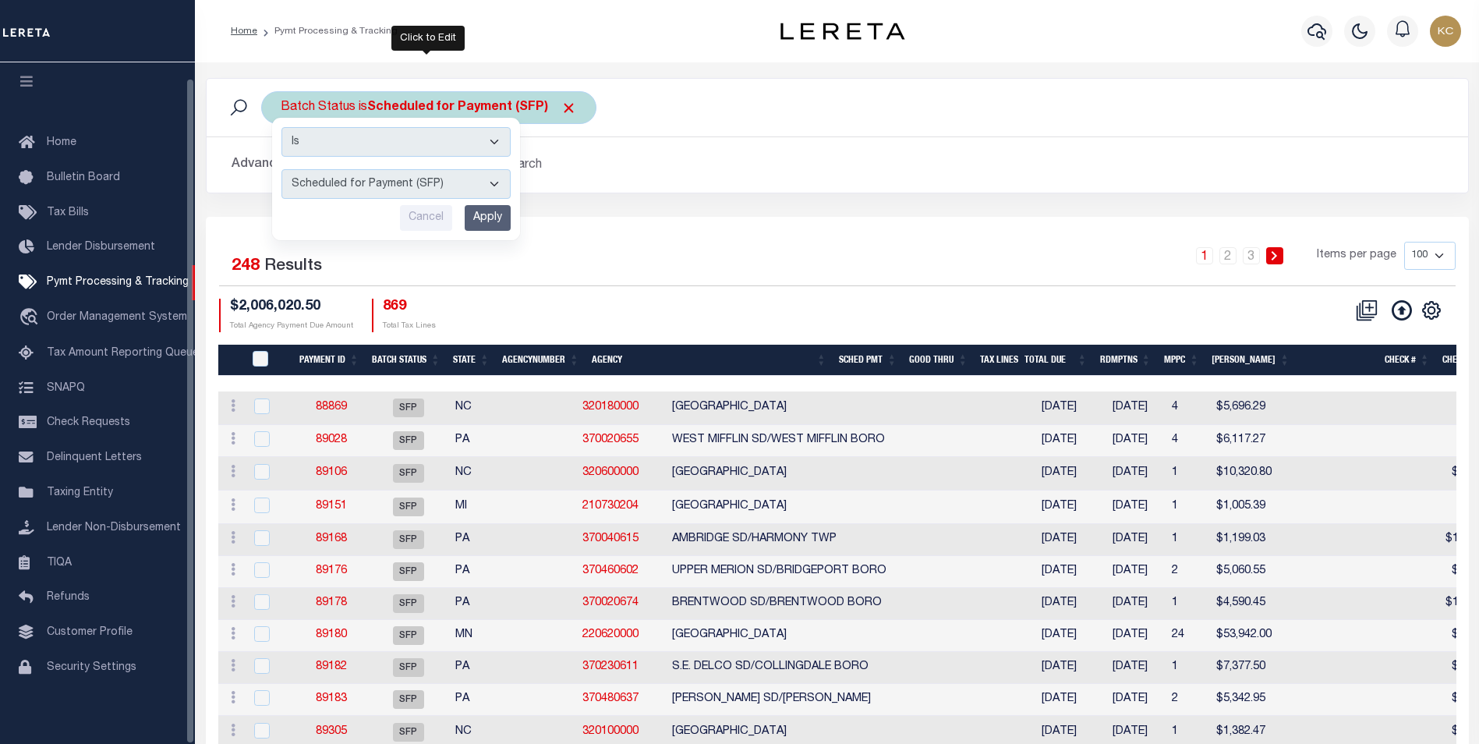
click at [401, 179] on select "Awaiting Funds (AWF) Cleared and Complete (CAC) New Check Needed (NCN) Payment …" at bounding box center [395, 184] width 229 height 30
select select "RFL"
click at [281, 169] on select "Awaiting Funds (AWF) Cleared and Complete (CAC) New Check Needed (NCN) Payment …" at bounding box center [395, 184] width 229 height 30
click at [480, 225] on input "Apply" at bounding box center [488, 218] width 46 height 26
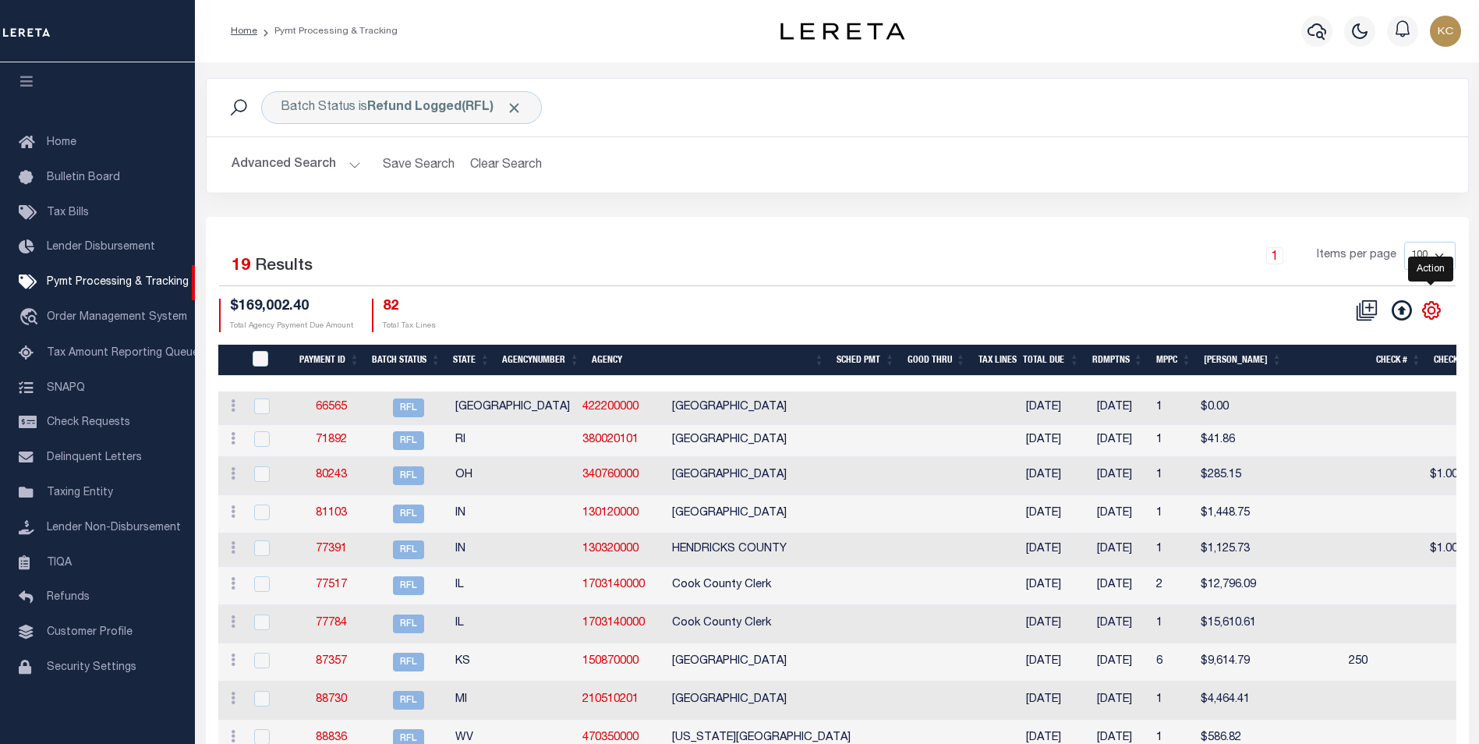
click at [1437, 307] on icon "" at bounding box center [1431, 310] width 17 height 17
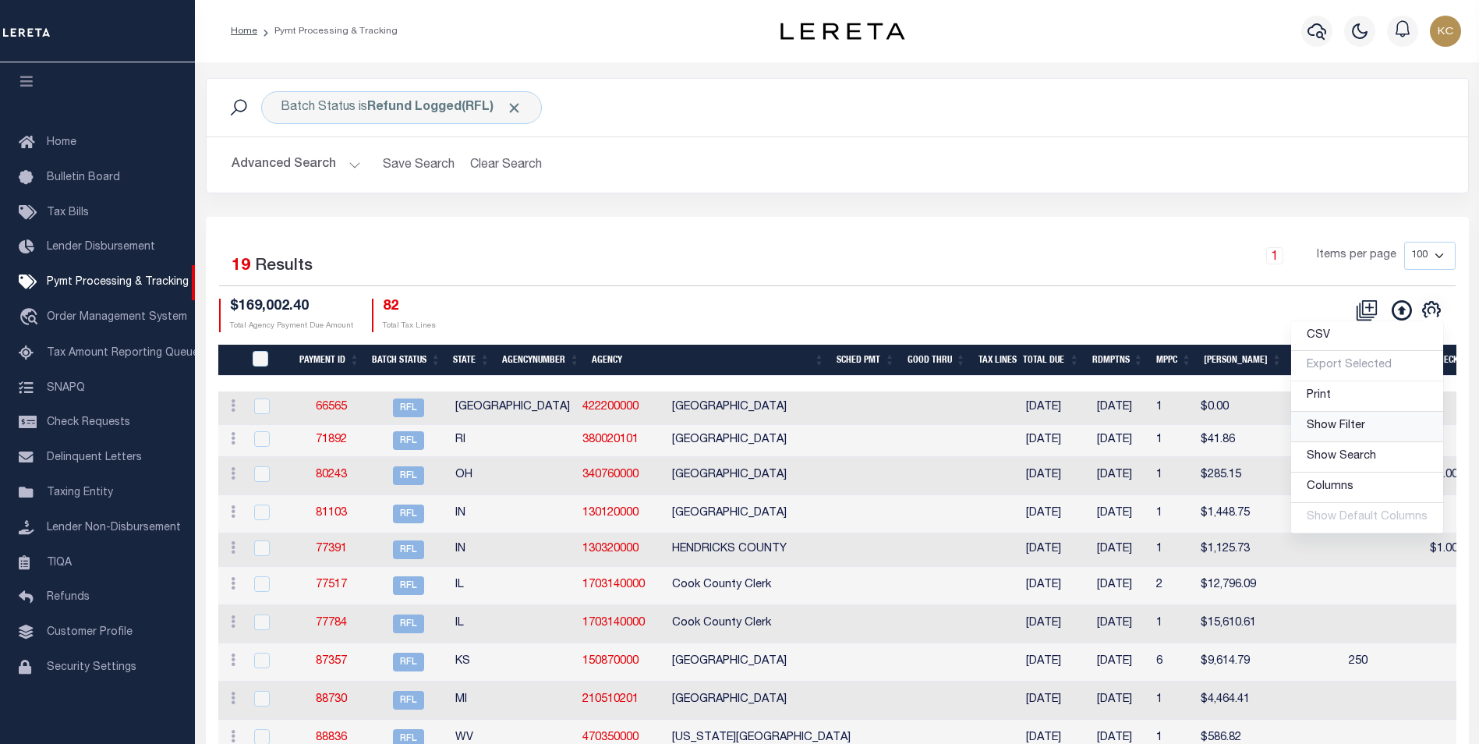
click at [1352, 422] on span "Show Filter" at bounding box center [1336, 425] width 58 height 11
select select
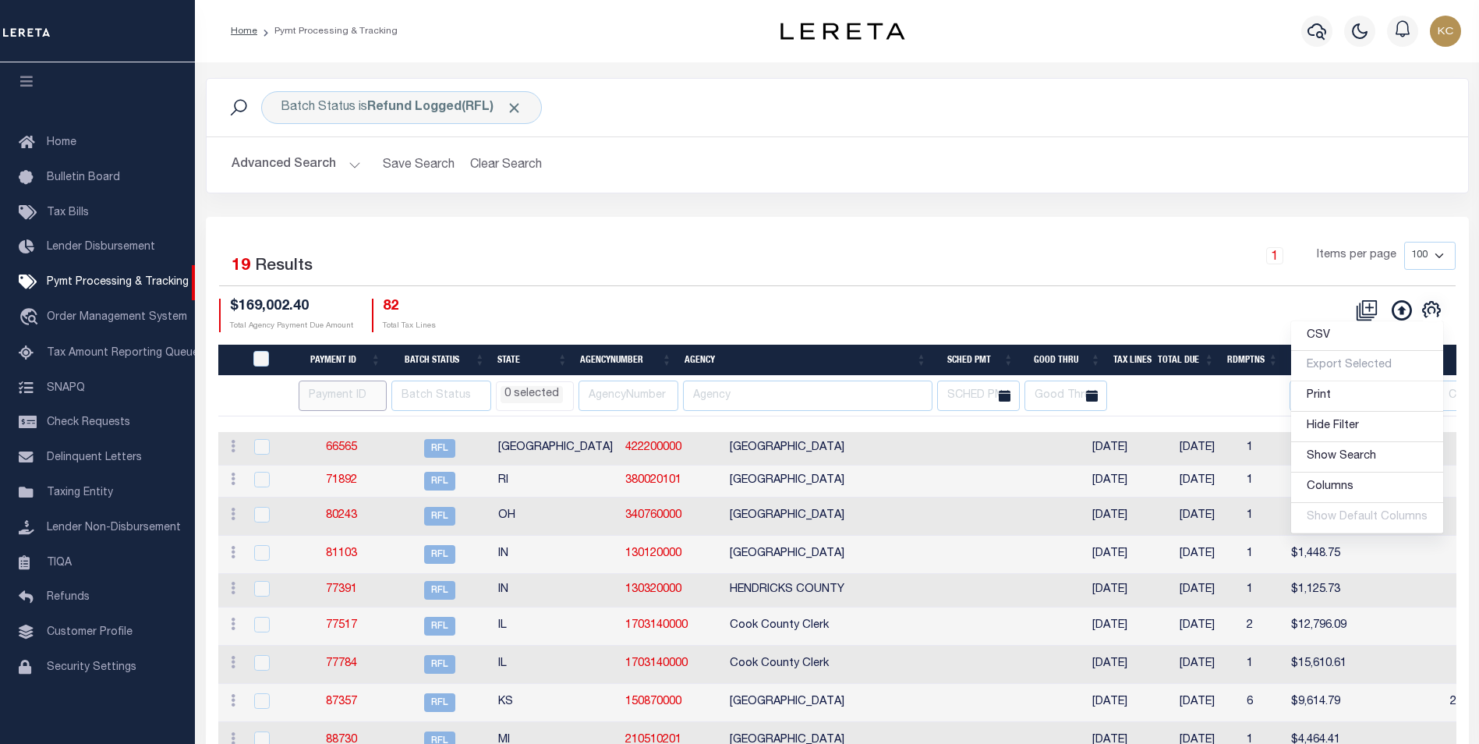
click at [344, 397] on input "number" at bounding box center [343, 396] width 88 height 30
paste input "310280101"
drag, startPoint x: 367, startPoint y: 395, endPoint x: 239, endPoint y: 396, distance: 128.7
click at [239, 396] on tr "310280101 AK AL AR AZ CA CO CT DC DE FL GA GU HI IA ID IL IN KS KY LA MA MD ME …" at bounding box center [1453, 396] width 2470 height 41
type input "310280101"
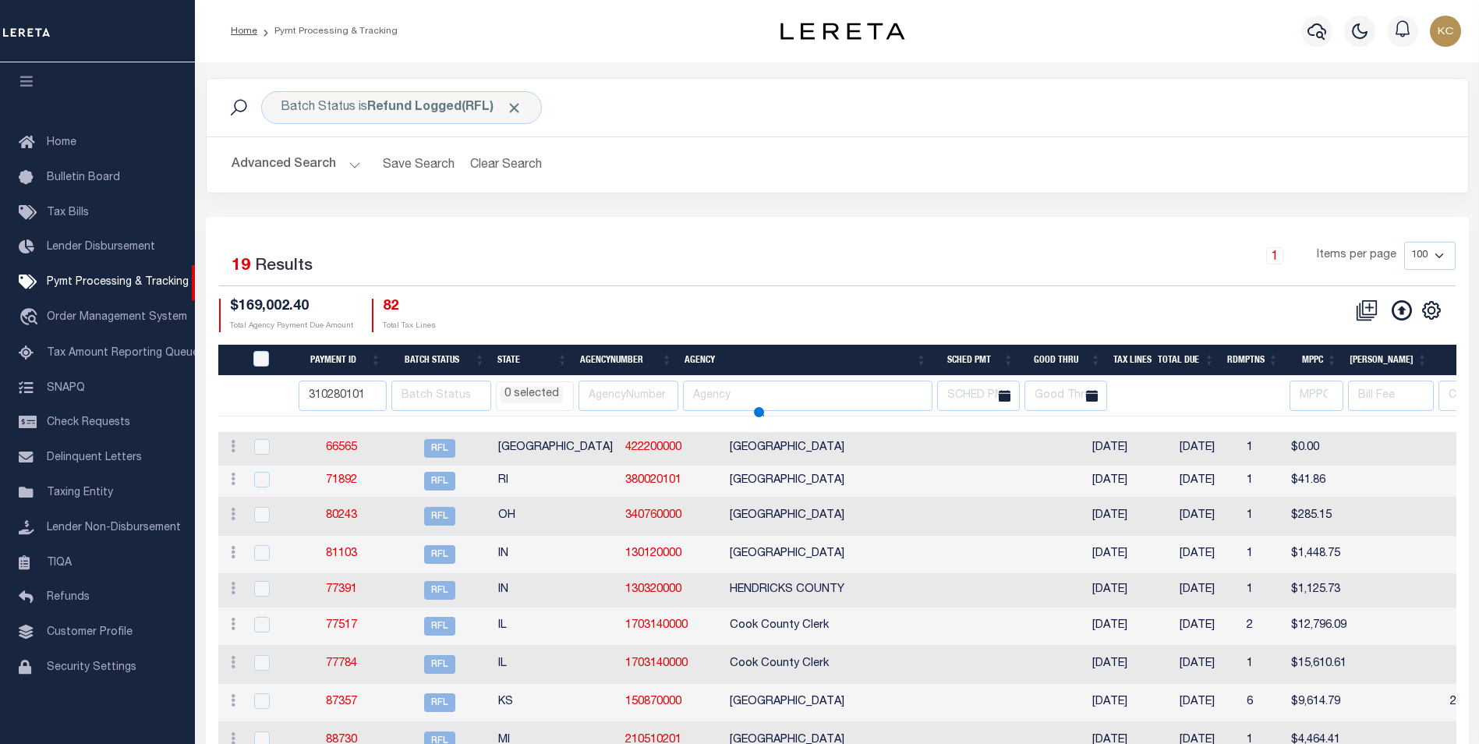
select select
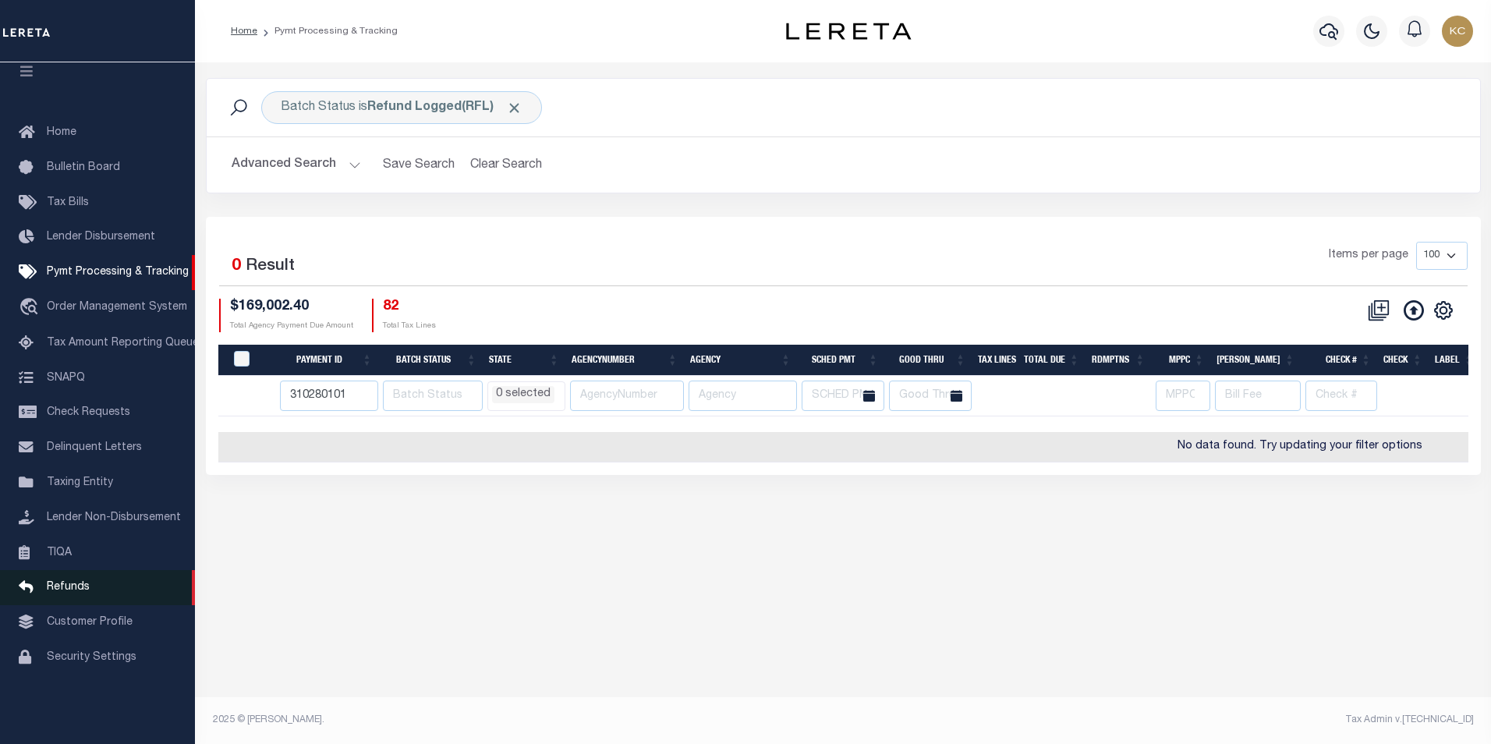
click at [62, 593] on span "Refunds" at bounding box center [68, 587] width 43 height 11
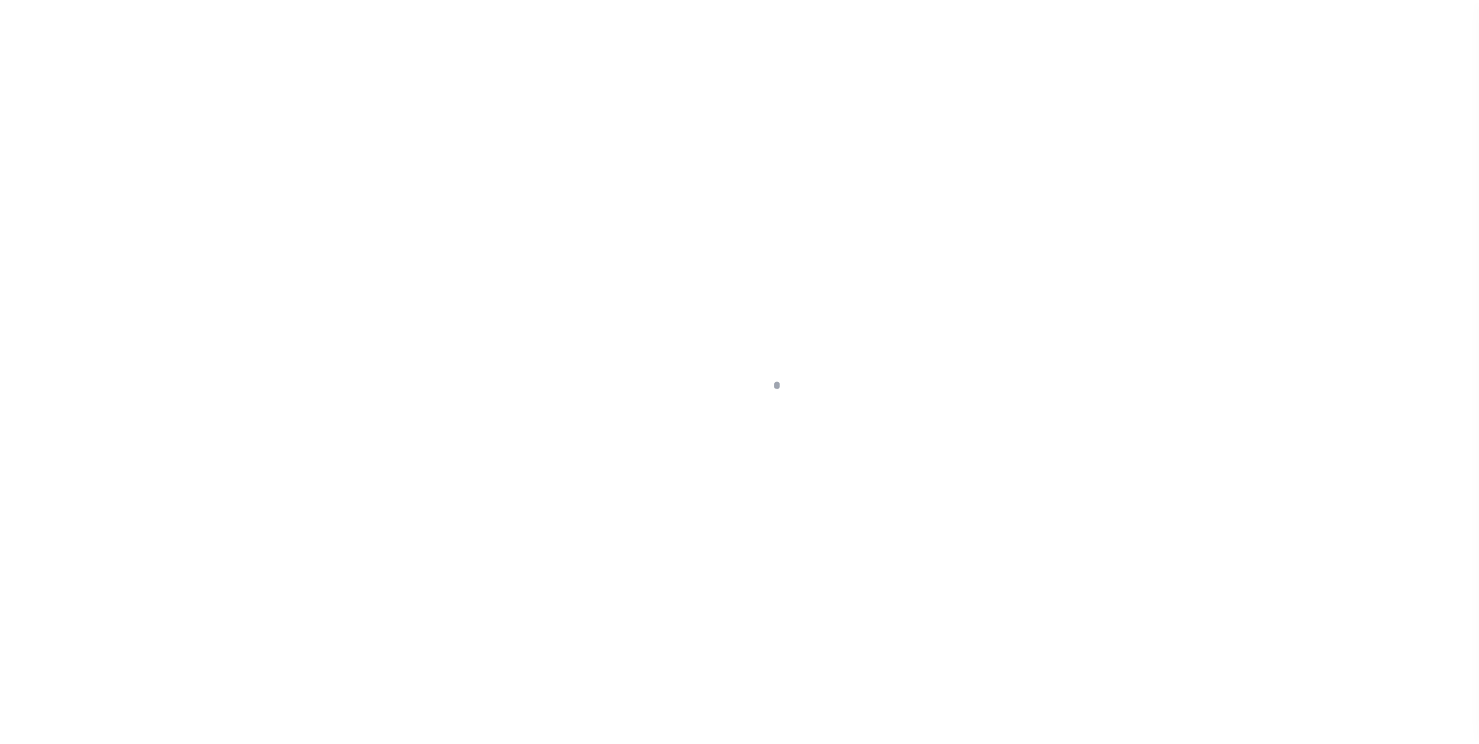
scroll to position [16, 0]
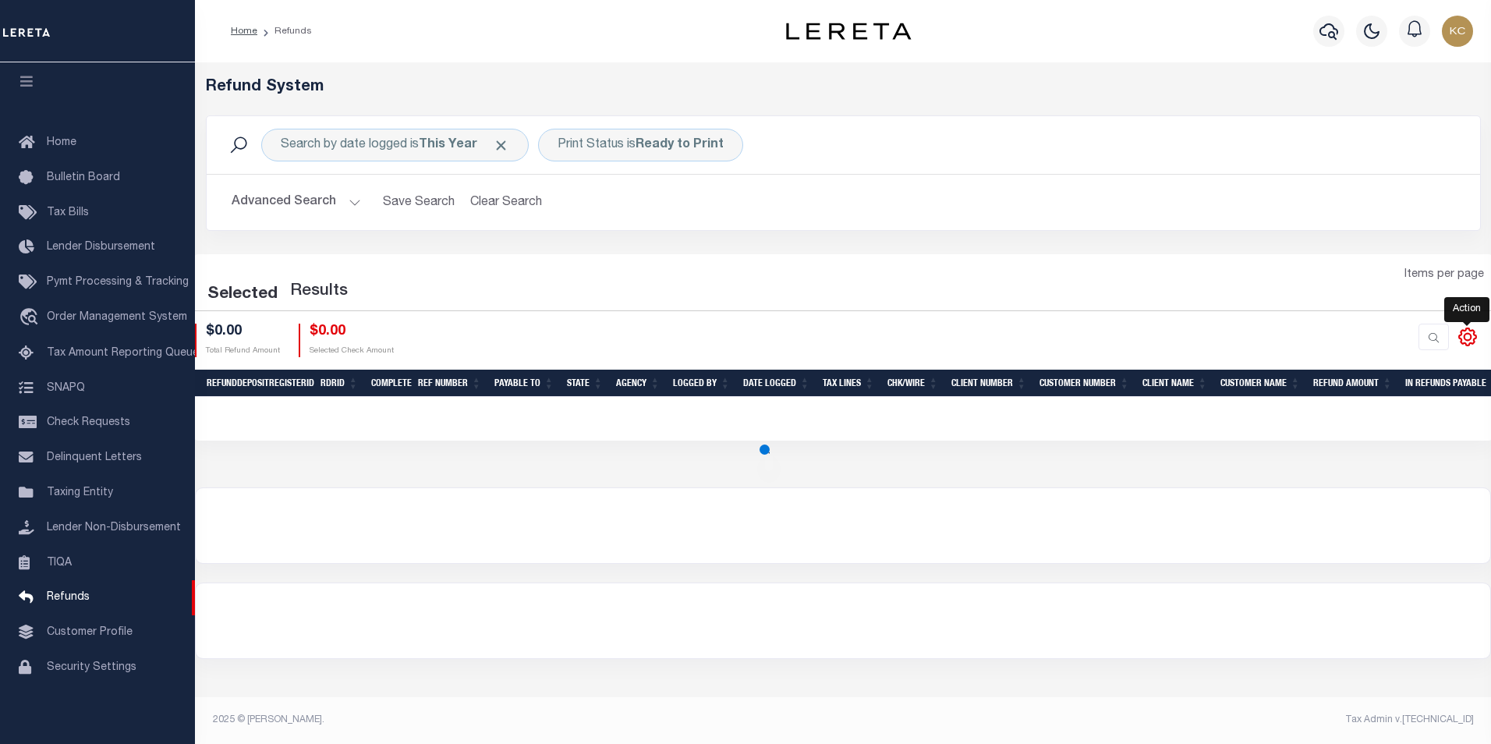
click at [1464, 331] on icon at bounding box center [1467, 336] width 17 height 17
click at [522, 207] on button "Clear Search" at bounding box center [506, 202] width 85 height 30
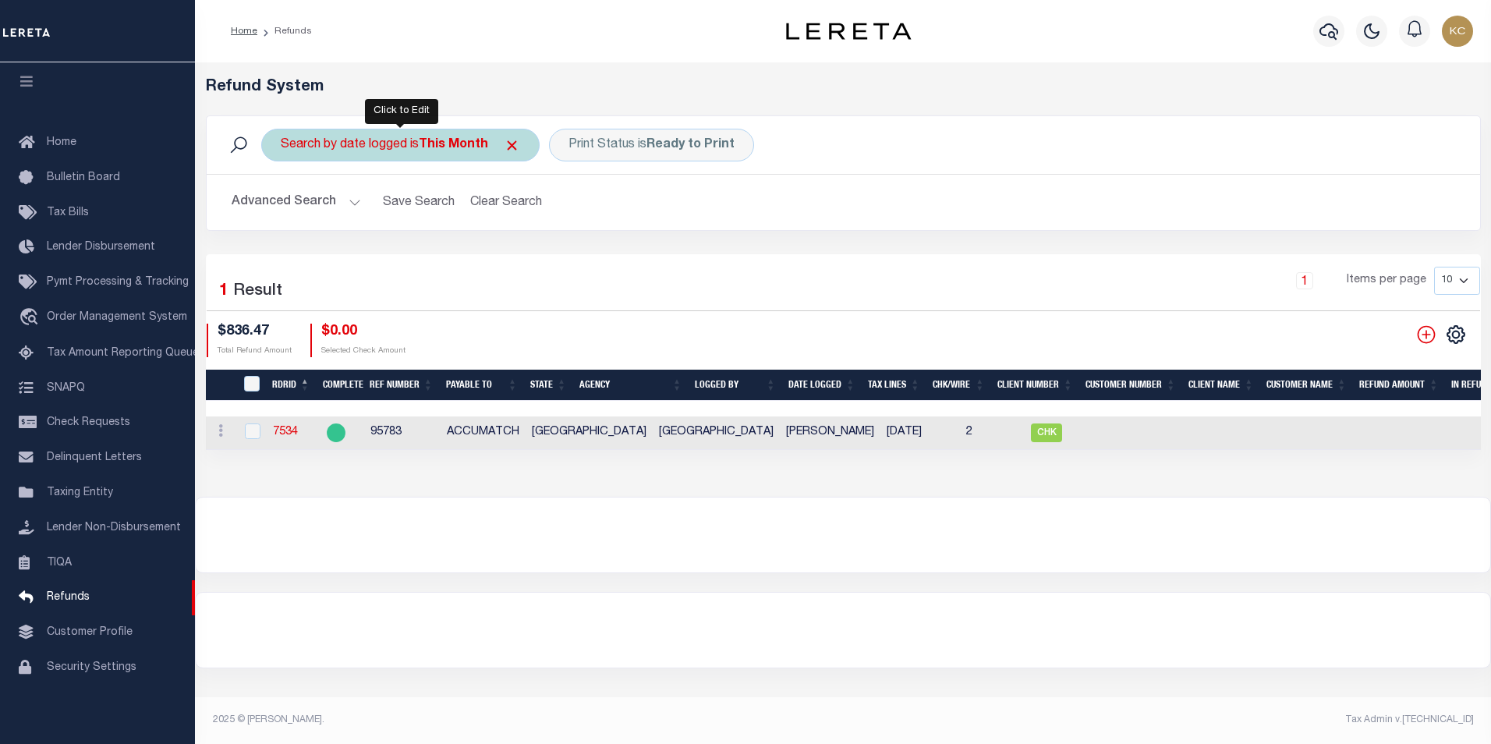
click at [443, 141] on b "This Month" at bounding box center [453, 145] width 69 height 12
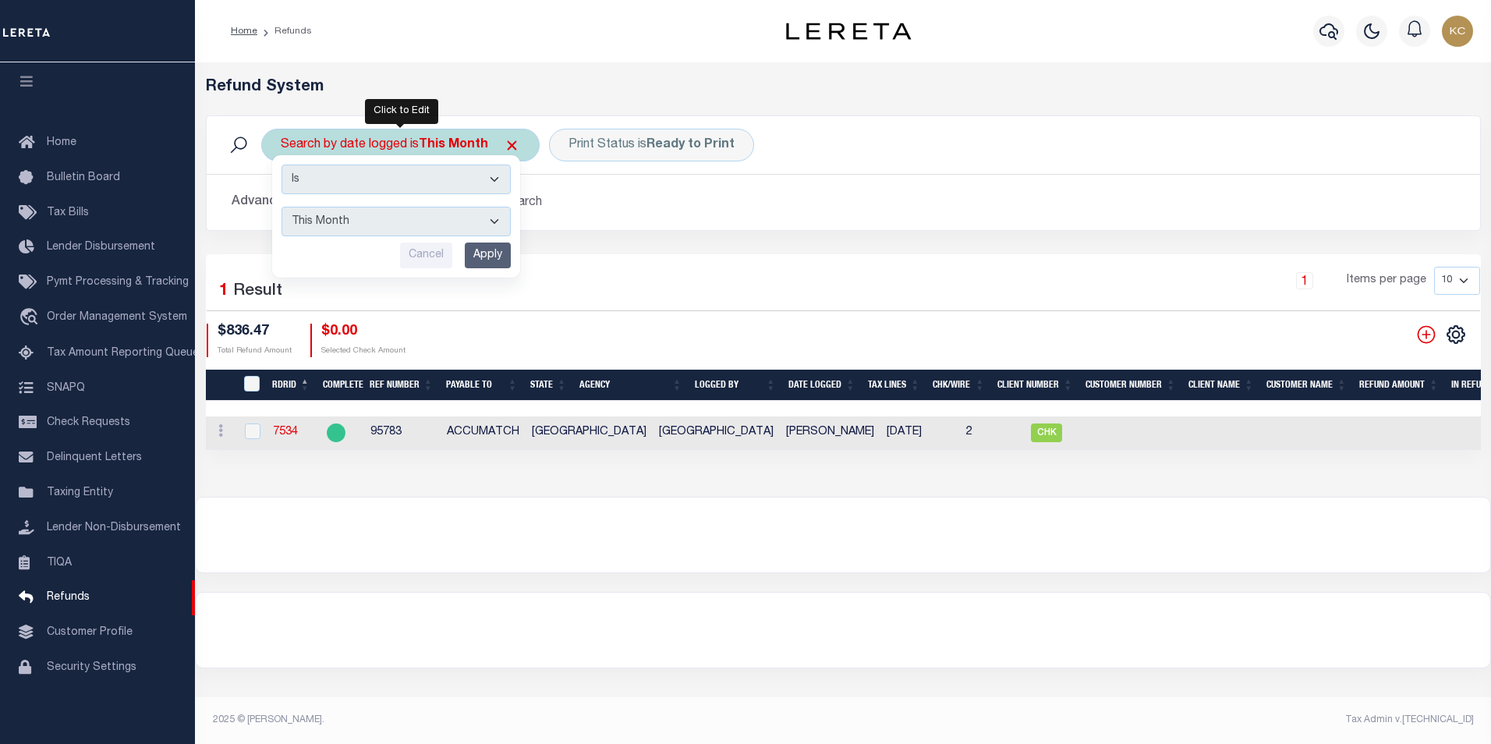
click at [343, 232] on select "This Month Last Month Last Three Months This Year Last Year" at bounding box center [395, 222] width 229 height 30
select select "This Year"
click at [281, 207] on select "This Month Last Month Last Three Months This Year Last Year" at bounding box center [395, 222] width 229 height 30
click at [480, 257] on input "Apply" at bounding box center [488, 256] width 46 height 26
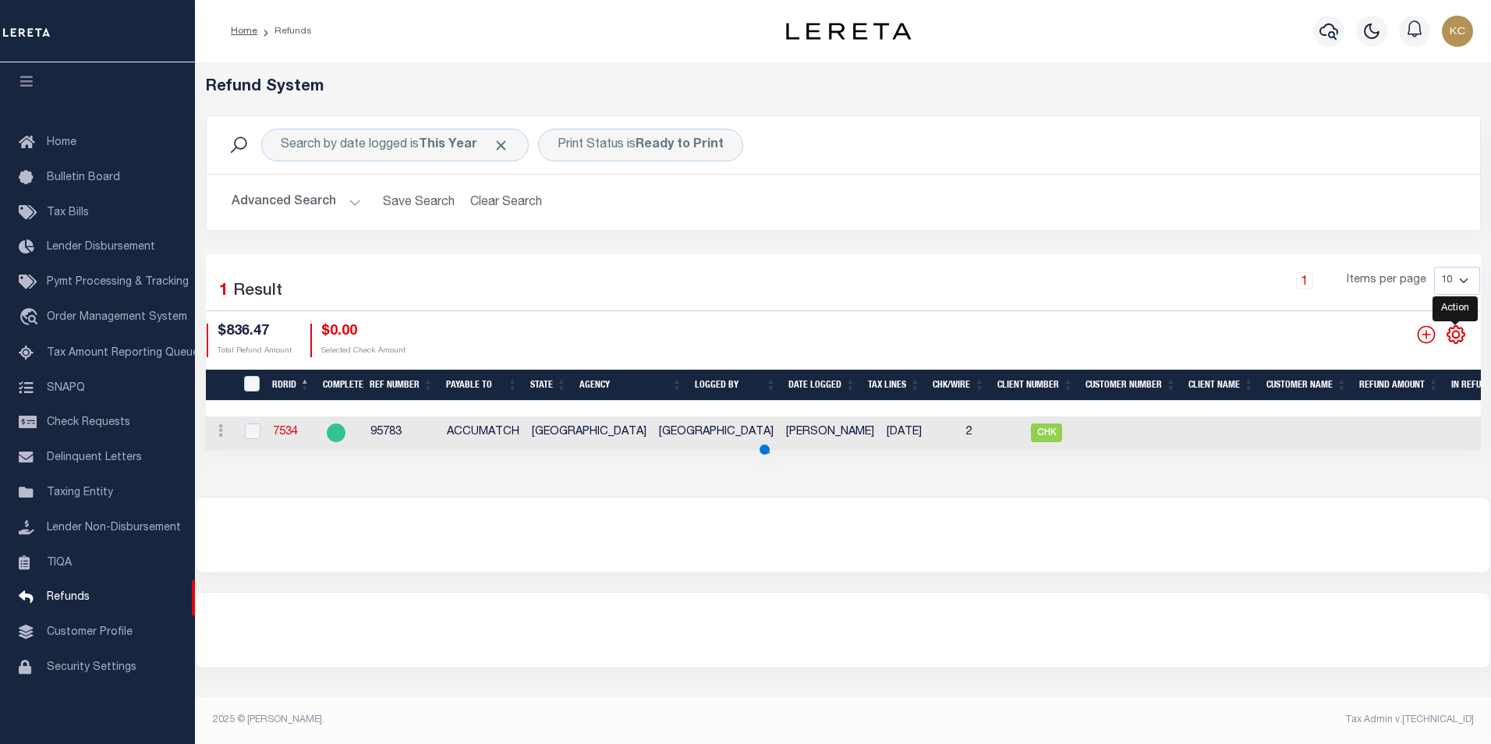
click at [1455, 335] on icon at bounding box center [1456, 334] width 20 height 20
click at [1450, 338] on icon at bounding box center [1455, 334] width 17 height 17
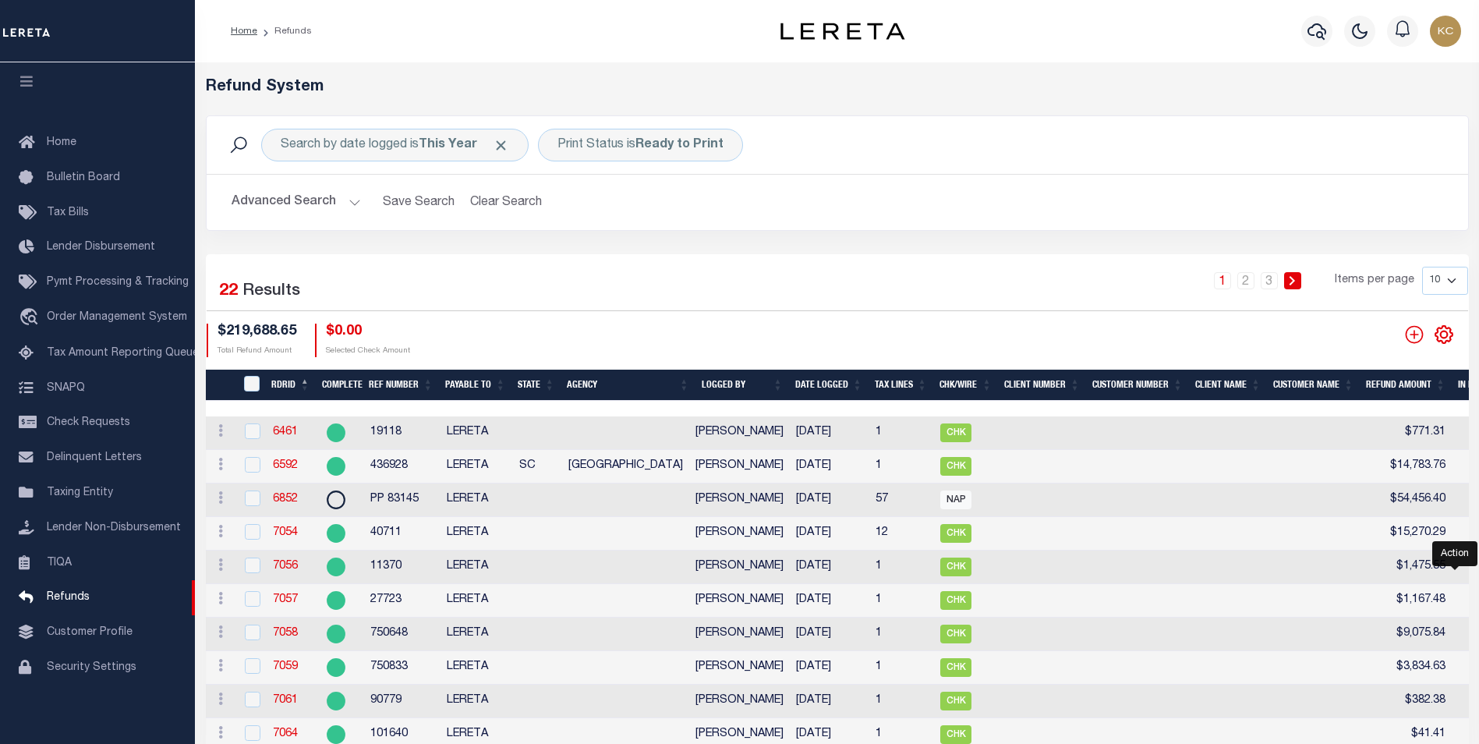
click at [1450, 338] on icon at bounding box center [1444, 334] width 17 height 17
click at [1444, 341] on icon at bounding box center [1444, 334] width 20 height 20
click at [1444, 335] on icon at bounding box center [1444, 334] width 20 height 20
click at [1450, 335] on icon at bounding box center [1444, 334] width 20 height 20
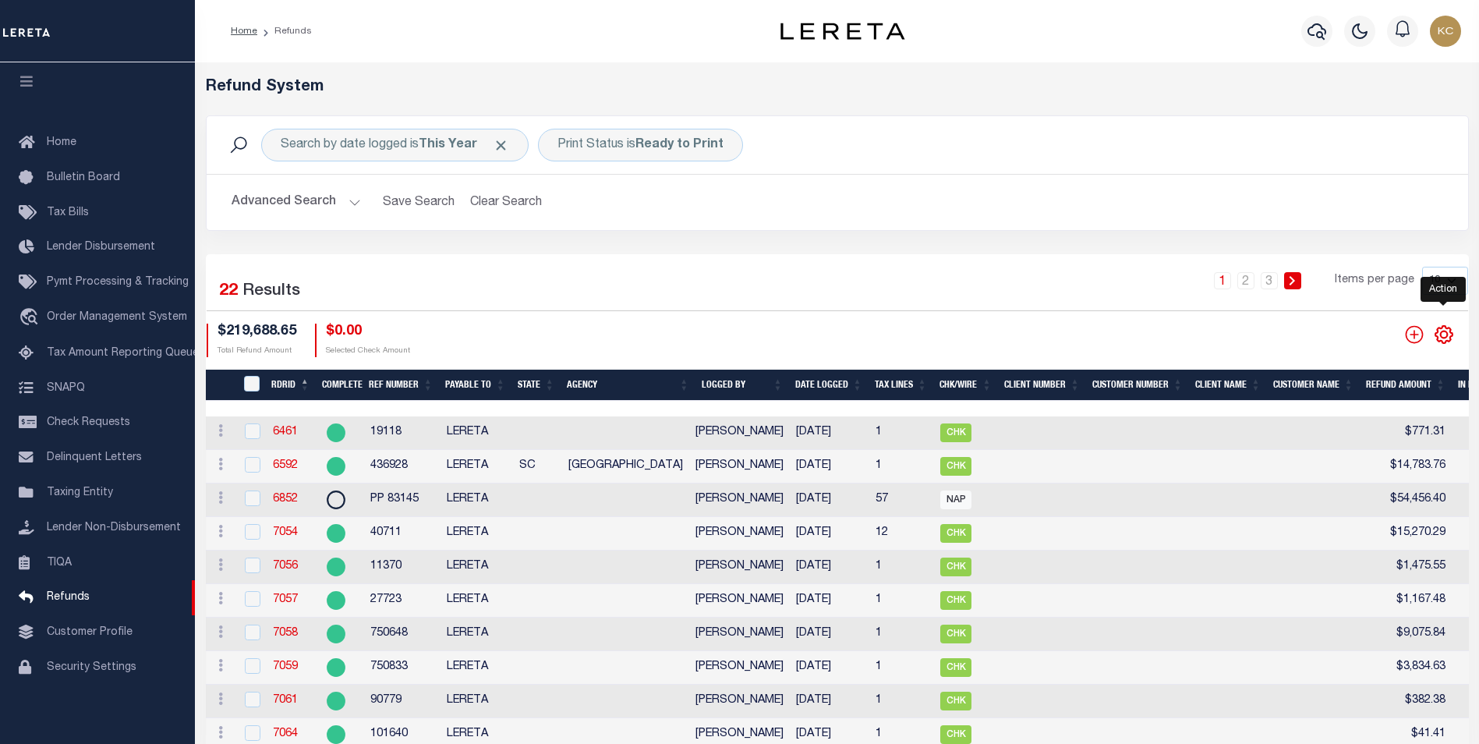
click at [1450, 335] on icon at bounding box center [1444, 334] width 20 height 20
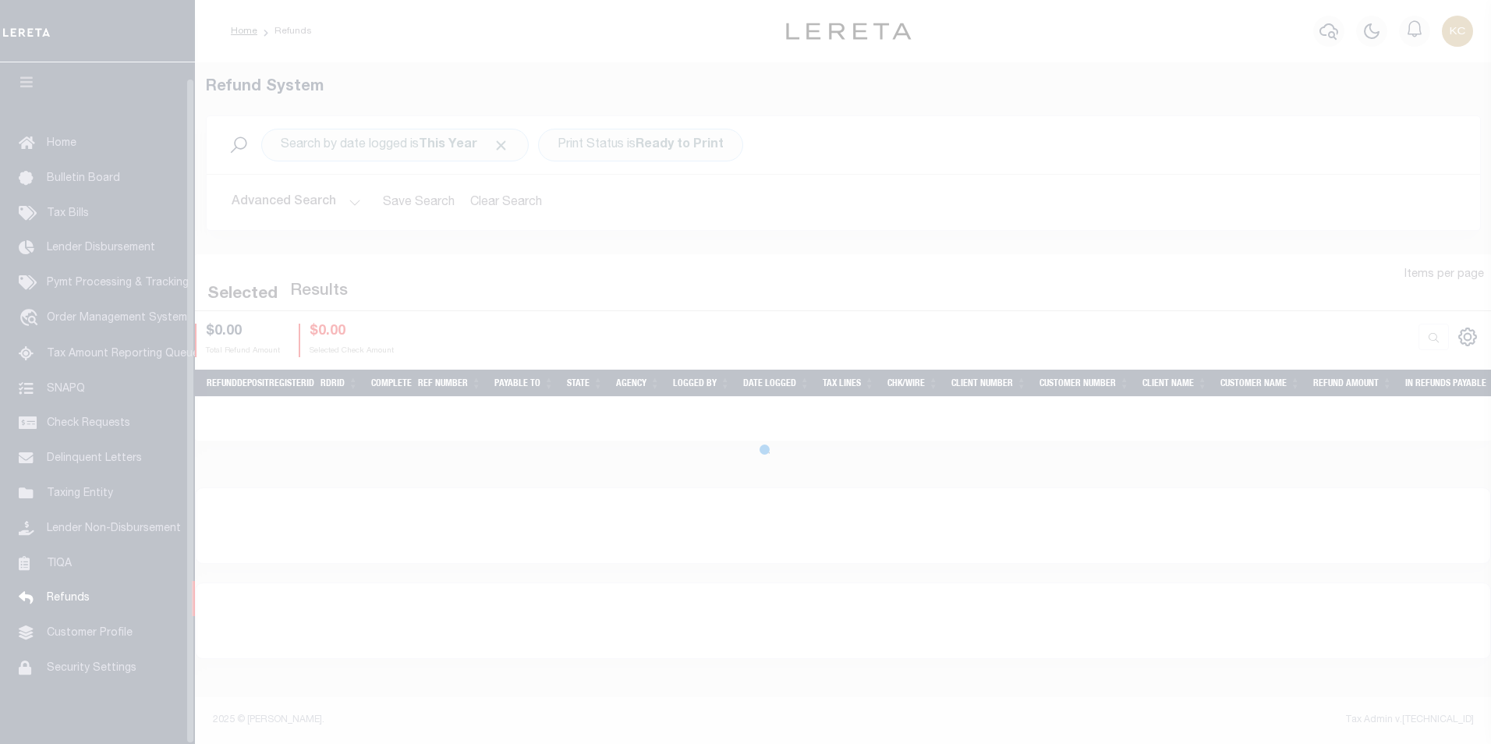
scroll to position [16, 0]
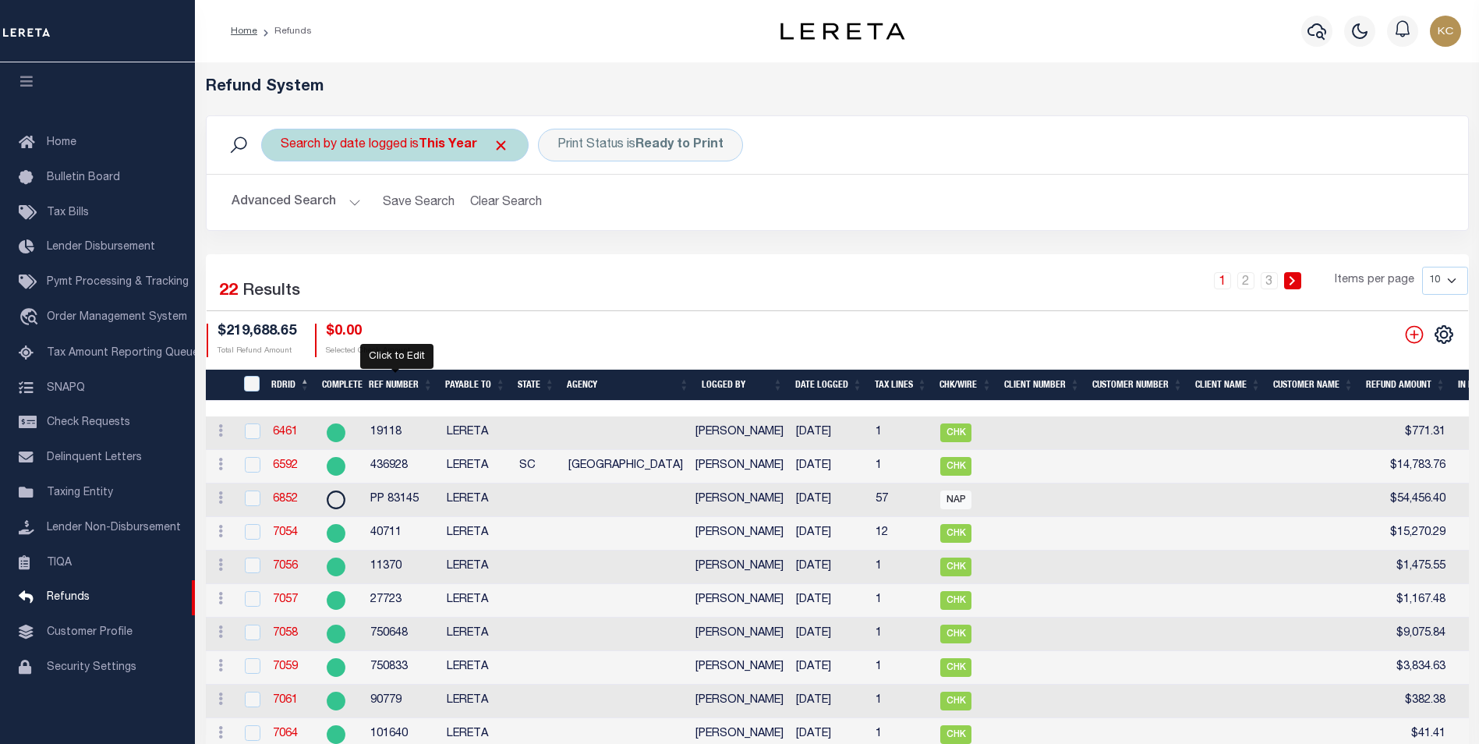
click at [381, 148] on div "Search by date logged is This Year" at bounding box center [394, 145] width 267 height 33
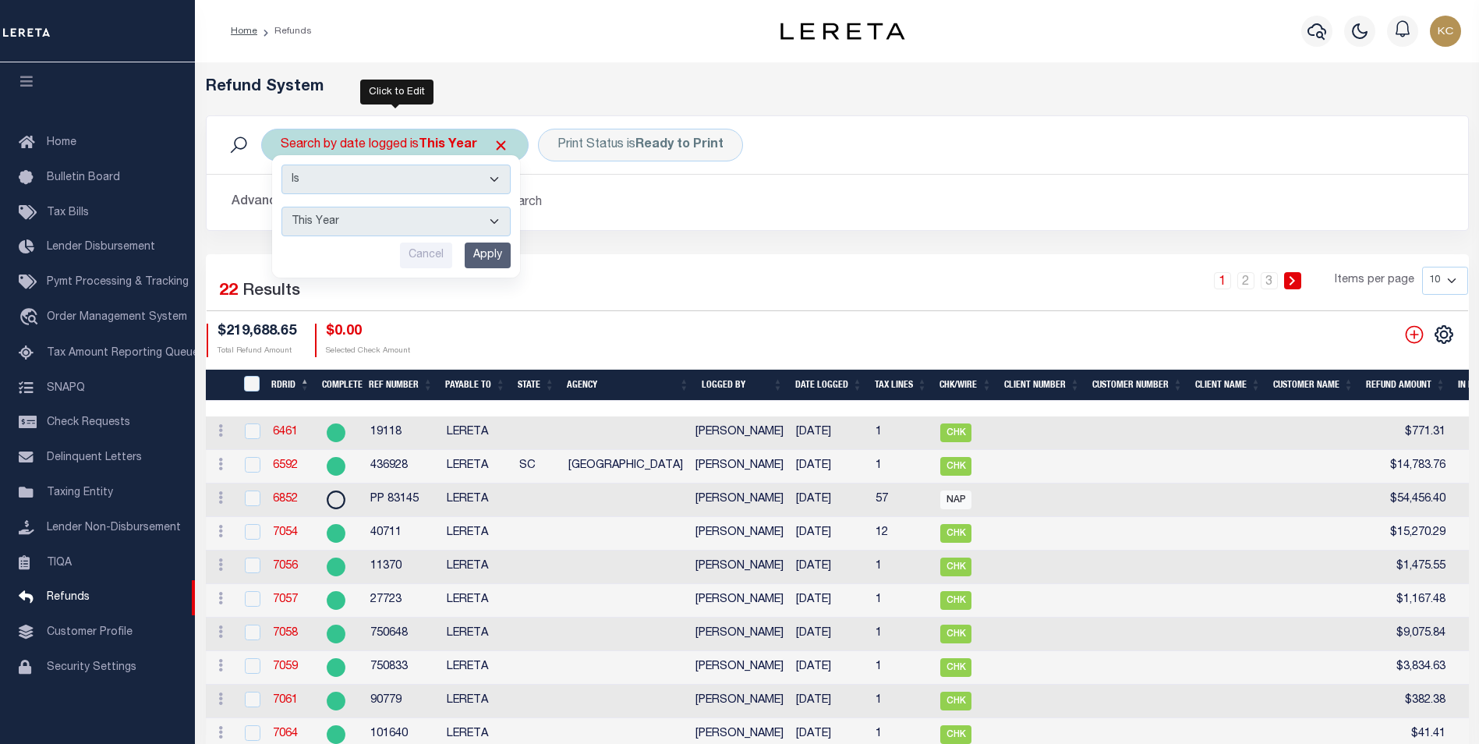
click at [345, 221] on select "This Month Last Month Last Three Months This Year Last Year" at bounding box center [395, 222] width 229 height 30
click at [281, 207] on select "This Month Last Month Last Three Months This Year Last Year" at bounding box center [395, 222] width 229 height 30
click at [337, 232] on select "This Month Last Month Last Three Months This Year Last Year" at bounding box center [395, 222] width 229 height 30
select select "This Year"
click at [281, 207] on select "This Month Last Month Last Three Months This Year Last Year" at bounding box center [395, 222] width 229 height 30
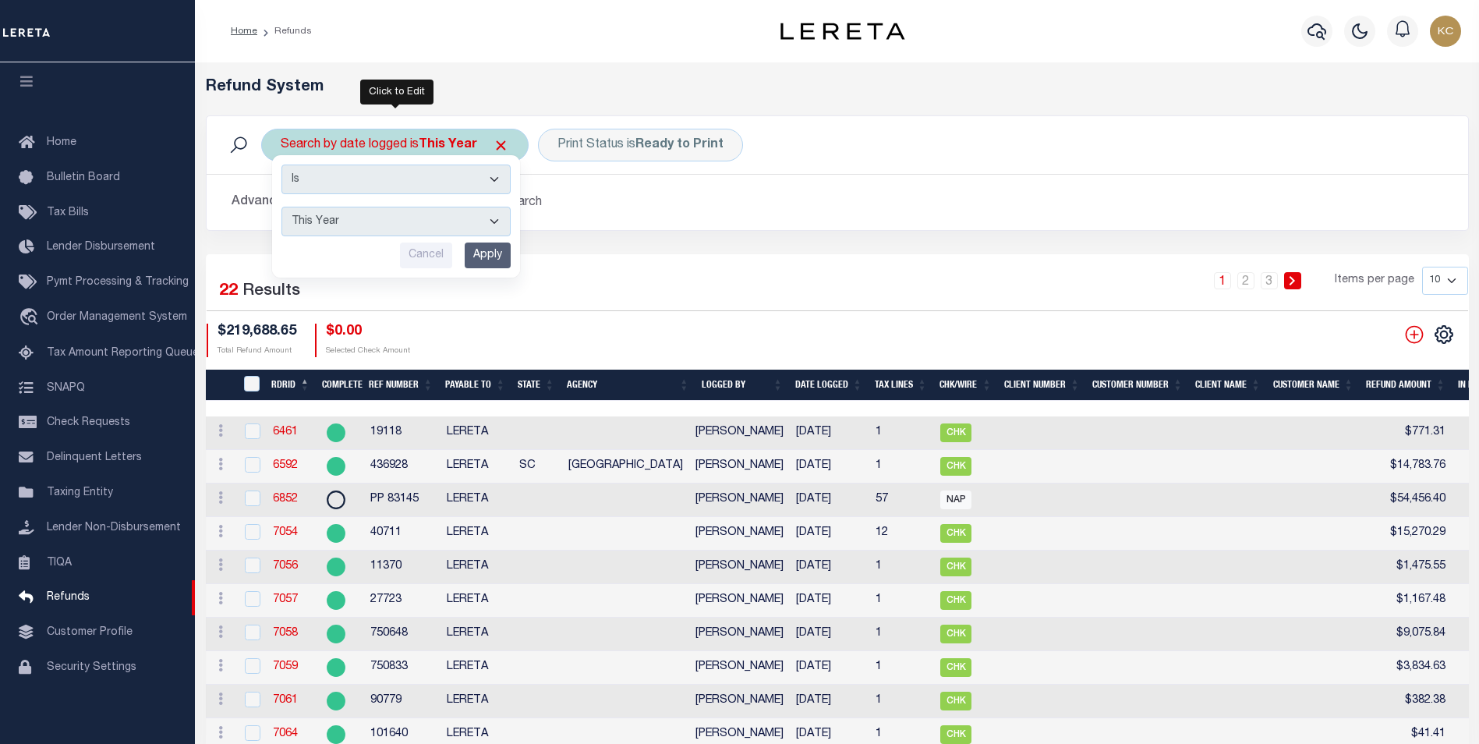
click at [501, 257] on input "Apply" at bounding box center [488, 256] width 46 height 26
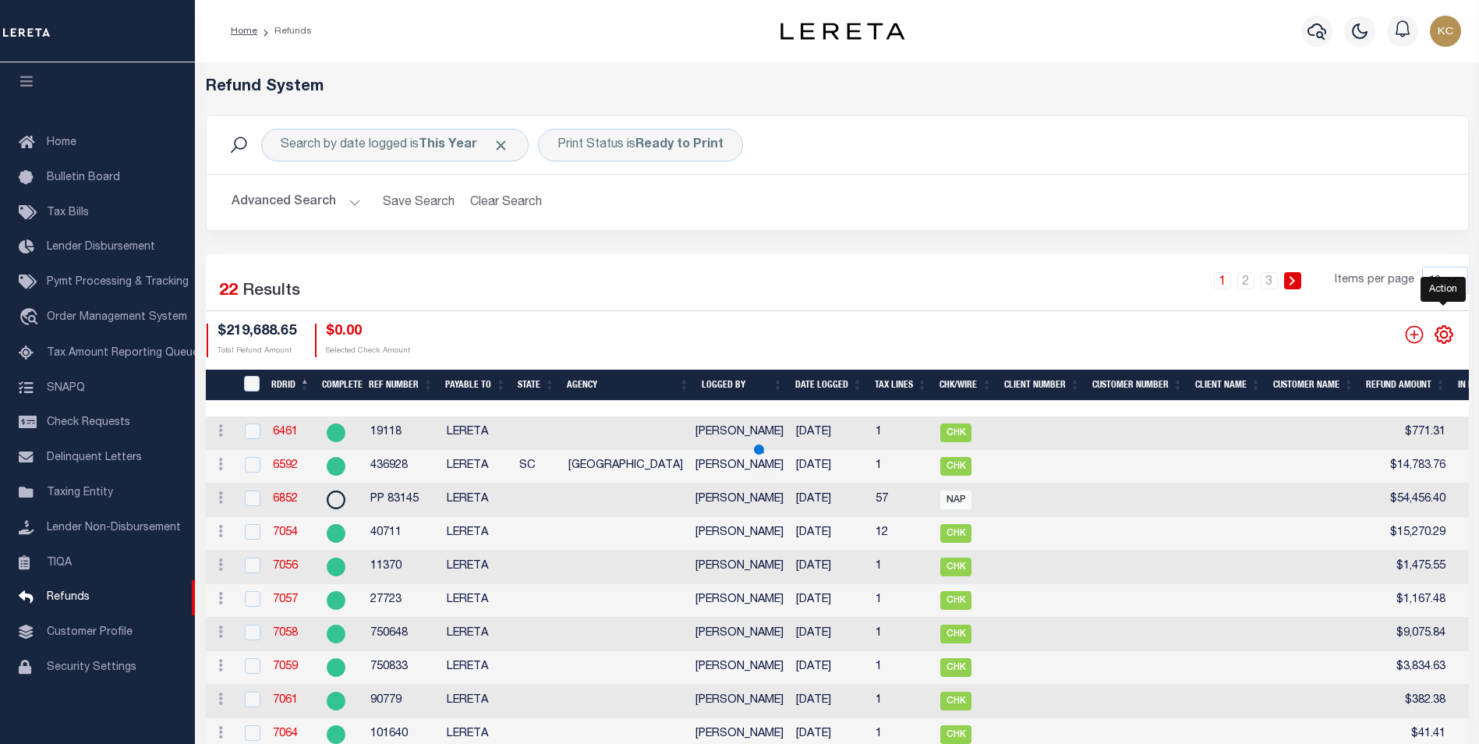
click at [1444, 332] on icon "" at bounding box center [1443, 334] width 7 height 7
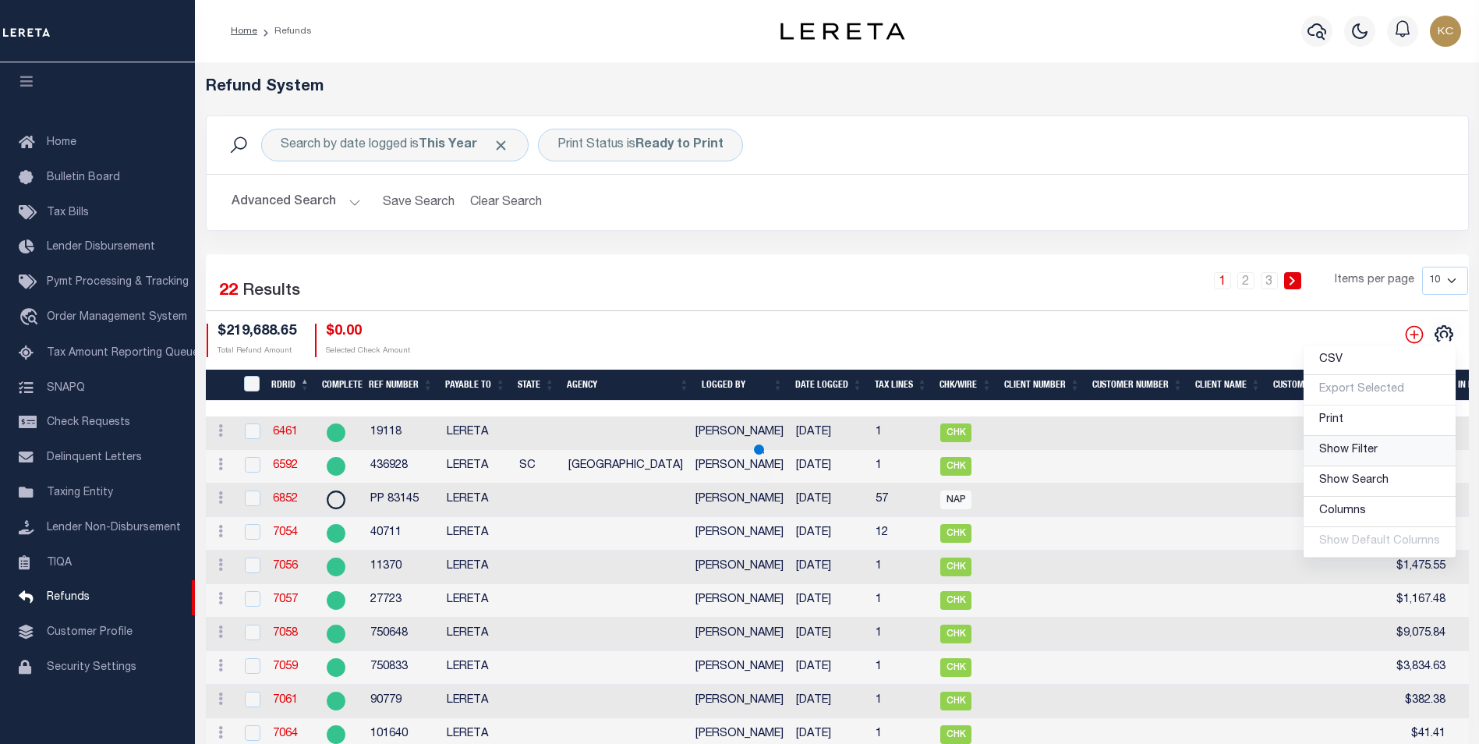
click at [1367, 451] on span "Show Filter" at bounding box center [1348, 449] width 58 height 11
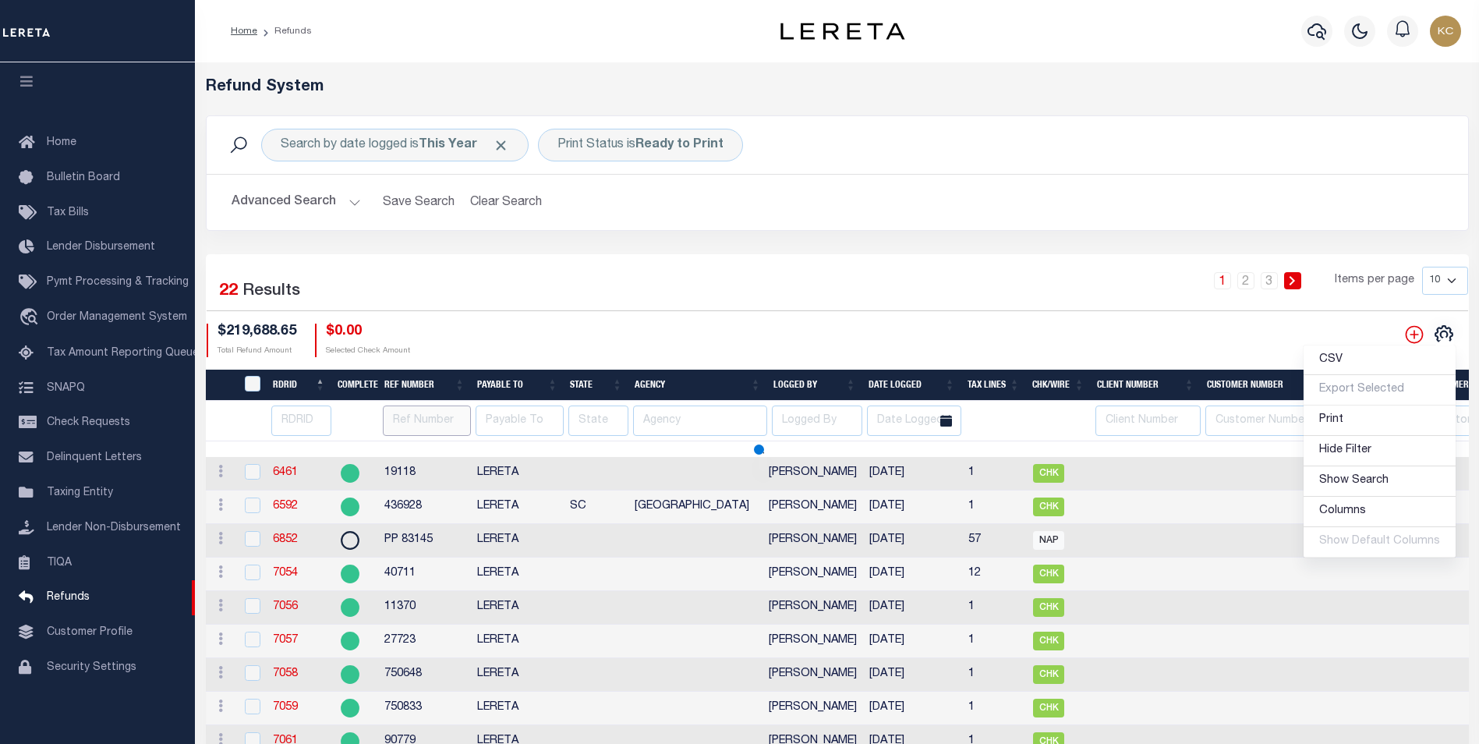
click at [426, 423] on input "text" at bounding box center [427, 420] width 88 height 30
click at [278, 422] on input "number" at bounding box center [301, 420] width 60 height 30
click at [388, 416] on input "text" at bounding box center [427, 420] width 88 height 30
click at [1326, 28] on icon "button" at bounding box center [1317, 31] width 19 height 19
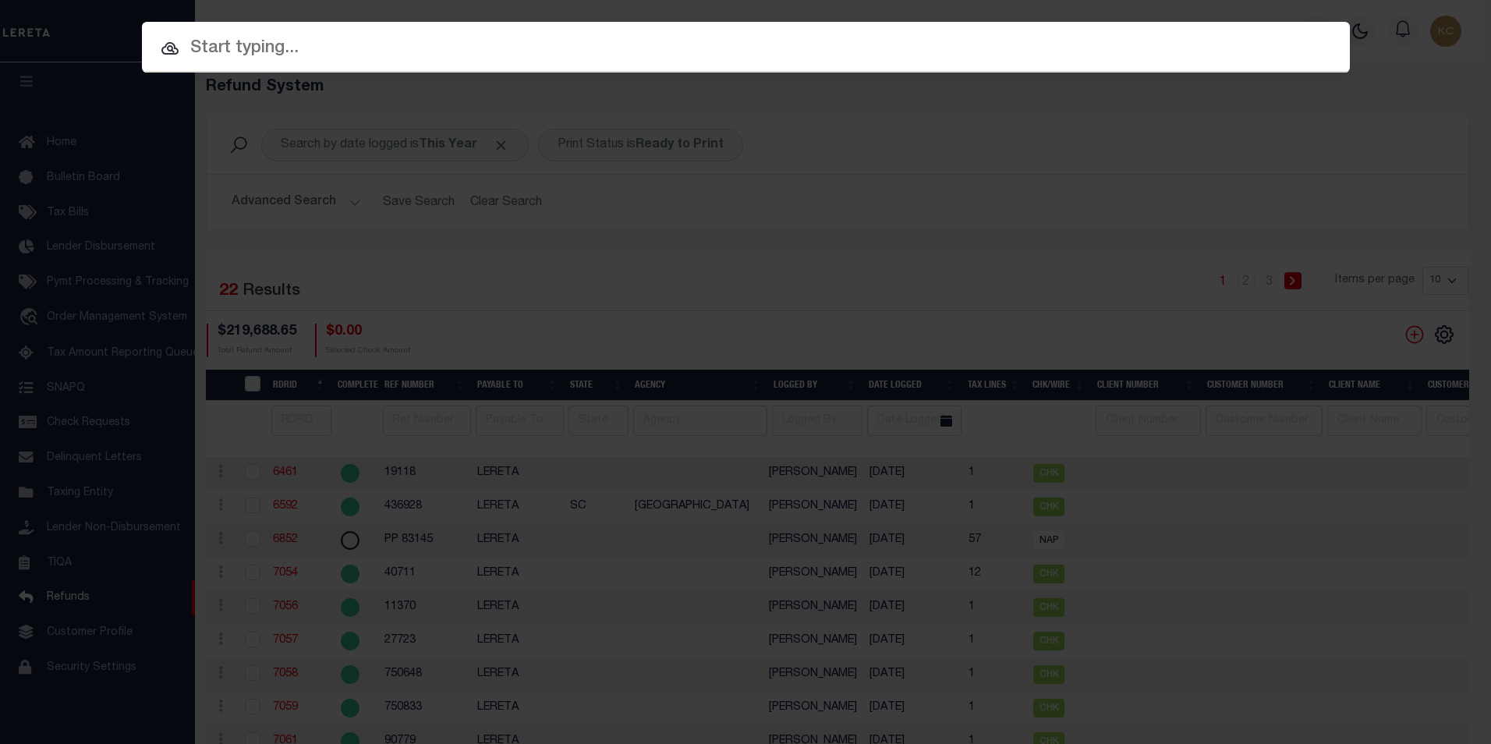
click at [276, 50] on input "text" at bounding box center [746, 48] width 1208 height 27
paste input "310280101"
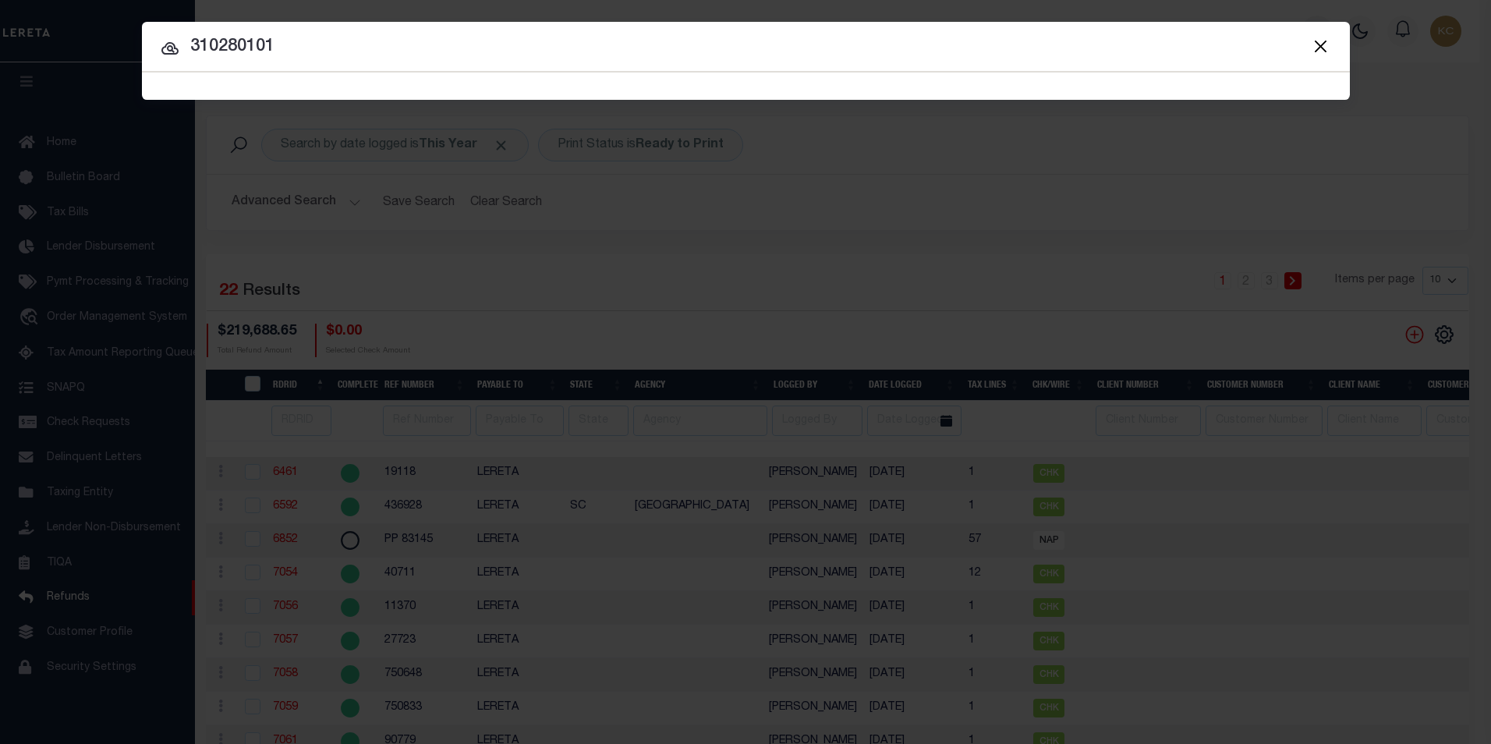
type input "310280101"
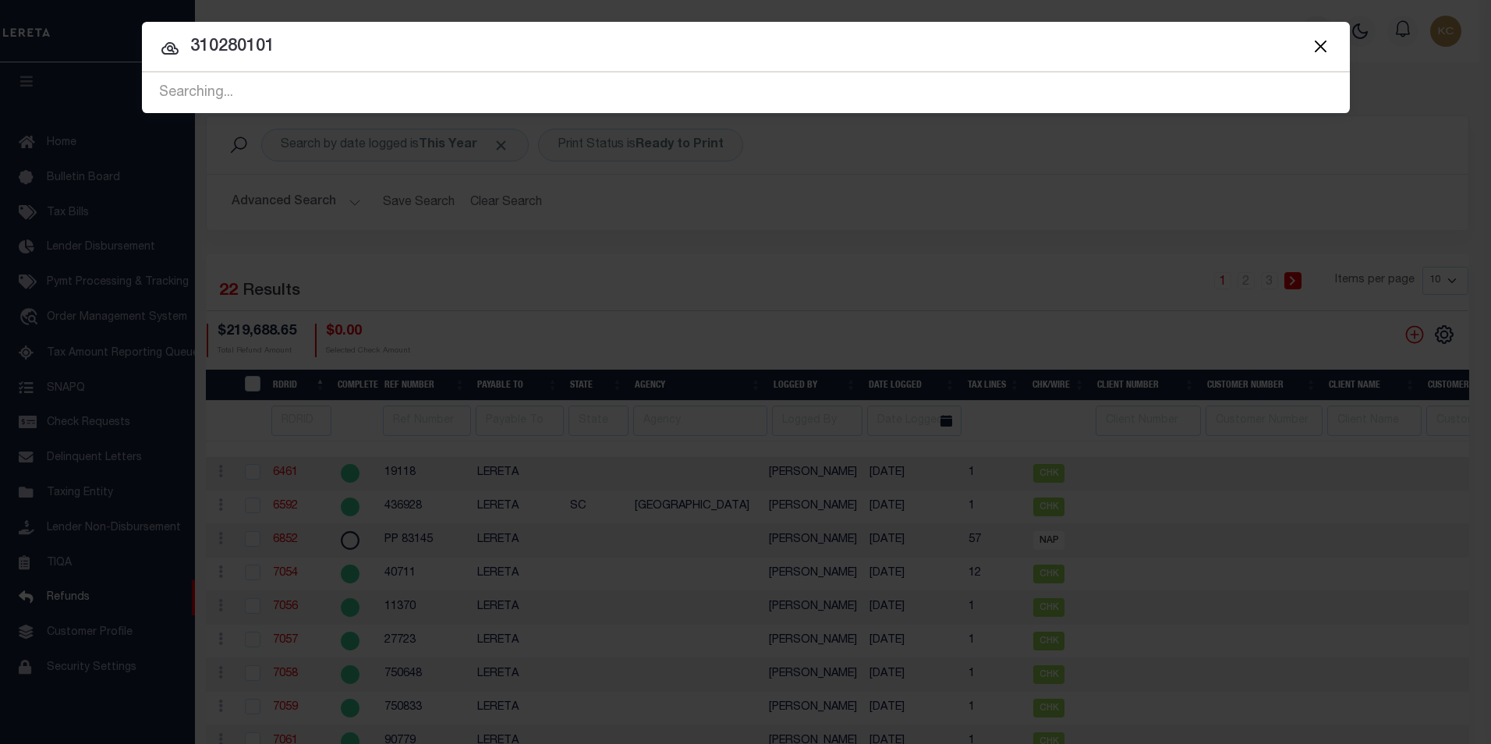
drag, startPoint x: 292, startPoint y: 62, endPoint x: 200, endPoint y: 42, distance: 94.2
click at [200, 42] on div "Include Loans TBM Customers Borrowers Payments (Lender Non-Disb) Payments (Lend…" at bounding box center [746, 67] width 1208 height 91
drag, startPoint x: 345, startPoint y: 41, endPoint x: 114, endPoint y: 38, distance: 230.8
click at [114, 38] on div "Include Loans TBM Customers Borrowers Payments (Lender Non-Disb) Payments (Lend…" at bounding box center [745, 372] width 1491 height 744
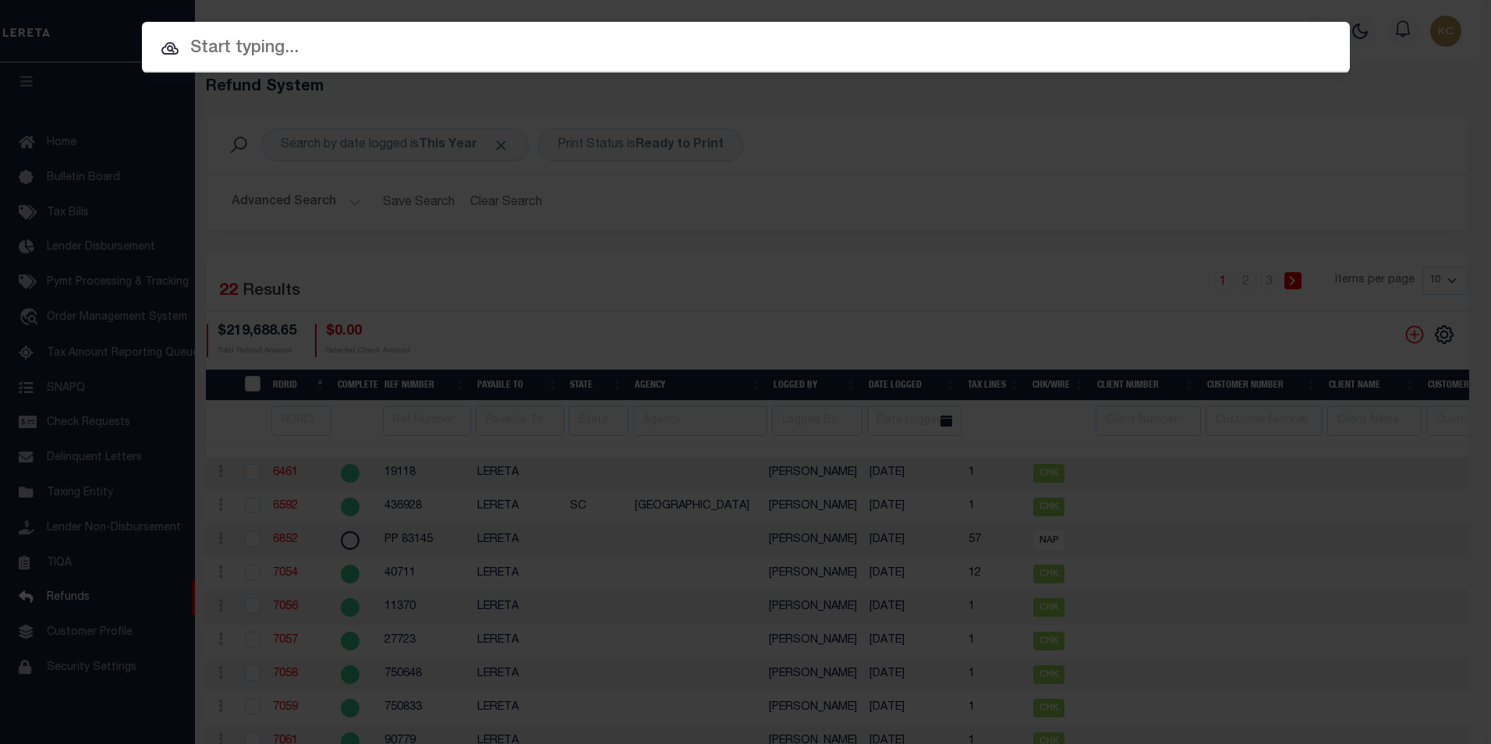
click at [424, 55] on input "text" at bounding box center [746, 48] width 1208 height 27
paste input "496201057771"
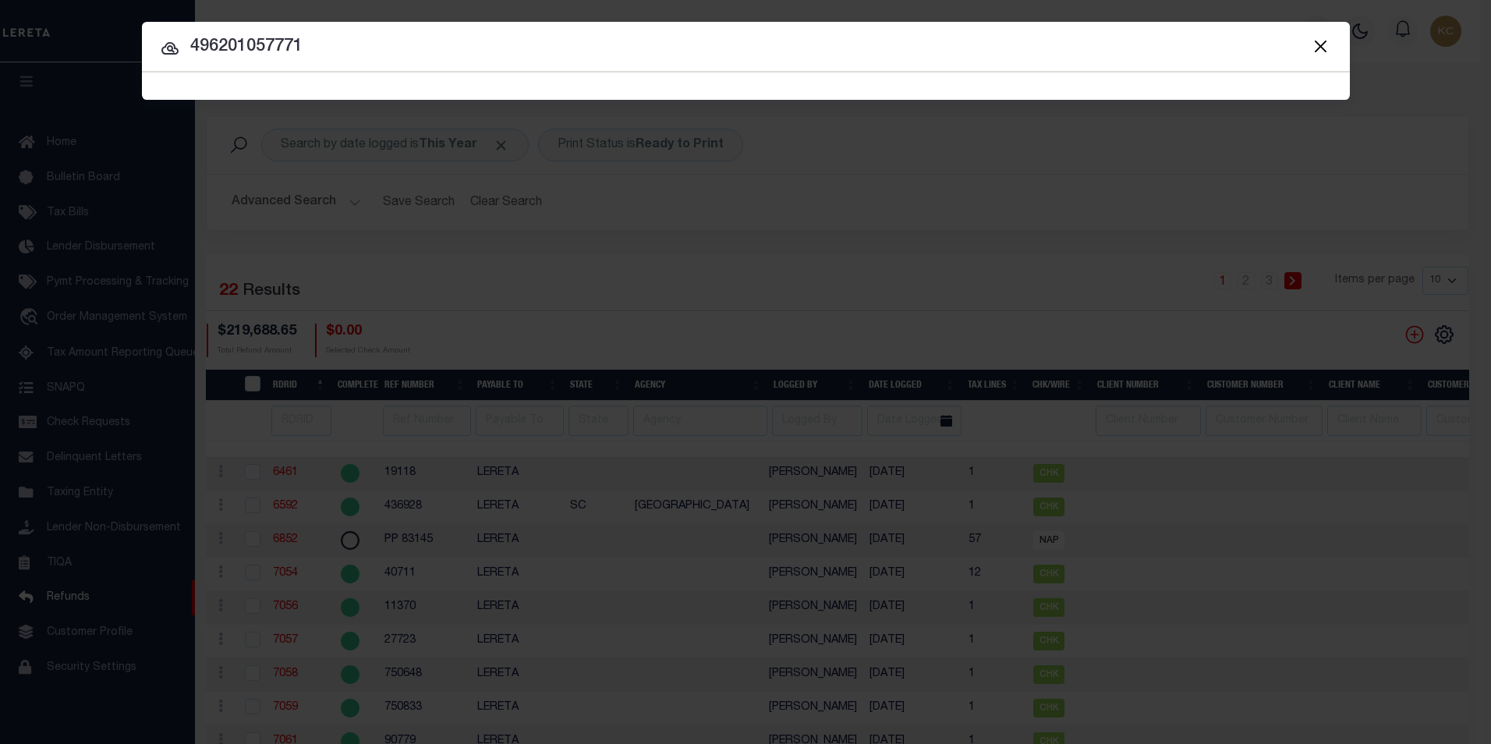
drag, startPoint x: 227, startPoint y: 44, endPoint x: 37, endPoint y: 56, distance: 189.9
click at [37, 56] on div "Include Loans TBM Customers Borrowers Payments (Lender Non-Disb) Payments (Lend…" at bounding box center [745, 372] width 1491 height 744
click at [418, 48] on input "496201057771" at bounding box center [746, 47] width 1208 height 27
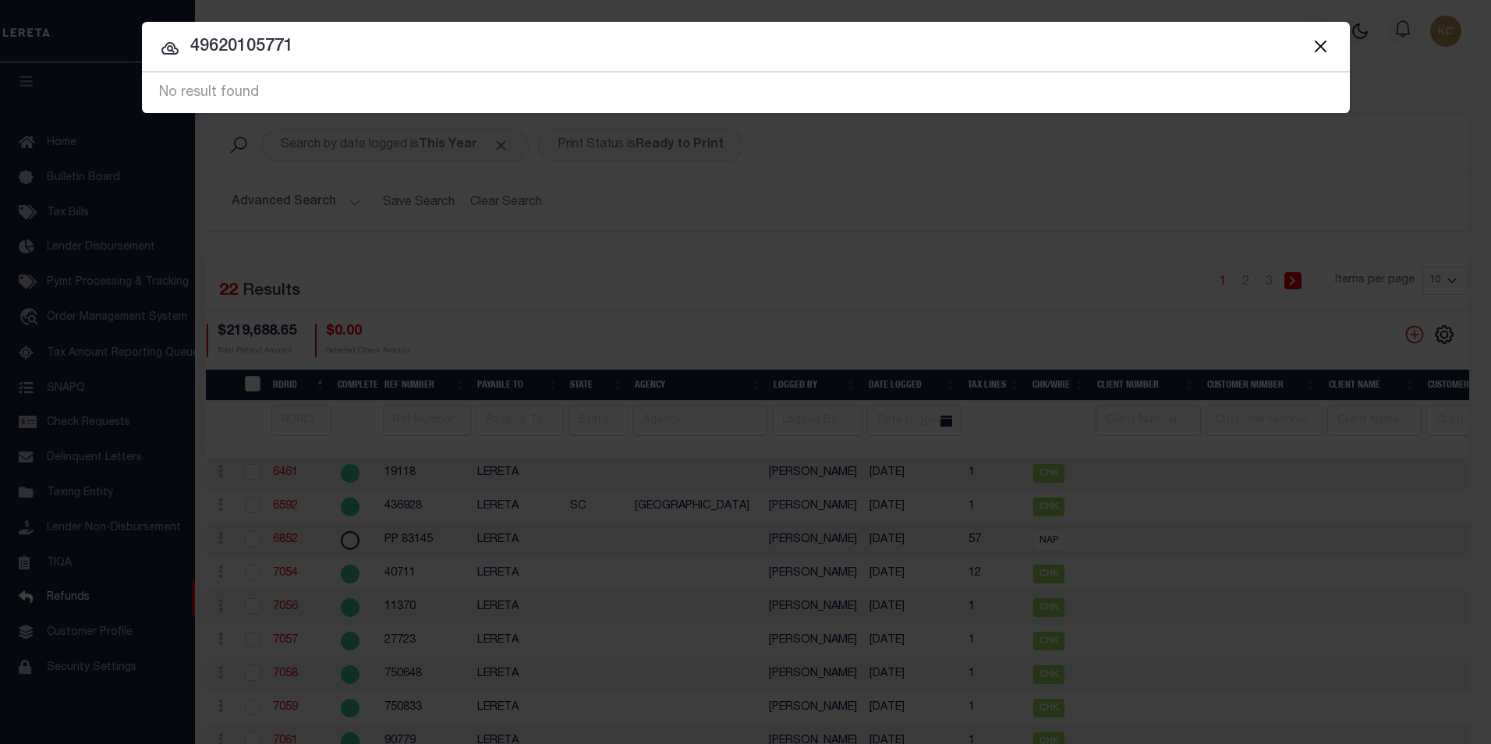
drag, startPoint x: 412, startPoint y: 48, endPoint x: -30, endPoint y: 46, distance: 442.9
click at [0, 46] on html "Home Refunds" at bounding box center [745, 514] width 1491 height 1029
type input "1205600030450000000"
drag, startPoint x: 129, startPoint y: 45, endPoint x: 86, endPoint y: 45, distance: 42.9
click at [86, 45] on div "Include Loans TBM Customers Borrowers Payments (Lender Non-Disb) Payments (Lend…" at bounding box center [745, 372] width 1491 height 744
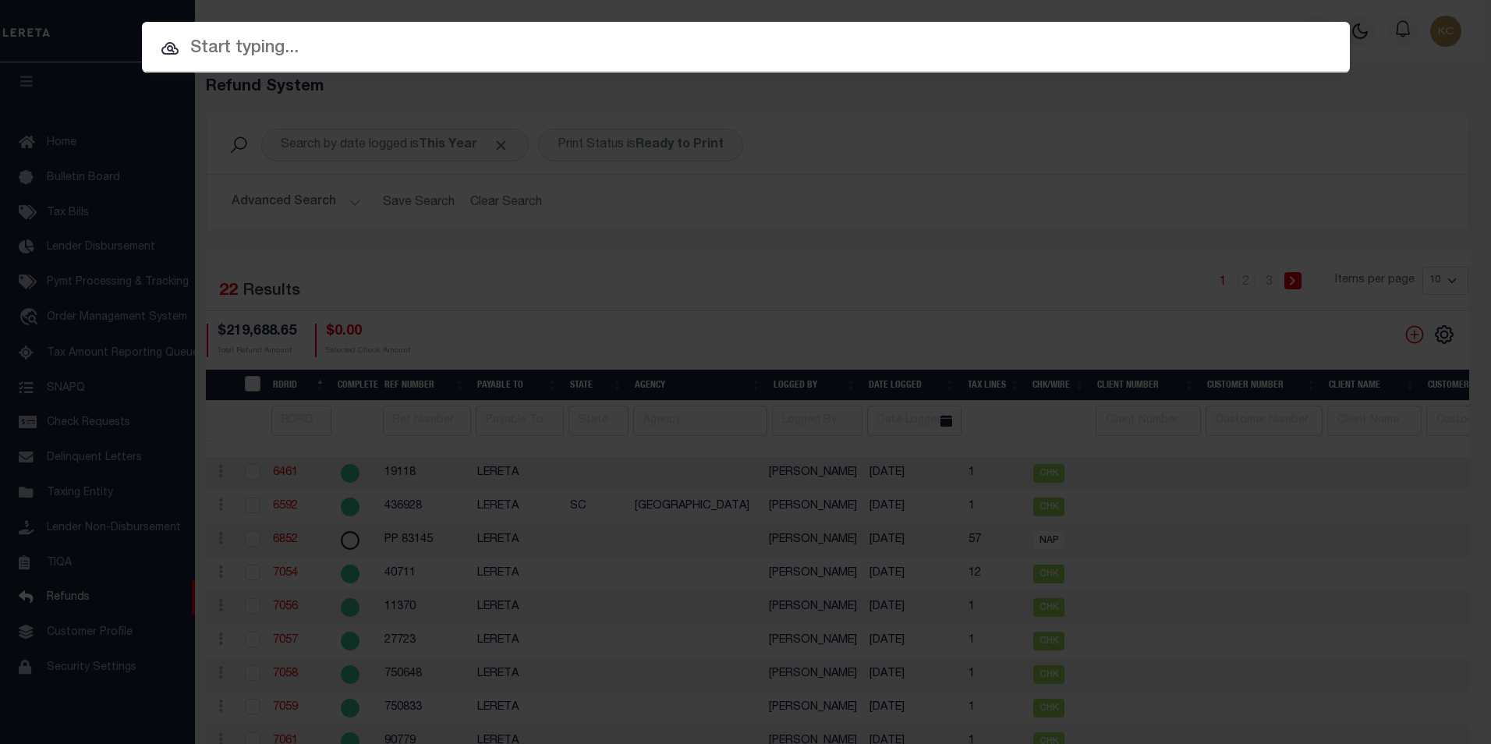
click at [252, 55] on input "text" at bounding box center [746, 48] width 1208 height 27
paste input "4962-01-05-7771"
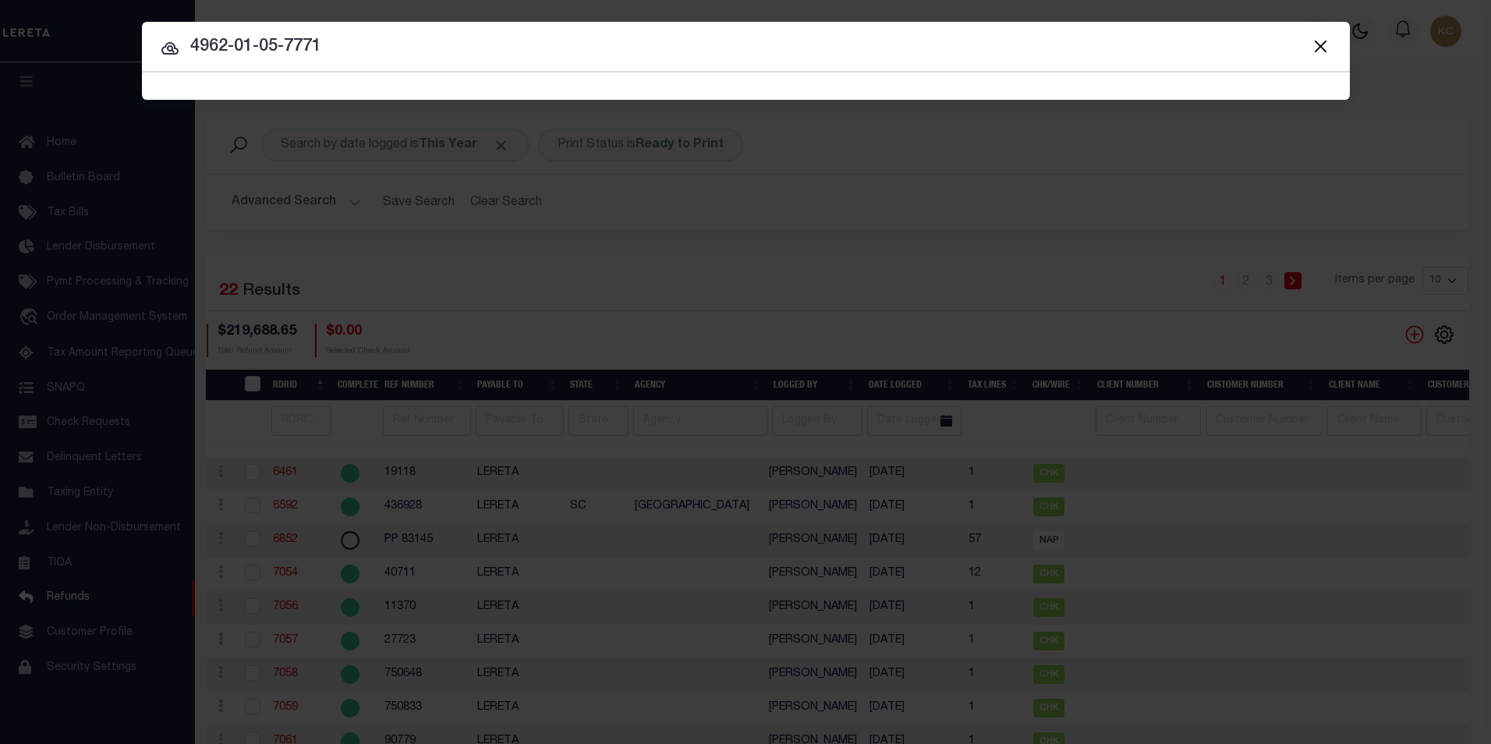
type input "4962-01-05-7771"
click at [1329, 48] on button "Close" at bounding box center [1321, 46] width 20 height 20
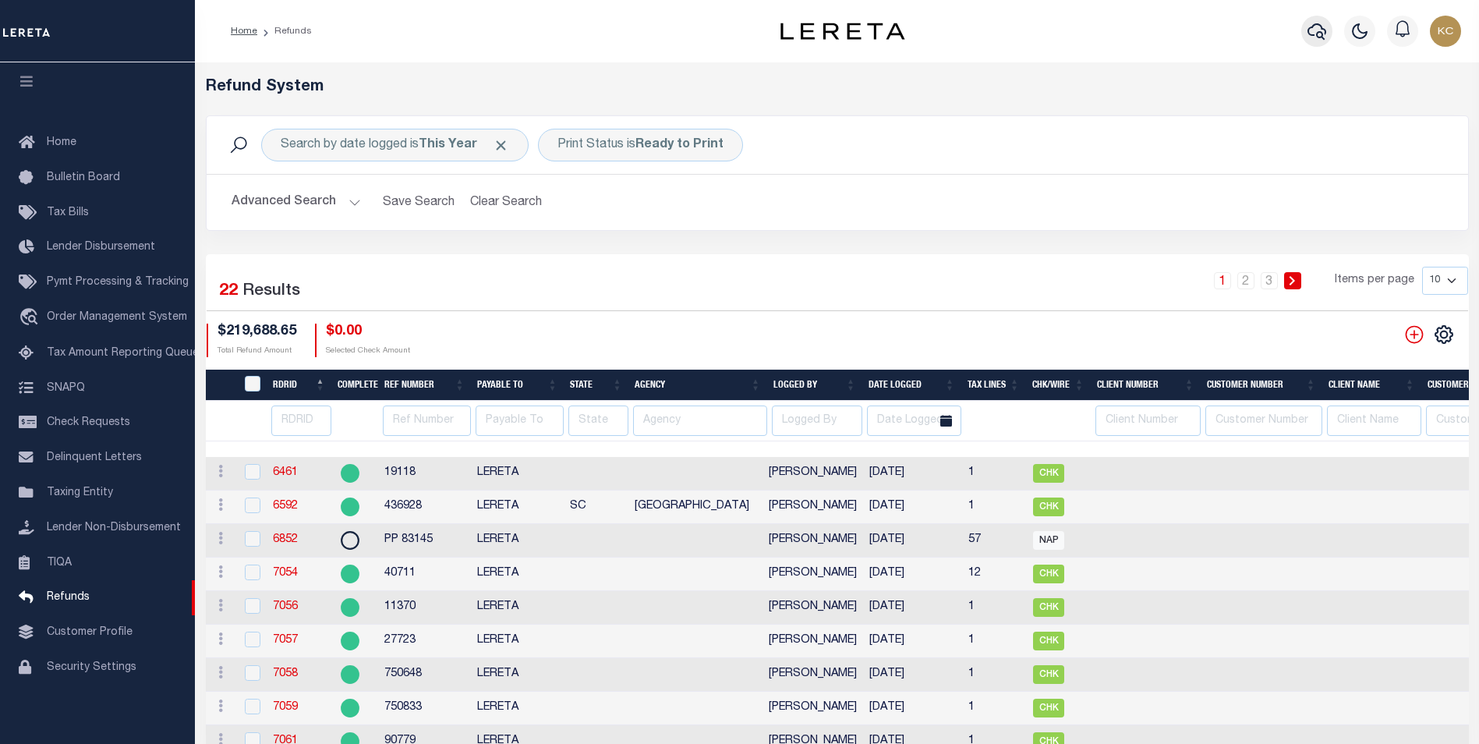
click at [1324, 38] on icon "button" at bounding box center [1317, 31] width 19 height 19
